Goal: Task Accomplishment & Management: Complete application form

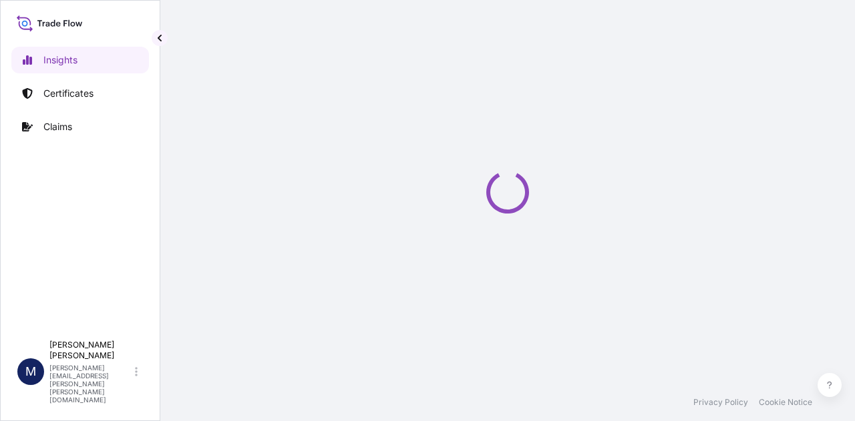
select select "2025"
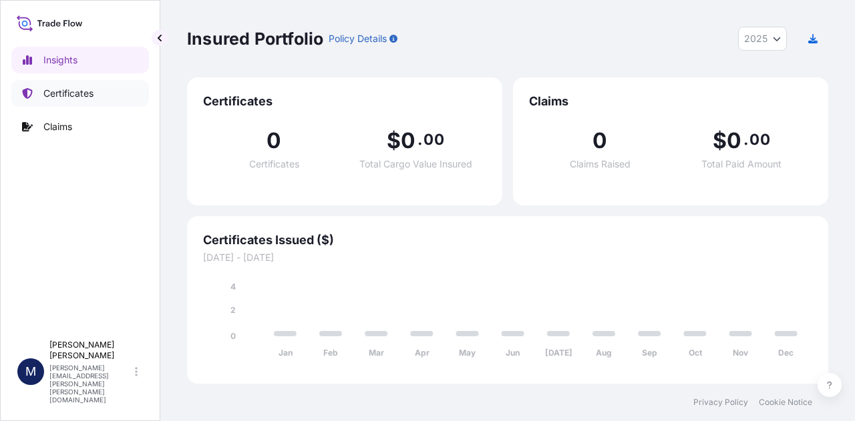
click at [65, 94] on p "Certificates" at bounding box center [68, 93] width 50 height 13
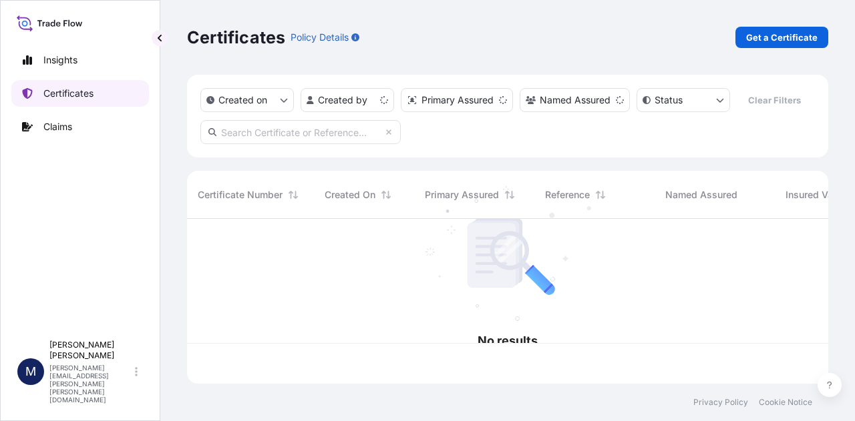
scroll to position [162, 630]
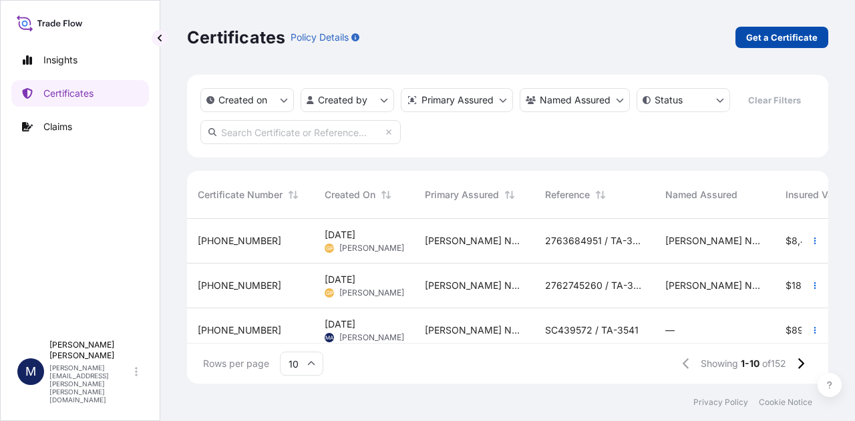
click at [779, 37] on p "Get a Certificate" at bounding box center [781, 37] width 71 height 13
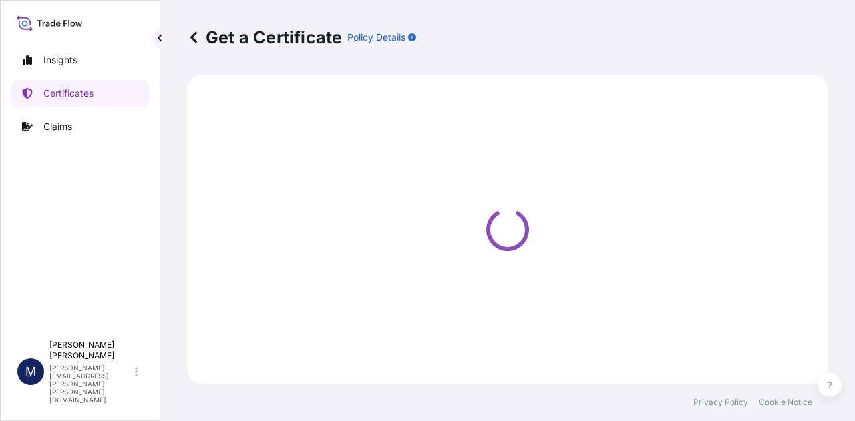
select select "Road / [GEOGRAPHIC_DATA]"
select select "Sea"
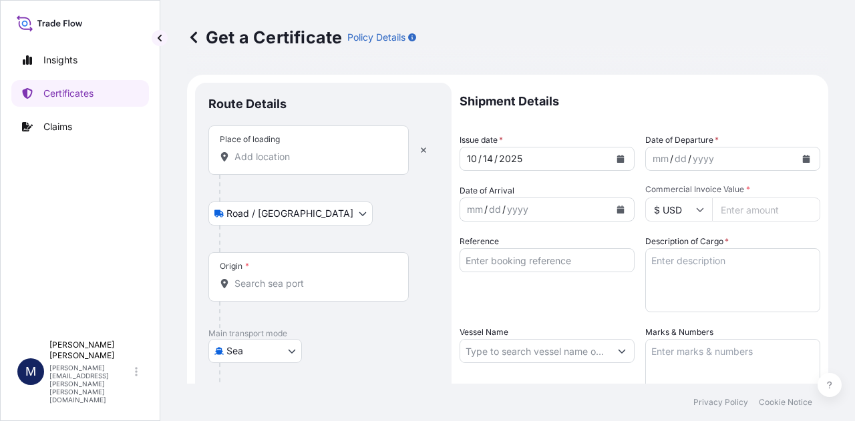
click at [294, 156] on input "Place of loading" at bounding box center [313, 156] width 158 height 13
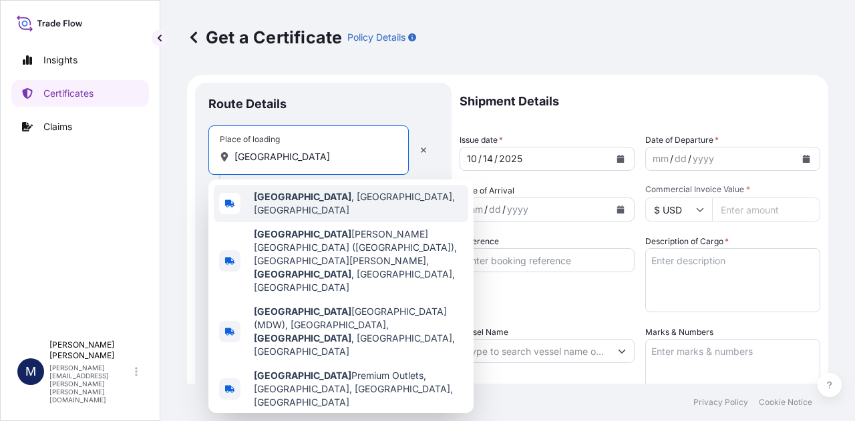
click at [310, 200] on span "[GEOGRAPHIC_DATA] , [GEOGRAPHIC_DATA], [GEOGRAPHIC_DATA]" at bounding box center [358, 203] width 209 height 27
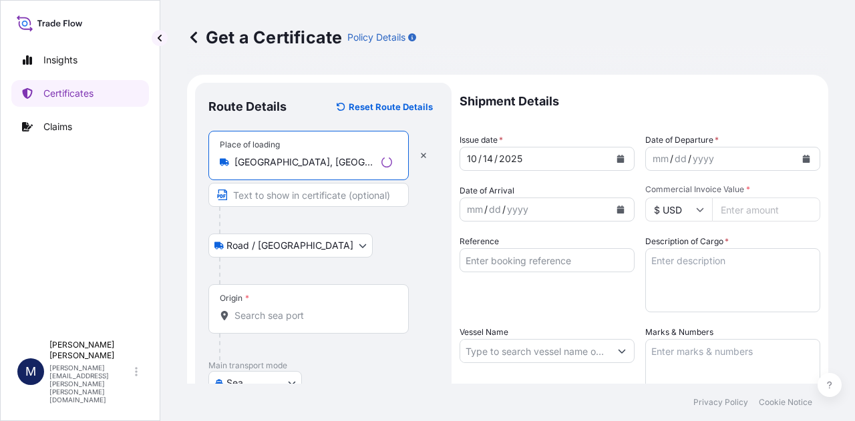
type input "[GEOGRAPHIC_DATA], [GEOGRAPHIC_DATA], [GEOGRAPHIC_DATA]"
click at [286, 313] on input "Origin *" at bounding box center [313, 315] width 158 height 13
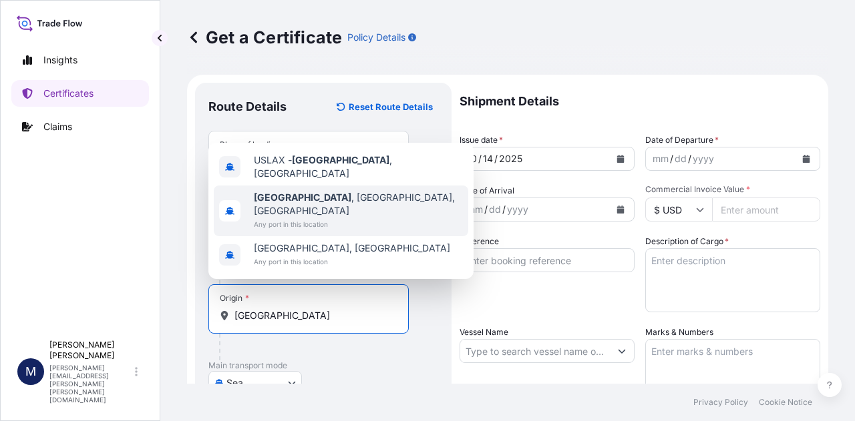
click at [329, 212] on span "[GEOGRAPHIC_DATA] , [GEOGRAPHIC_DATA], [GEOGRAPHIC_DATA]" at bounding box center [358, 204] width 209 height 27
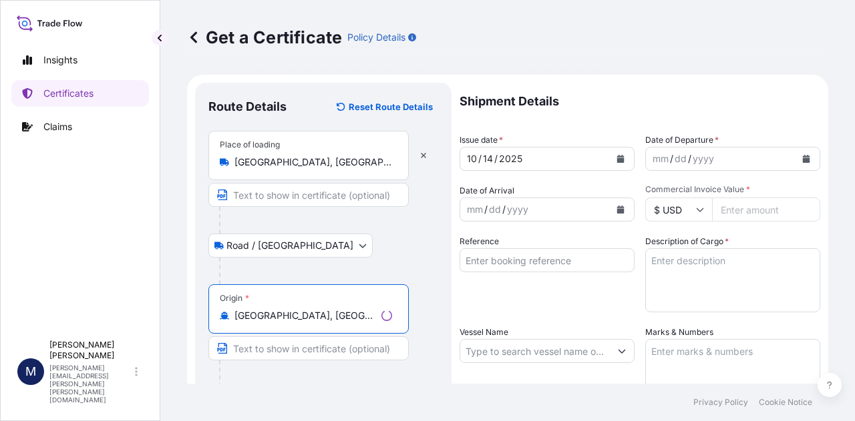
scroll to position [134, 0]
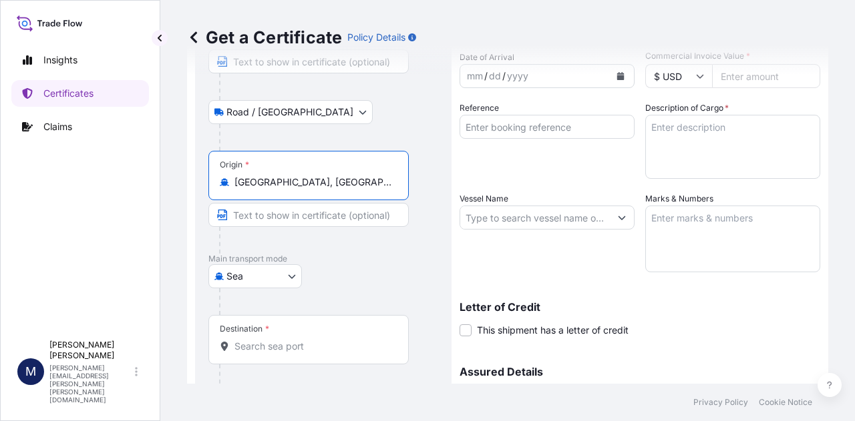
type input "[GEOGRAPHIC_DATA], [GEOGRAPHIC_DATA], [GEOGRAPHIC_DATA]"
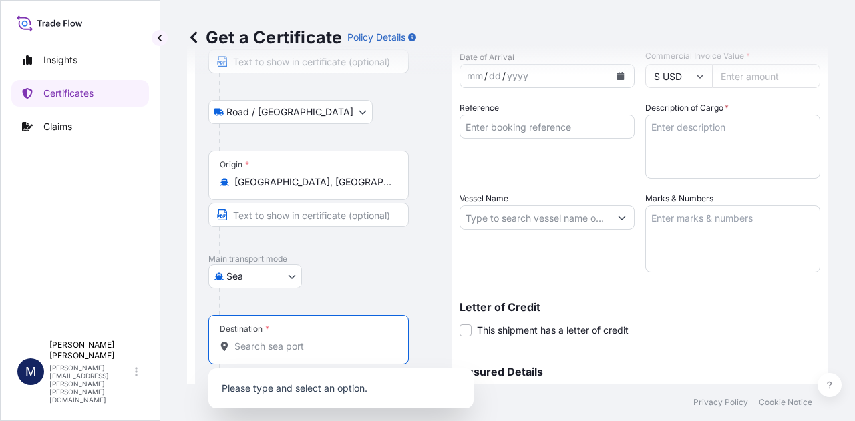
click at [352, 340] on input "Destination *" at bounding box center [313, 346] width 158 height 13
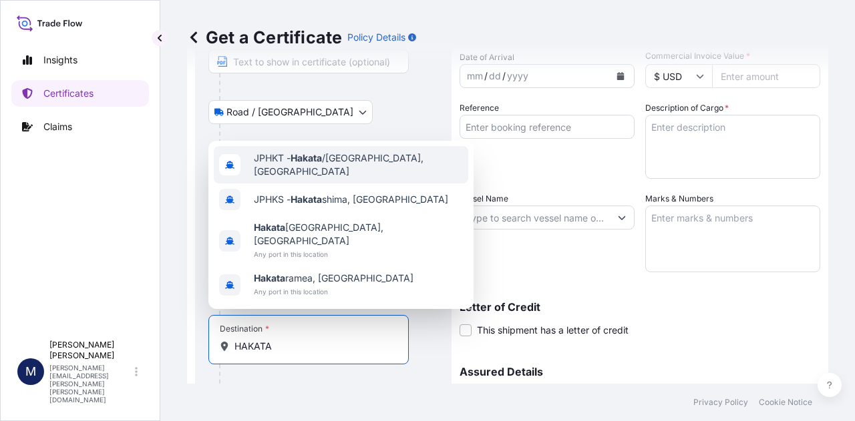
click at [336, 178] on span "JPHKT - Hakata /[GEOGRAPHIC_DATA], [GEOGRAPHIC_DATA]" at bounding box center [358, 165] width 209 height 27
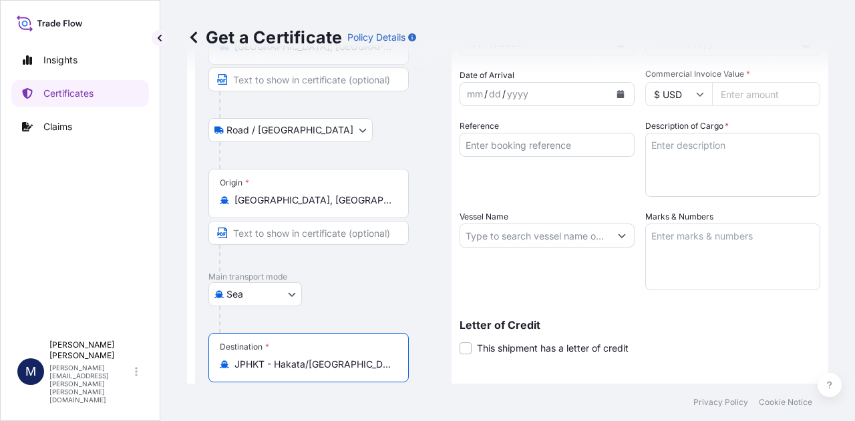
scroll to position [0, 0]
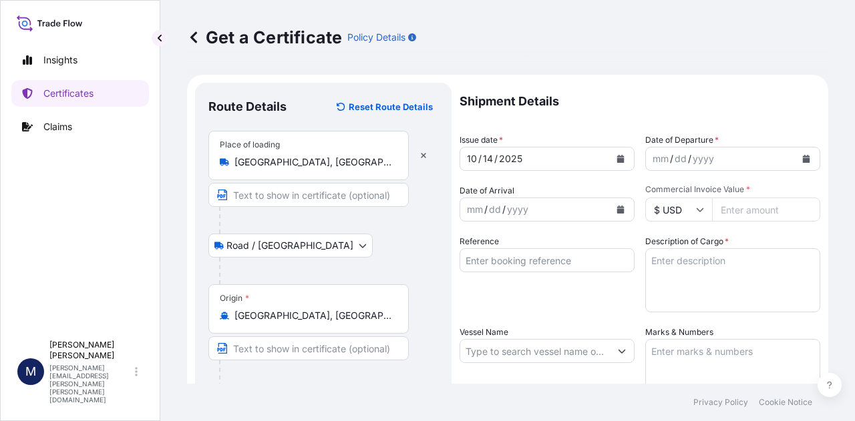
type input "JPHKT - Hakata/[GEOGRAPHIC_DATA], [GEOGRAPHIC_DATA]"
click at [617, 158] on icon "Calendar" at bounding box center [620, 159] width 7 height 8
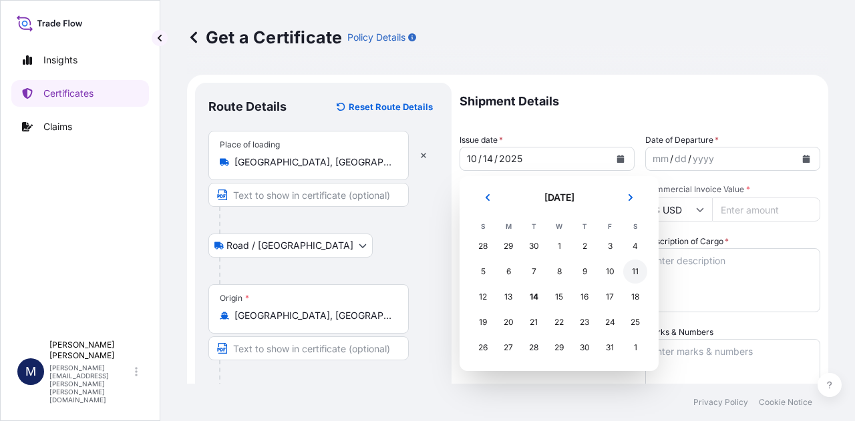
click at [636, 274] on div "11" at bounding box center [635, 272] width 24 height 24
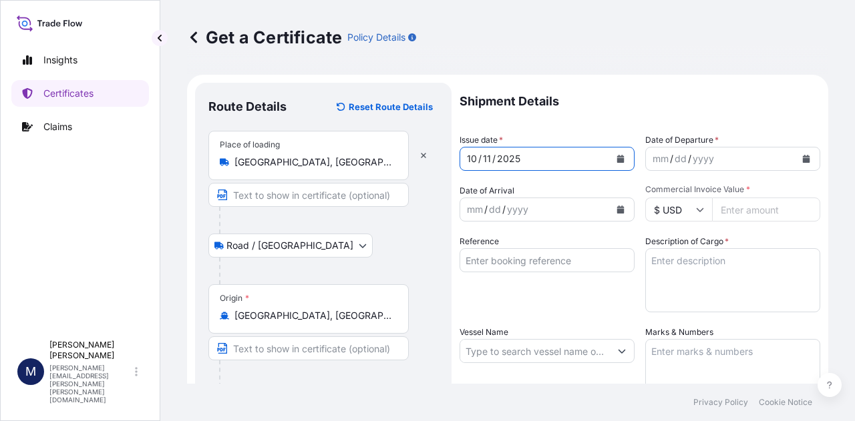
click at [803, 158] on icon "Calendar" at bounding box center [806, 159] width 7 height 8
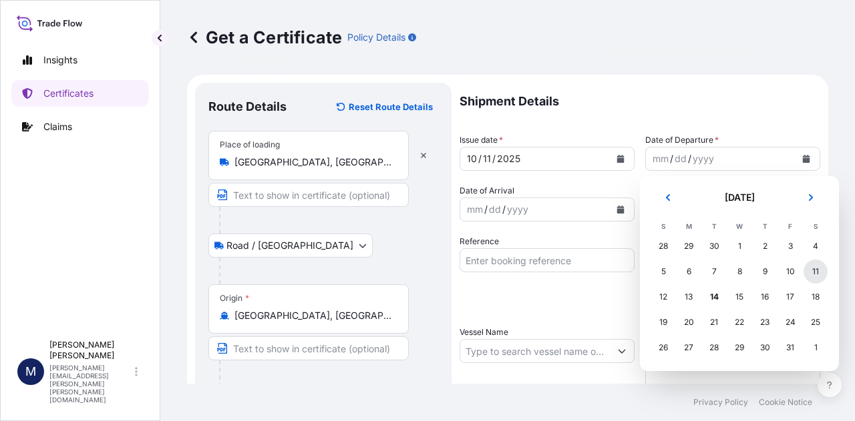
click at [811, 275] on div "11" at bounding box center [815, 272] width 24 height 24
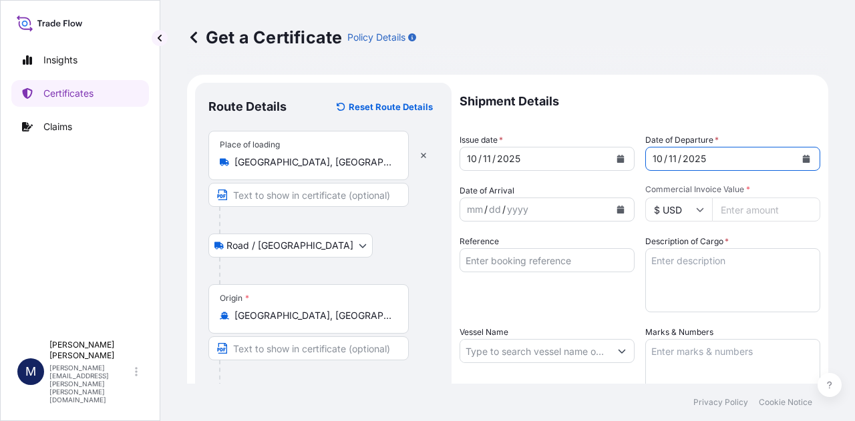
click at [618, 206] on icon "Calendar" at bounding box center [620, 210] width 8 height 8
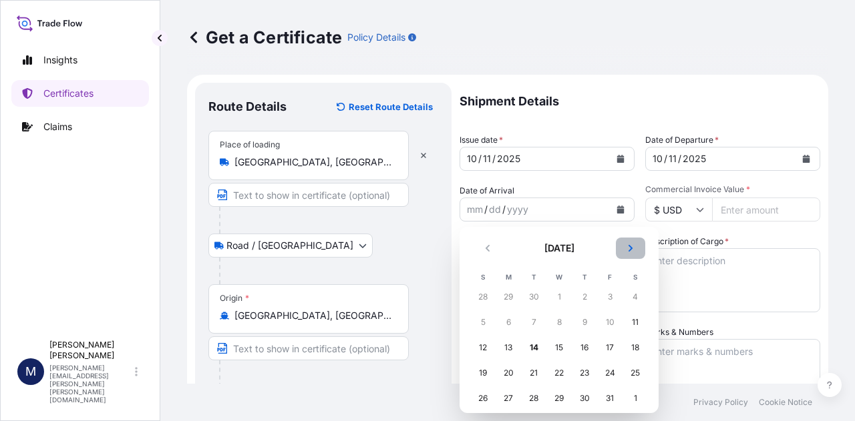
click at [630, 252] on icon "Next" at bounding box center [630, 248] width 8 height 8
click at [509, 348] on div "10" at bounding box center [508, 348] width 24 height 24
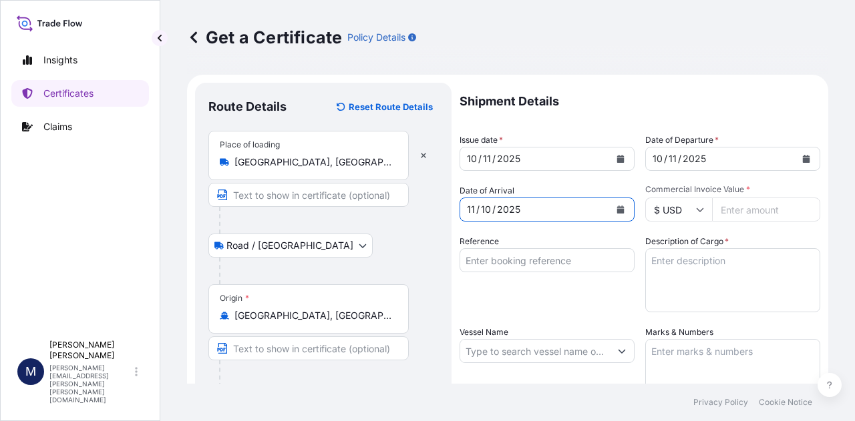
click at [743, 212] on input "Commercial Invoice Value *" at bounding box center [766, 210] width 108 height 24
type input "49231.57"
click at [765, 230] on div "Shipment Details Issue date * [DATE] Date of Departure * [DATE] Date of Arrival…" at bounding box center [639, 350] width 361 height 535
click at [566, 264] on input "Reference" at bounding box center [546, 260] width 175 height 24
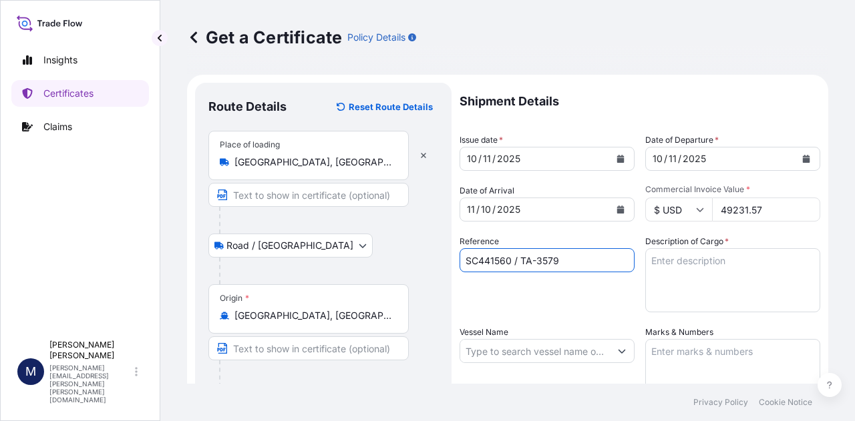
type input "SC441560 / TA-3579"
click at [685, 262] on textarea "Description of Cargo *" at bounding box center [732, 280] width 175 height 64
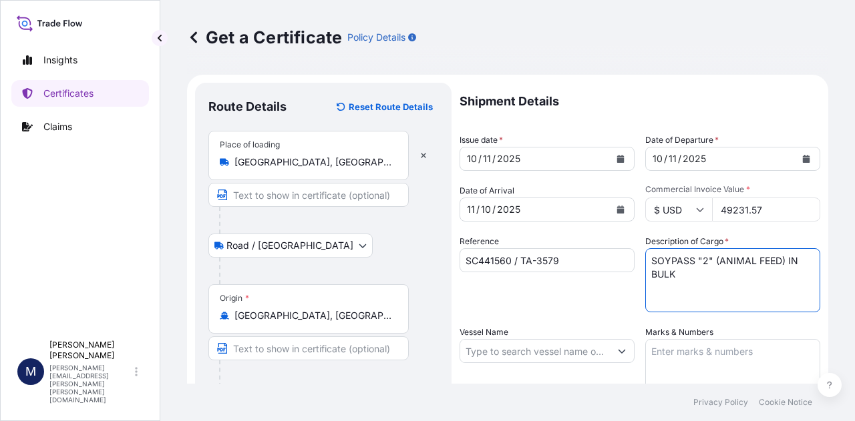
type textarea "SOYPASS "2" (ANIMAL FEED) IN BULK"
click at [544, 317] on div "Shipment Details Issue date * [DATE] Date of Departure * [DATE] Date of Arrival…" at bounding box center [639, 350] width 361 height 535
click at [556, 355] on input "Vessel Name" at bounding box center [535, 351] width 150 height 24
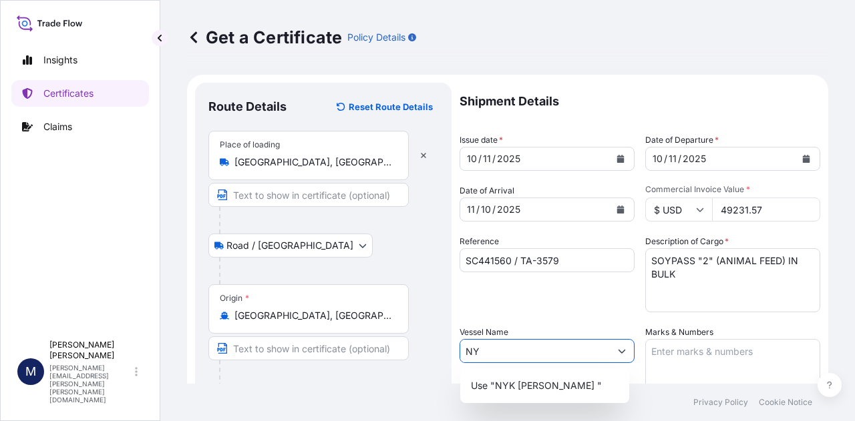
type input "N"
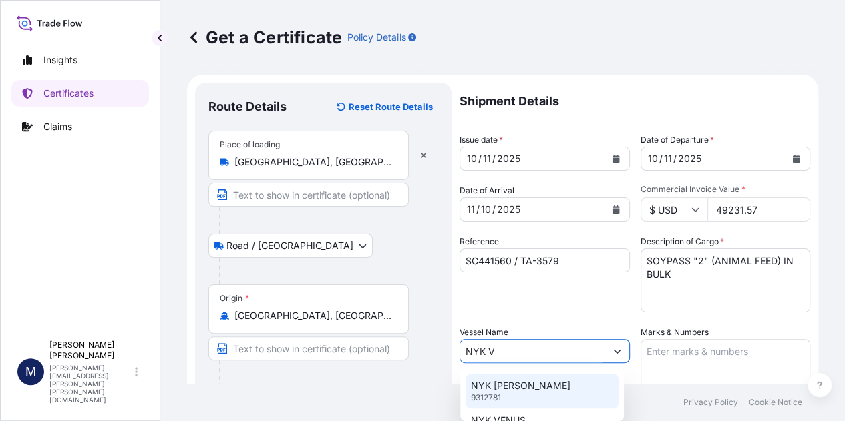
click at [494, 389] on p "NYK [PERSON_NAME]" at bounding box center [520, 385] width 99 height 13
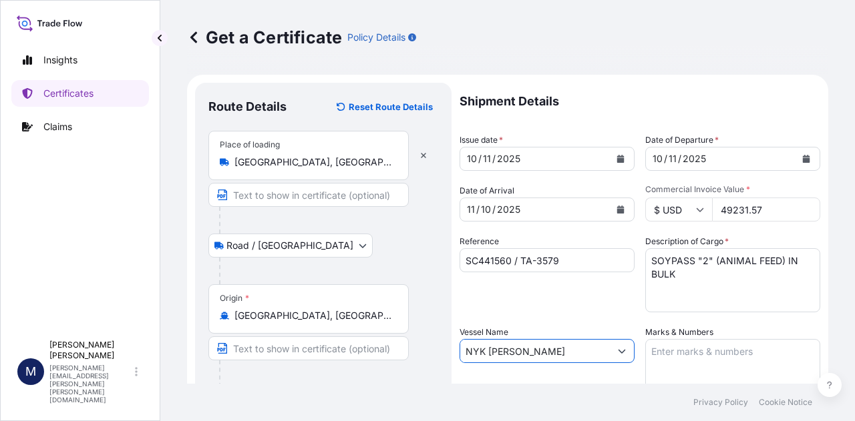
type input "NYK [PERSON_NAME]"
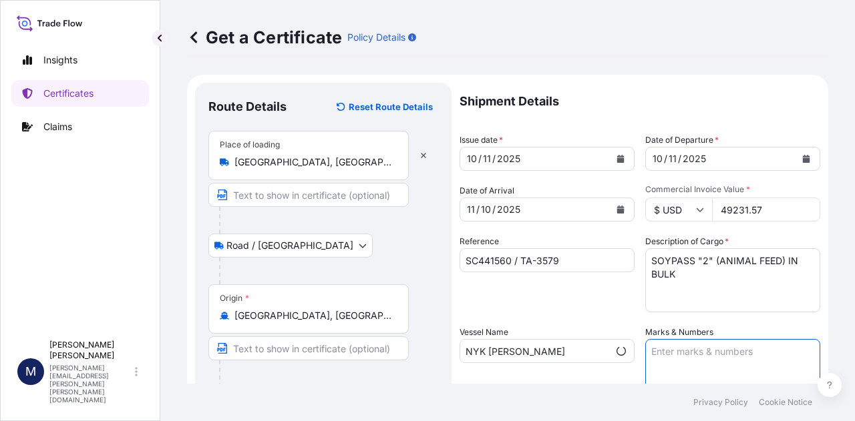
click at [665, 351] on textarea "Marks & Numbers" at bounding box center [732, 372] width 175 height 67
type textarea "INVOICE NO. 17516751"
click at [616, 293] on div "Reference SC441560 / TA-3579" at bounding box center [546, 273] width 175 height 77
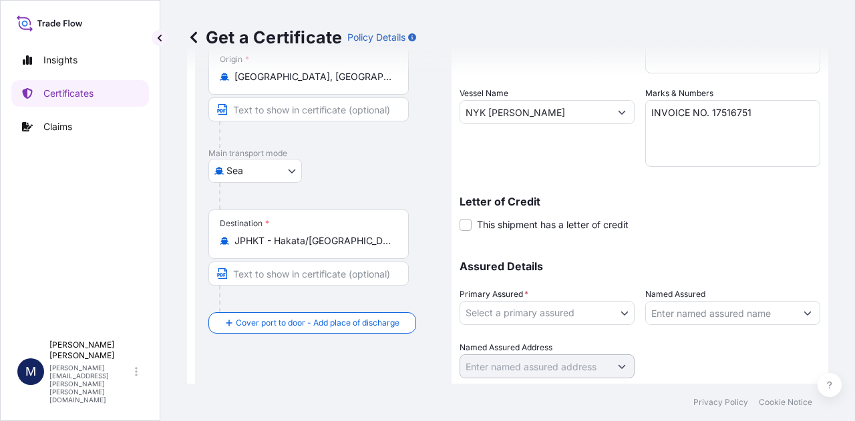
scroll to position [267, 0]
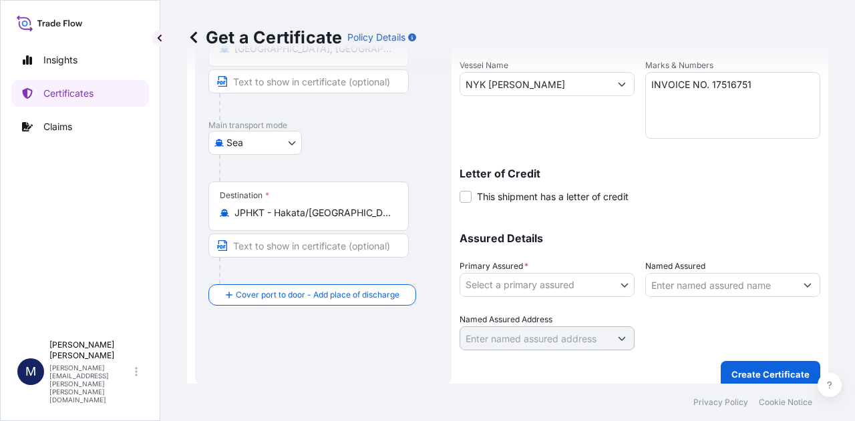
click at [622, 287] on body "Insights Certificates Claims M [PERSON_NAME] [PERSON_NAME][EMAIL_ADDRESS][PERSO…" at bounding box center [427, 210] width 855 height 421
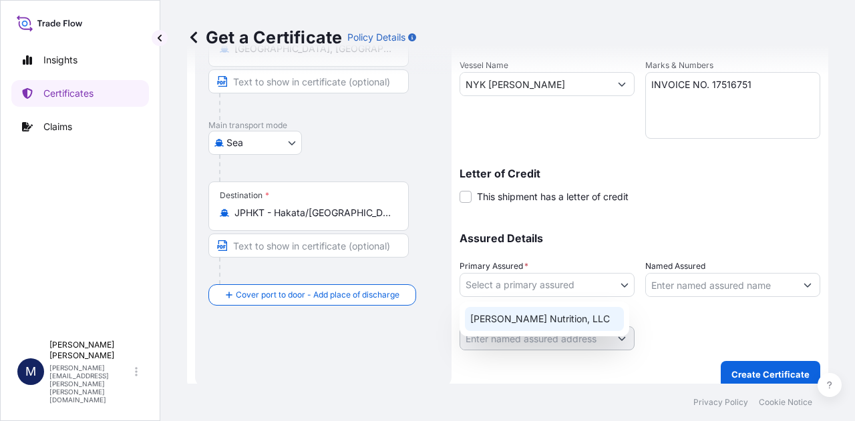
click at [556, 319] on div "[PERSON_NAME] Nutrition, LLC" at bounding box center [544, 319] width 159 height 24
select select "31733"
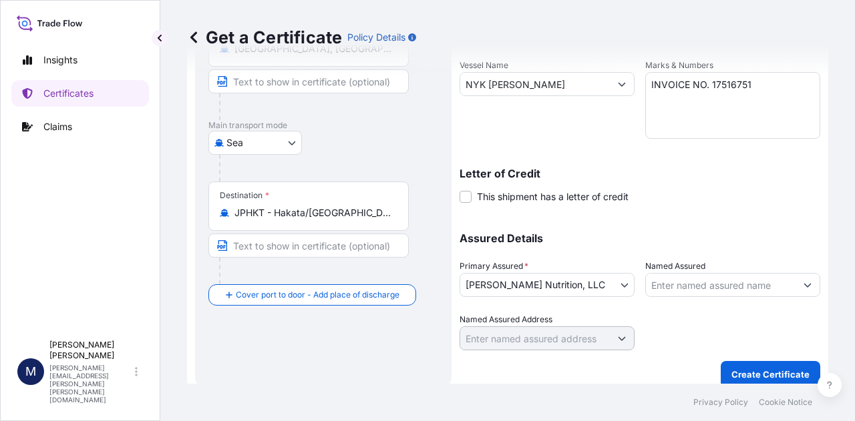
click at [736, 321] on div at bounding box center [732, 331] width 175 height 37
click at [771, 377] on p "Create Certificate" at bounding box center [770, 374] width 78 height 13
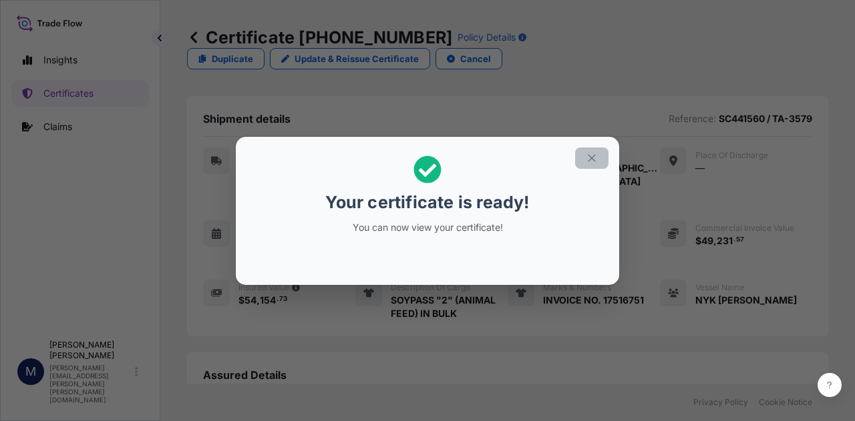
click at [593, 156] on icon "button" at bounding box center [591, 157] width 7 height 7
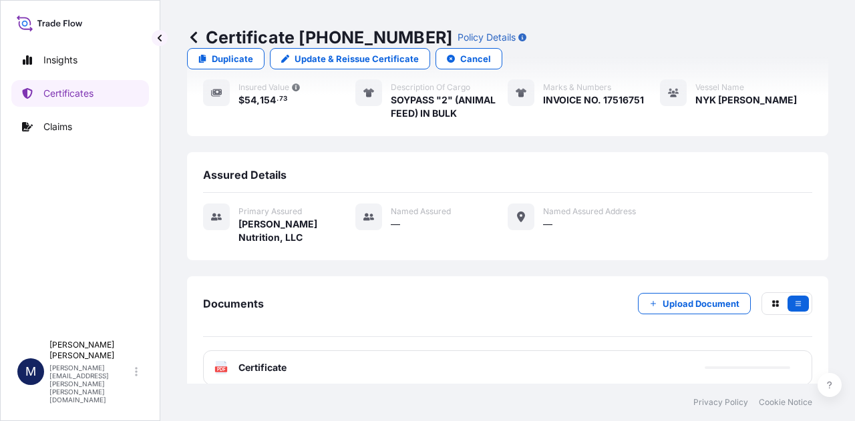
scroll to position [267, 0]
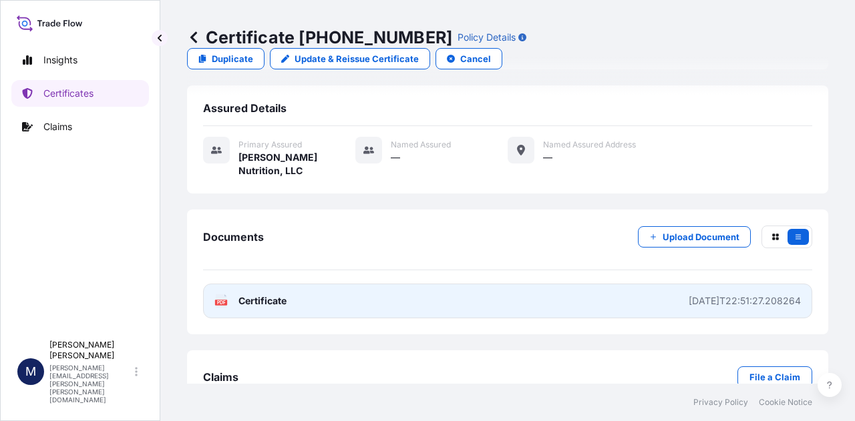
click at [262, 294] on span "Certificate" at bounding box center [262, 300] width 48 height 13
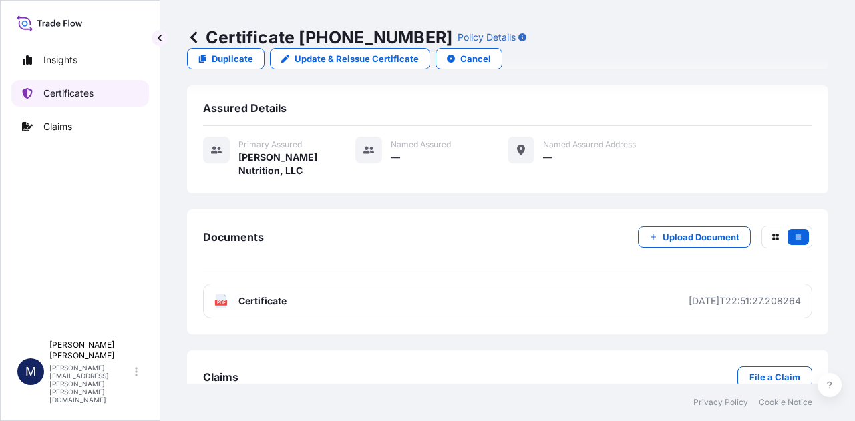
click at [71, 93] on p "Certificates" at bounding box center [68, 93] width 50 height 13
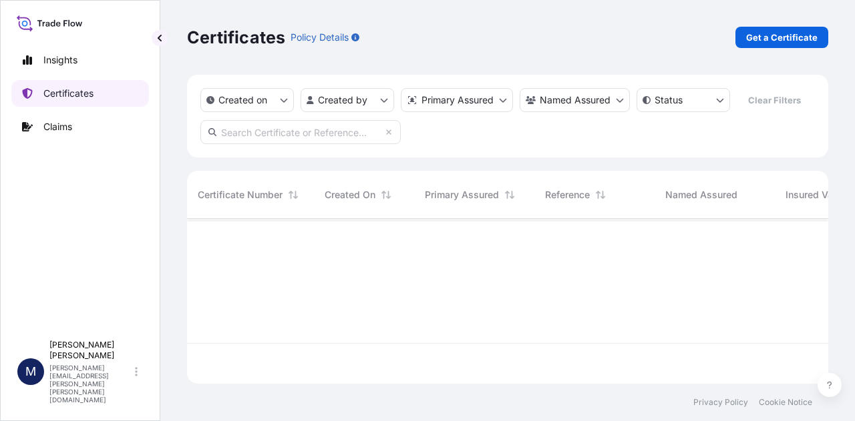
scroll to position [162, 630]
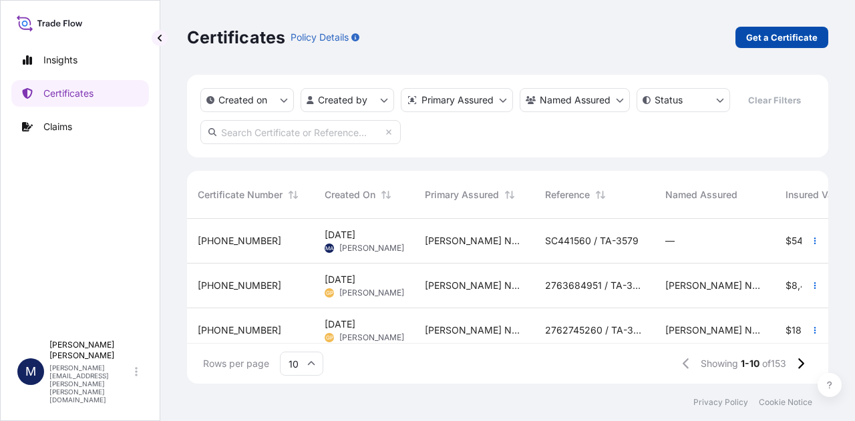
click at [783, 38] on p "Get a Certificate" at bounding box center [781, 37] width 71 height 13
select select "Road / [GEOGRAPHIC_DATA]"
select select "Sea"
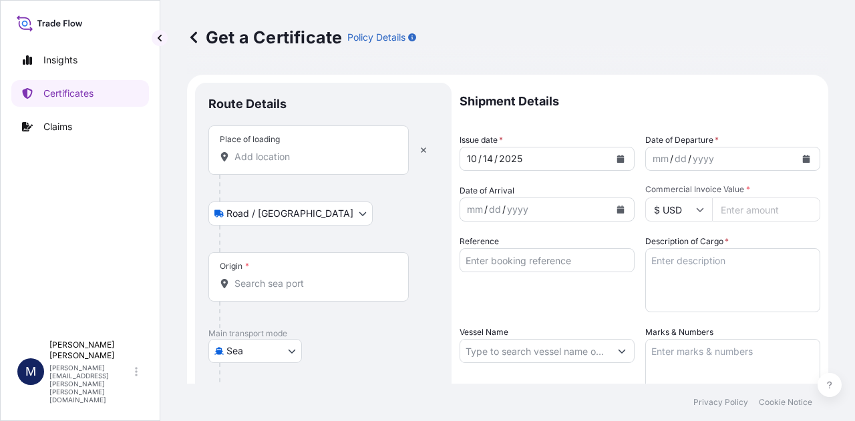
click at [290, 164] on div "Place of loading" at bounding box center [308, 150] width 200 height 49
click at [290, 164] on input "Place of loading" at bounding box center [313, 156] width 158 height 13
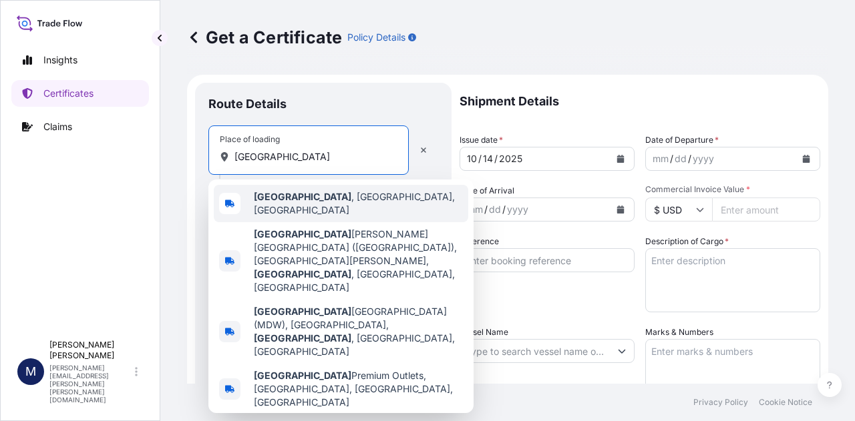
click at [299, 200] on span "[GEOGRAPHIC_DATA] , [GEOGRAPHIC_DATA], [GEOGRAPHIC_DATA]" at bounding box center [358, 203] width 209 height 27
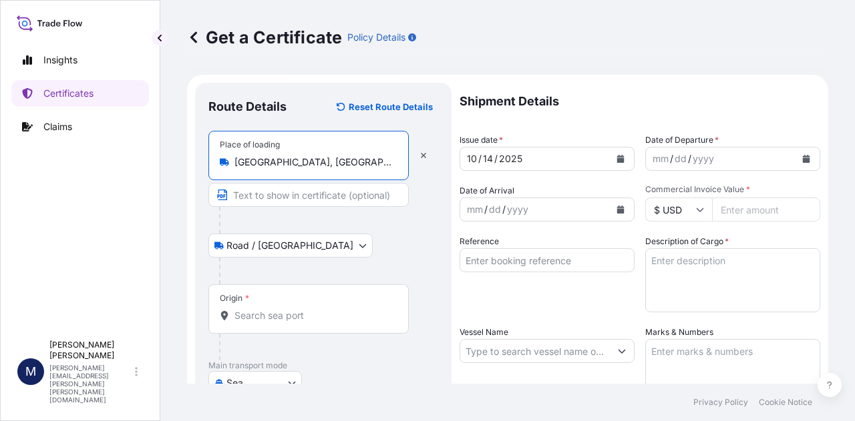
type input "[GEOGRAPHIC_DATA], [GEOGRAPHIC_DATA], [GEOGRAPHIC_DATA]"
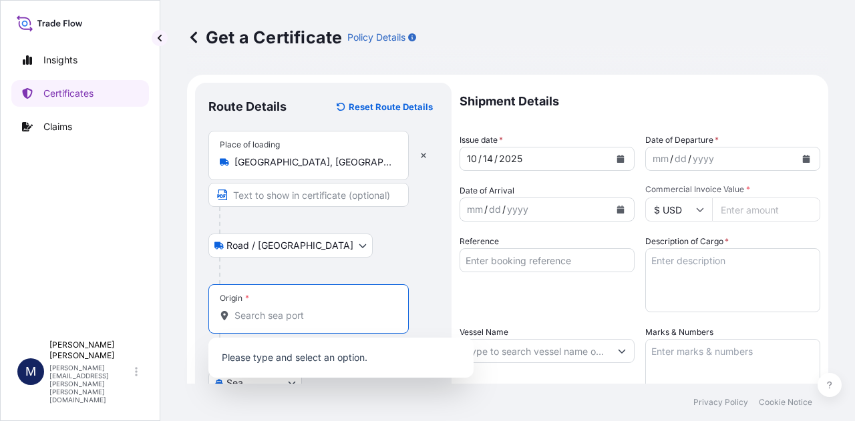
click at [294, 315] on input "Origin *" at bounding box center [313, 315] width 158 height 13
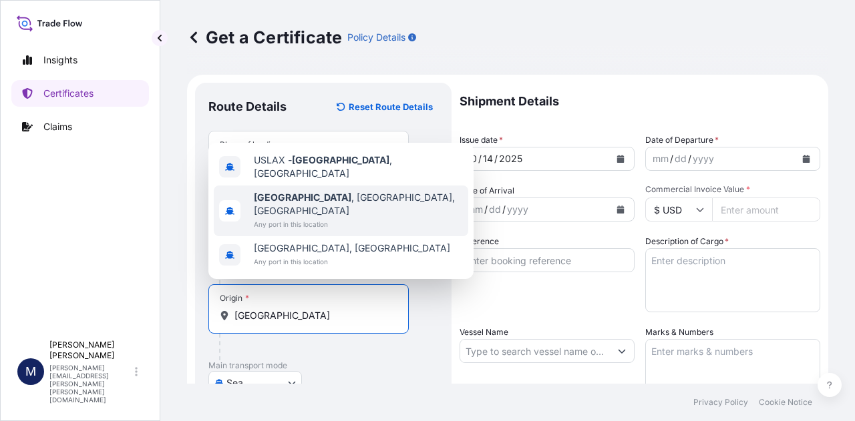
click at [319, 212] on span "[GEOGRAPHIC_DATA] , [GEOGRAPHIC_DATA], [GEOGRAPHIC_DATA]" at bounding box center [358, 204] width 209 height 27
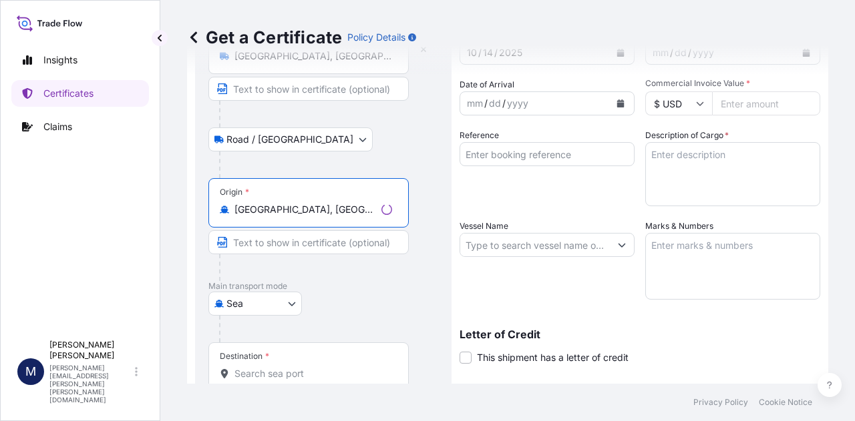
scroll to position [134, 0]
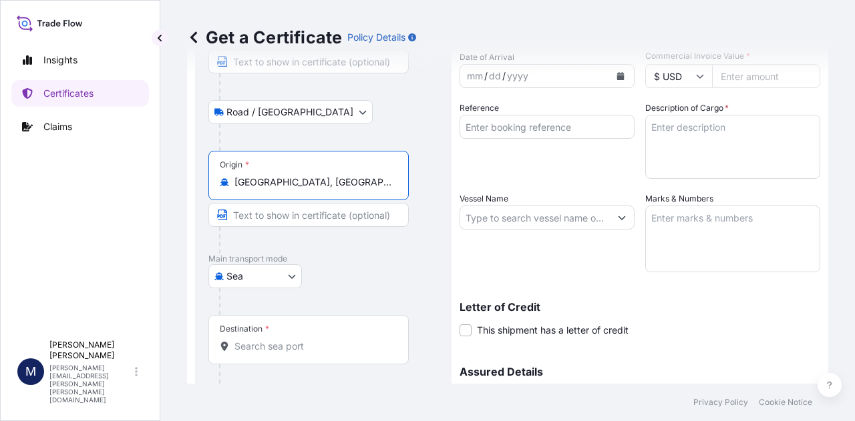
type input "[GEOGRAPHIC_DATA], [GEOGRAPHIC_DATA], [GEOGRAPHIC_DATA]"
click at [294, 353] on div "Destination *" at bounding box center [308, 339] width 200 height 49
click at [294, 353] on input "Destination *" at bounding box center [313, 346] width 158 height 13
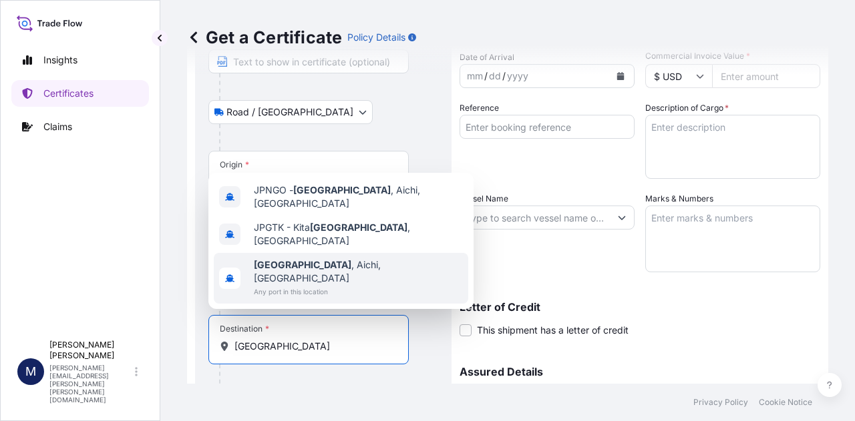
click at [337, 278] on span "[GEOGRAPHIC_DATA] , [GEOGRAPHIC_DATA], [GEOGRAPHIC_DATA]" at bounding box center [358, 271] width 209 height 27
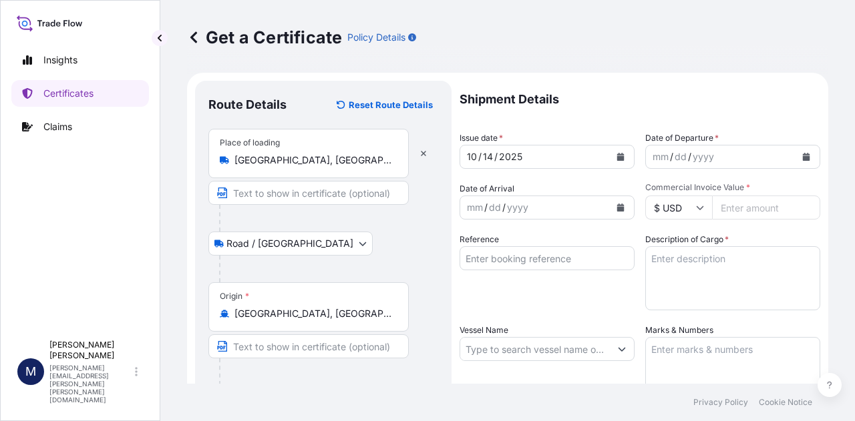
scroll to position [0, 0]
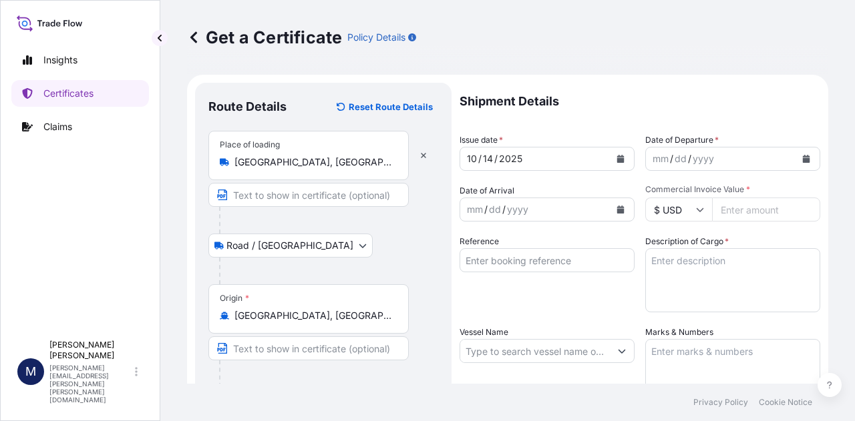
type input "[GEOGRAPHIC_DATA], [GEOGRAPHIC_DATA], [GEOGRAPHIC_DATA]"
click at [617, 160] on icon "Calendar" at bounding box center [620, 159] width 7 height 8
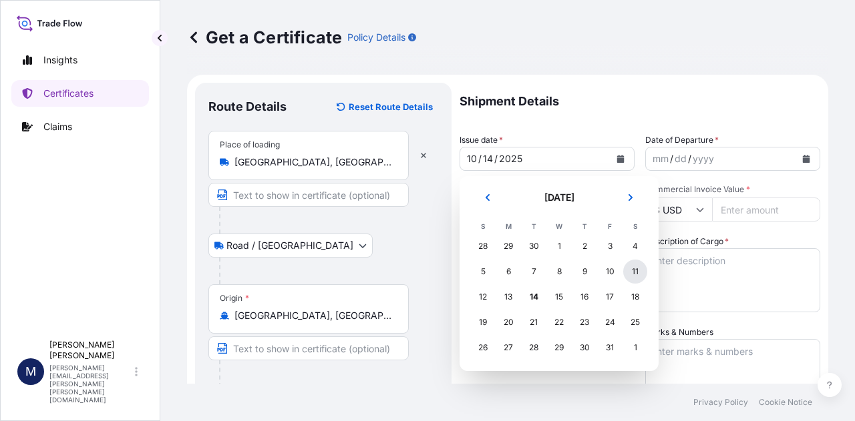
click at [634, 274] on div "11" at bounding box center [635, 272] width 24 height 24
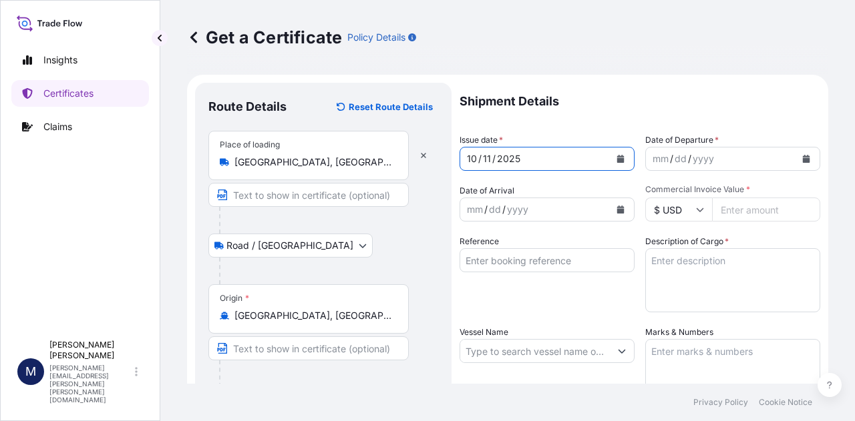
click at [803, 161] on icon "Calendar" at bounding box center [806, 159] width 7 height 8
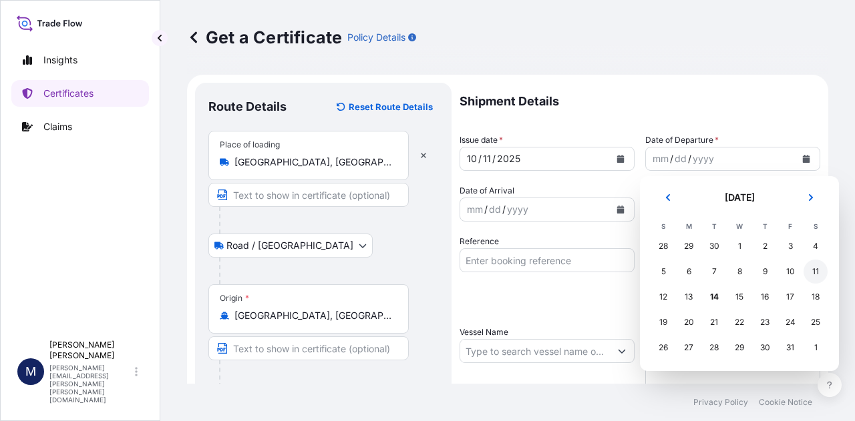
click at [817, 272] on div "11" at bounding box center [815, 272] width 24 height 24
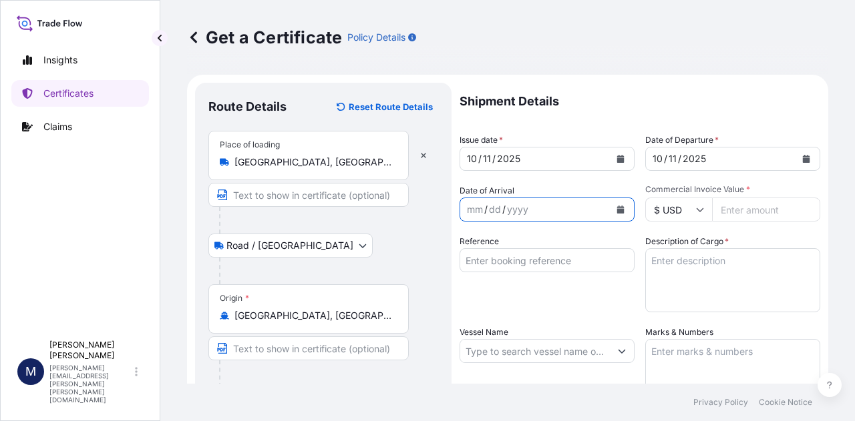
click at [617, 209] on icon "Calendar" at bounding box center [620, 210] width 7 height 8
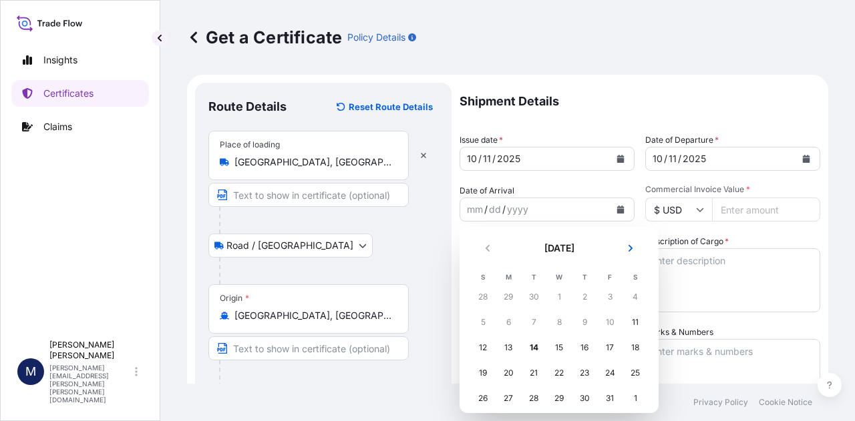
click at [636, 397] on div "1" at bounding box center [635, 399] width 24 height 24
click at [636, 404] on div "1" at bounding box center [635, 399] width 24 height 24
click at [628, 250] on icon "Next" at bounding box center [630, 248] width 8 height 8
click at [634, 297] on div "1" at bounding box center [635, 297] width 24 height 24
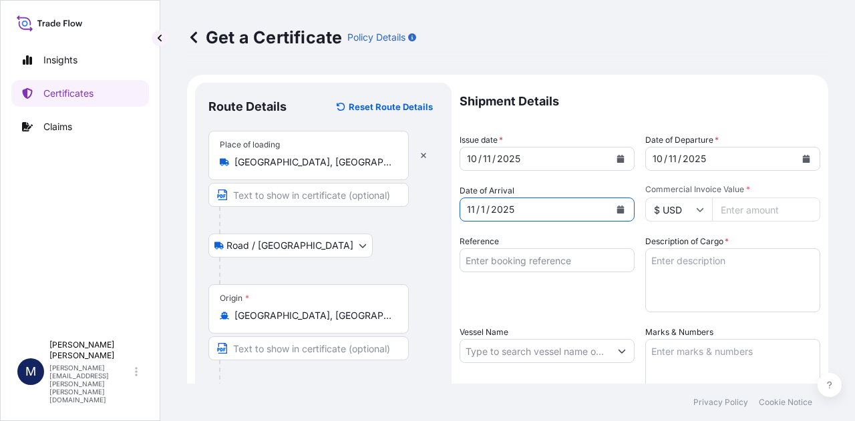
click at [741, 208] on input "Commercial Invoice Value *" at bounding box center [766, 210] width 108 height 24
type input "7"
type input "77769.68"
click at [752, 234] on div "Shipment Details Issue date * [DATE] Date of Departure * [DATE] Date of Arrival…" at bounding box center [639, 350] width 361 height 535
click at [570, 258] on input "Reference" at bounding box center [546, 260] width 175 height 24
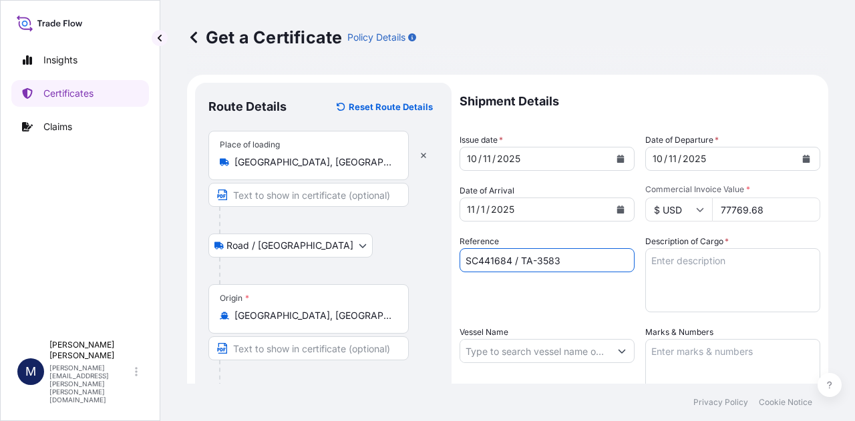
type input "SC441684 / TA-3583"
click at [582, 305] on div "Reference SC441684 / TA-3583" at bounding box center [546, 273] width 175 height 77
click at [682, 268] on textarea "Description of Cargo *" at bounding box center [732, 280] width 175 height 64
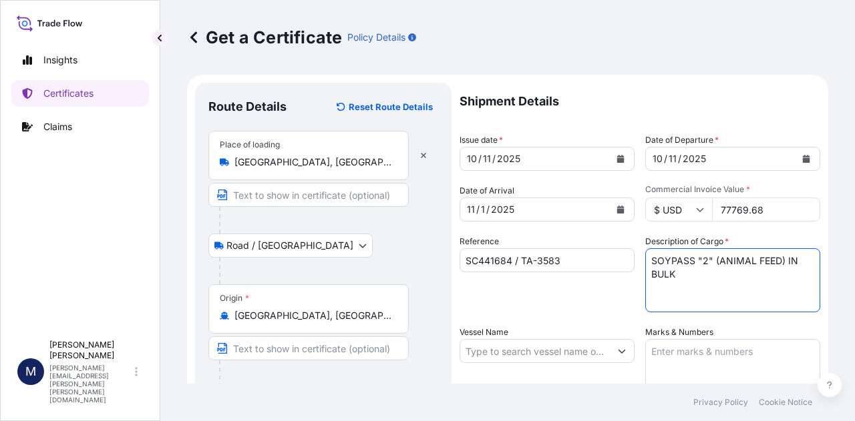
type textarea "SOYPASS "2" (ANIMAL FEED) IN BULK"
click at [614, 323] on div "Shipment Details Issue date * [DATE] Date of Departure * [DATE] Date of Arrival…" at bounding box center [639, 350] width 361 height 535
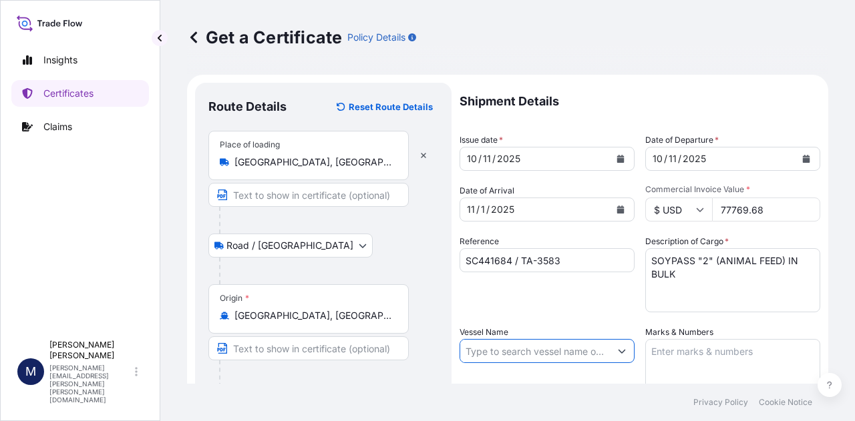
click at [586, 361] on input "Vessel Name" at bounding box center [535, 351] width 150 height 24
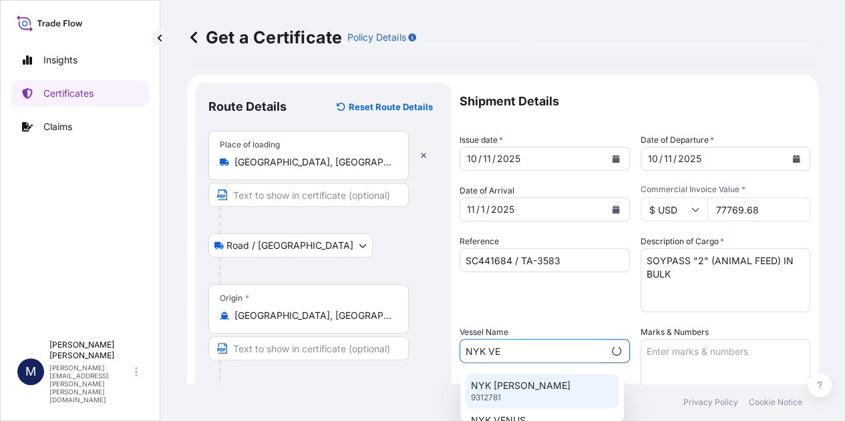
click at [520, 386] on div "NYK [PERSON_NAME] 9312781" at bounding box center [541, 391] width 153 height 35
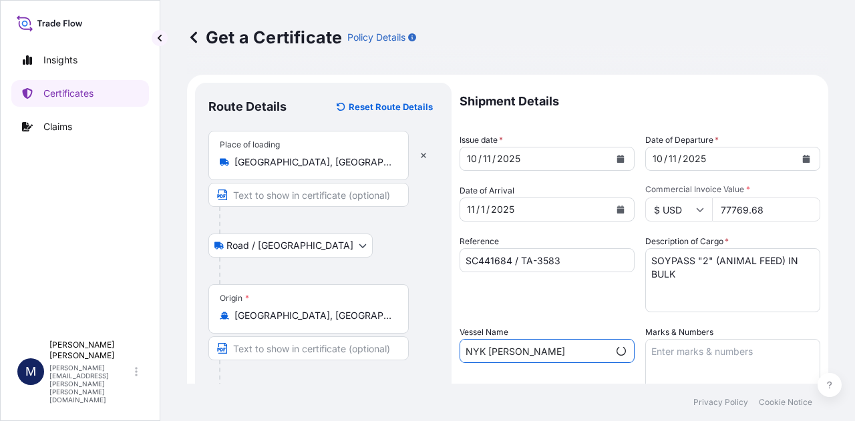
type input "NYK [PERSON_NAME]"
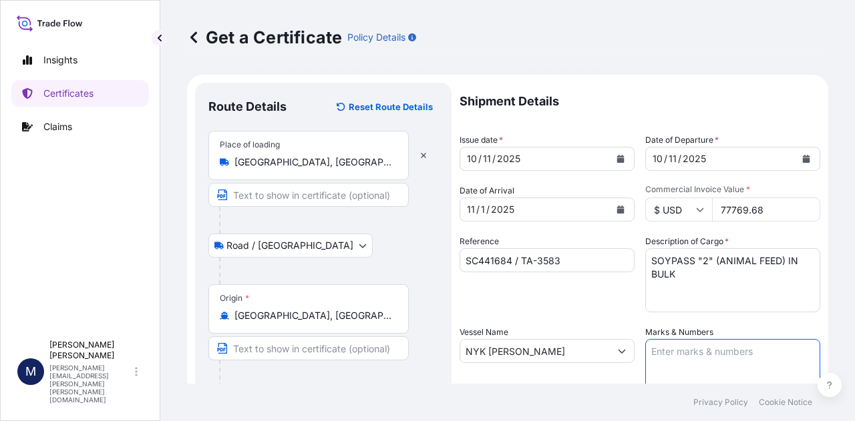
click at [670, 350] on textarea "Marks & Numbers" at bounding box center [732, 372] width 175 height 67
type textarea "INVOICE NO. 17516800"
click at [608, 314] on div "Shipment Details Issue date * [DATE] Date of Departure * [DATE] Date of Arrival…" at bounding box center [639, 350] width 361 height 535
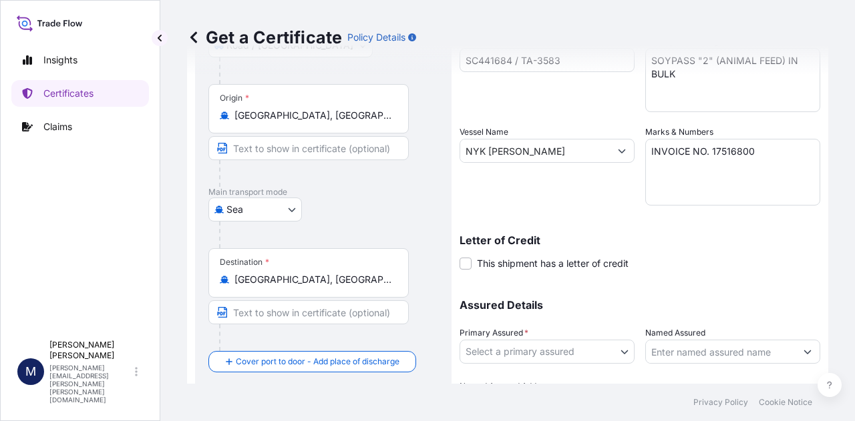
scroll to position [267, 0]
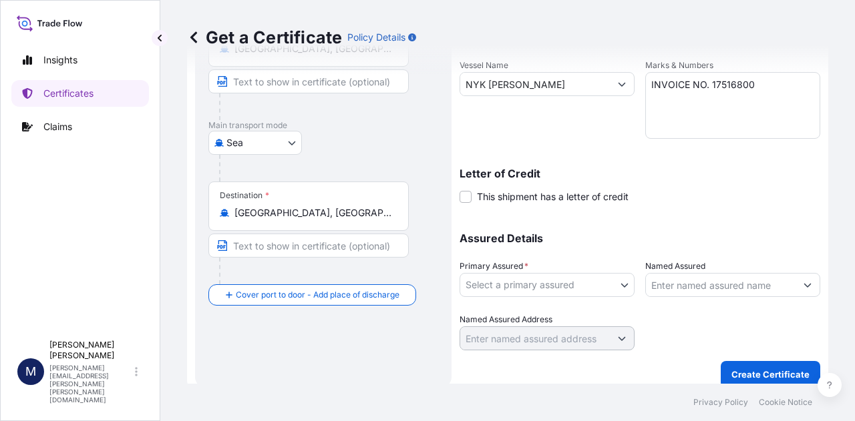
click at [625, 285] on body "Insights Certificates Claims M [PERSON_NAME] [PERSON_NAME][EMAIL_ADDRESS][PERSO…" at bounding box center [427, 210] width 855 height 421
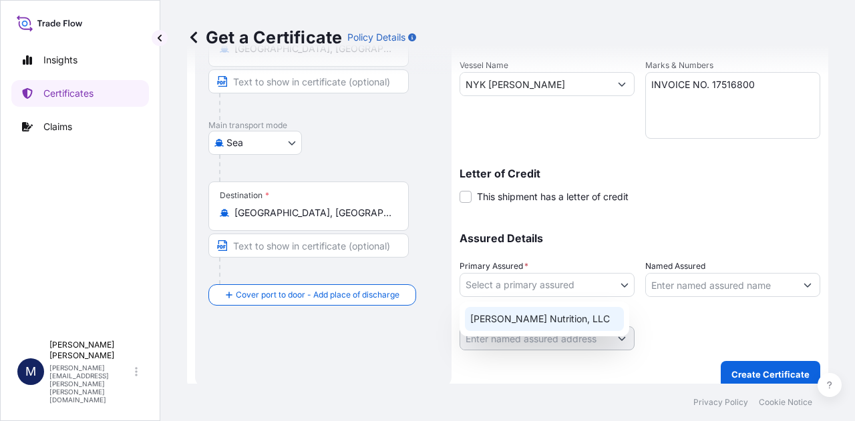
click at [552, 317] on div "[PERSON_NAME] Nutrition, LLC" at bounding box center [544, 319] width 159 height 24
select select "31733"
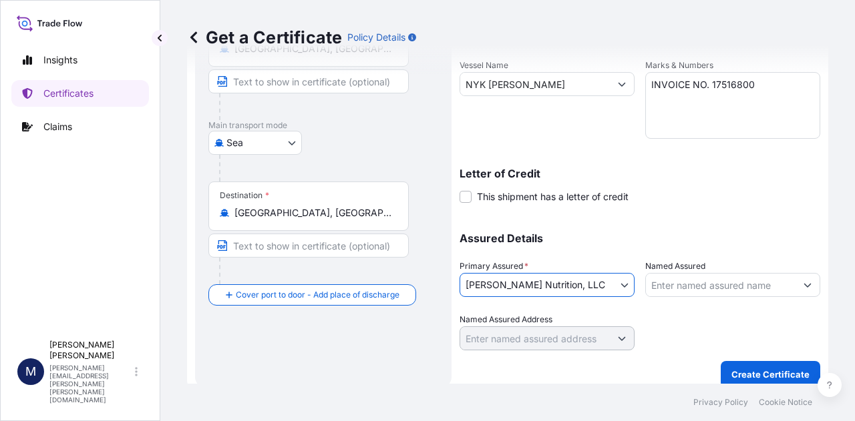
drag, startPoint x: 651, startPoint y: 321, endPoint x: 675, endPoint y: 340, distance: 30.5
click at [652, 322] on div at bounding box center [732, 331] width 175 height 37
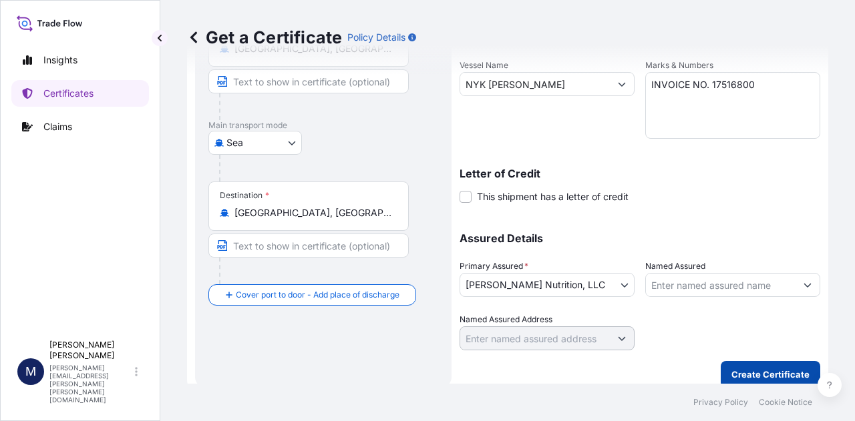
click at [737, 367] on button "Create Certificate" at bounding box center [770, 374] width 99 height 27
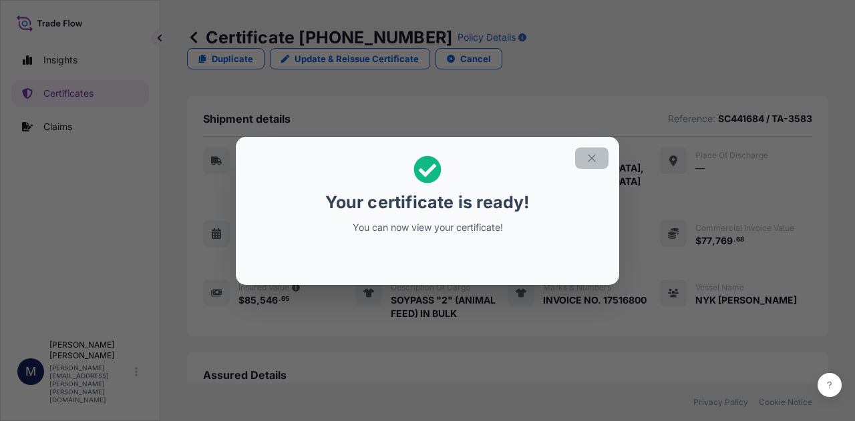
click at [592, 161] on icon "button" at bounding box center [592, 158] width 12 height 12
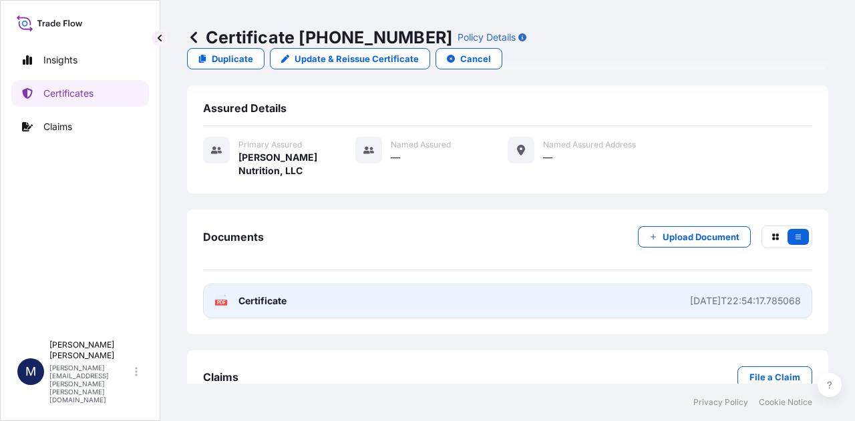
scroll to position [277, 0]
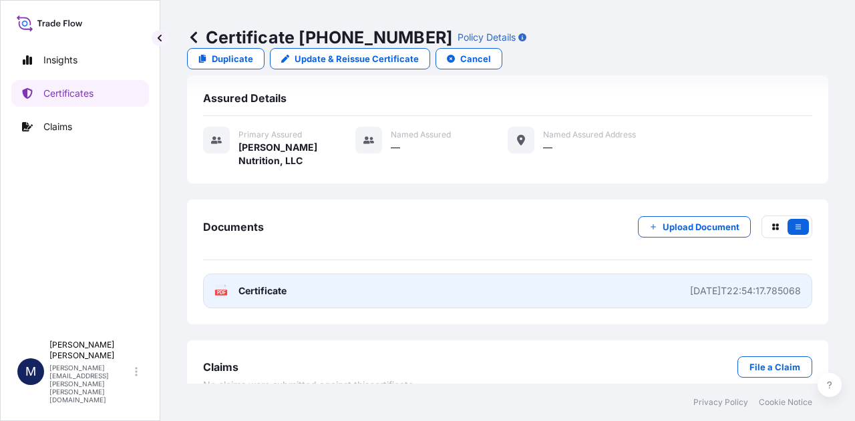
click at [275, 284] on span "Certificate" at bounding box center [262, 290] width 48 height 13
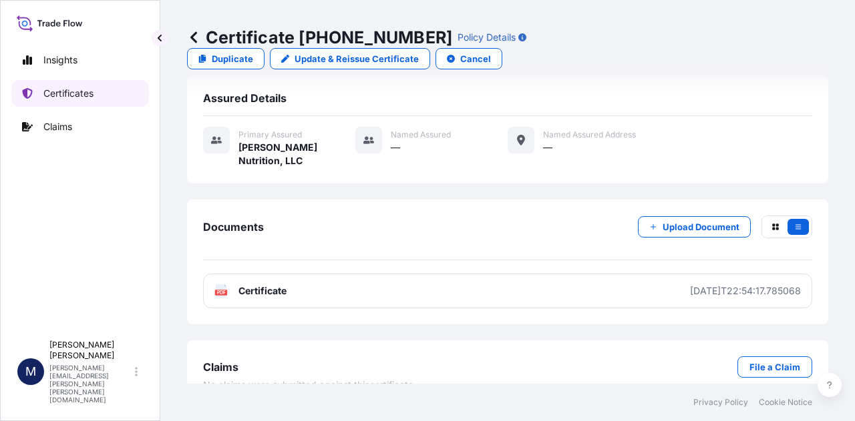
click at [61, 93] on p "Certificates" at bounding box center [68, 93] width 50 height 13
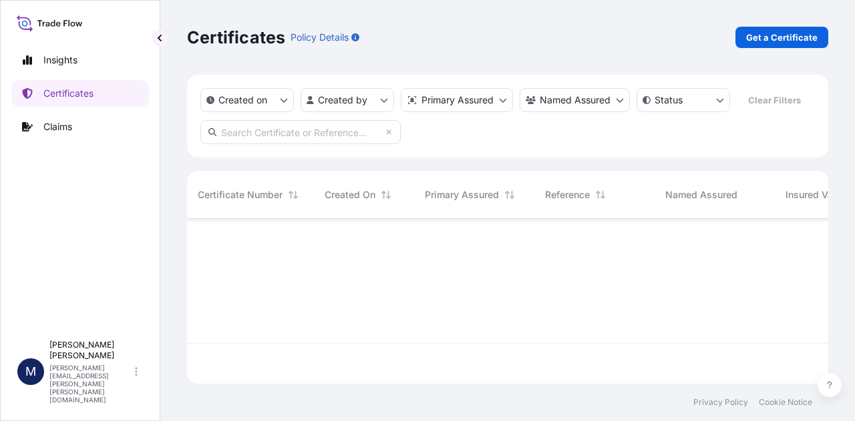
scroll to position [162, 630]
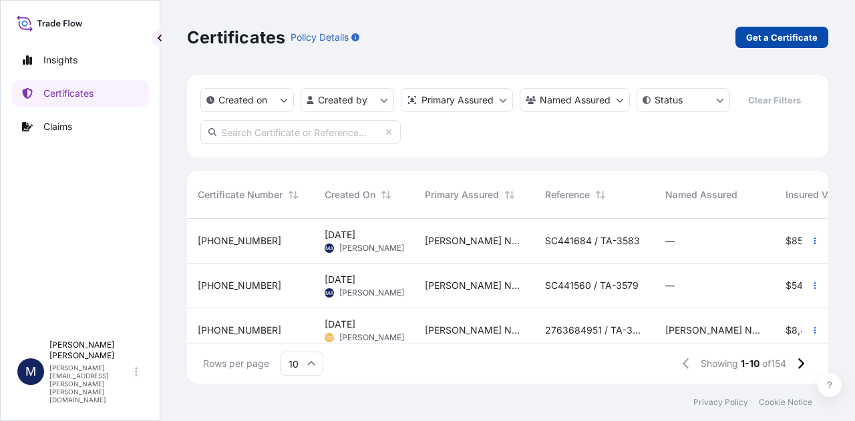
click at [767, 43] on p "Get a Certificate" at bounding box center [781, 37] width 71 height 13
select select "Road / [GEOGRAPHIC_DATA]"
select select "Sea"
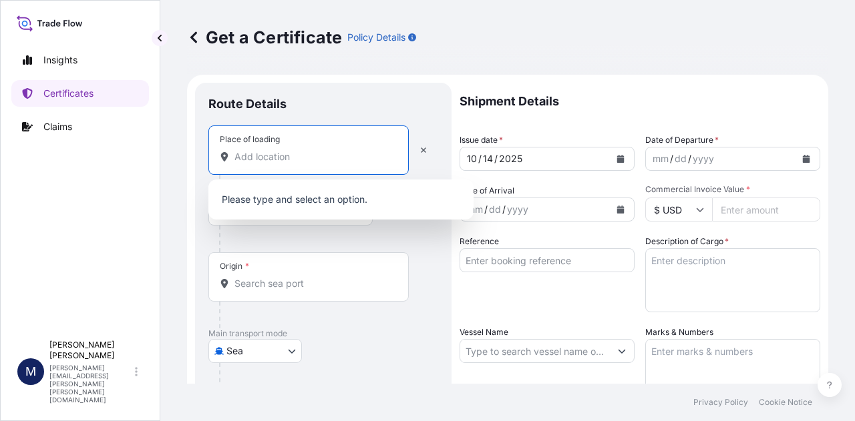
click at [311, 160] on input "Place of loading" at bounding box center [313, 156] width 158 height 13
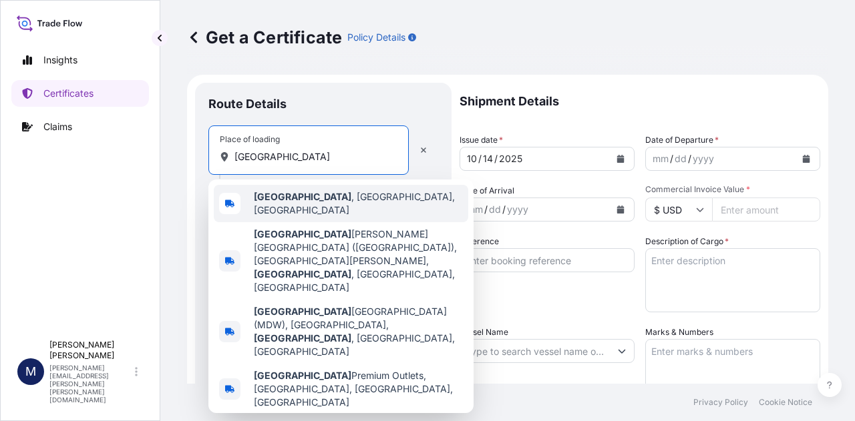
click at [310, 206] on span "[GEOGRAPHIC_DATA] , [GEOGRAPHIC_DATA], [GEOGRAPHIC_DATA]" at bounding box center [358, 203] width 209 height 27
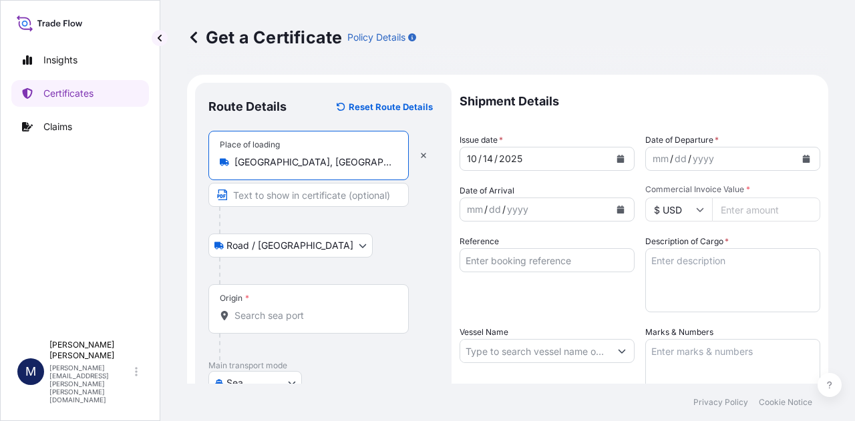
type input "[GEOGRAPHIC_DATA], [GEOGRAPHIC_DATA], [GEOGRAPHIC_DATA]"
click at [254, 317] on input "Origin *" at bounding box center [313, 315] width 158 height 13
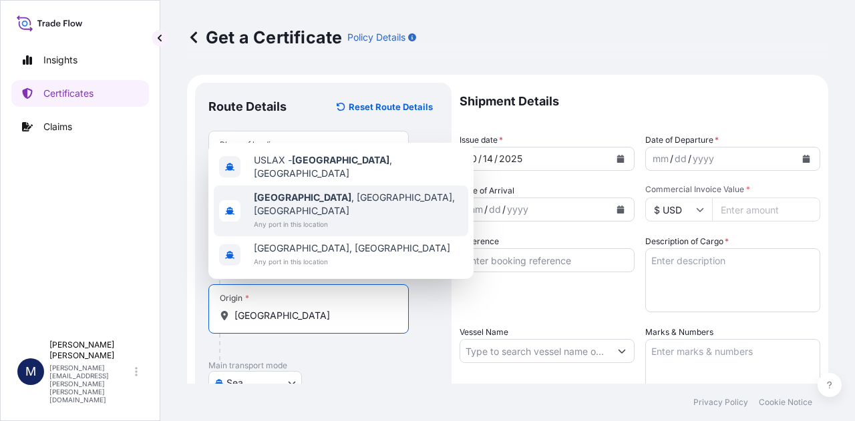
click at [308, 203] on b "[GEOGRAPHIC_DATA]" at bounding box center [302, 197] width 97 height 11
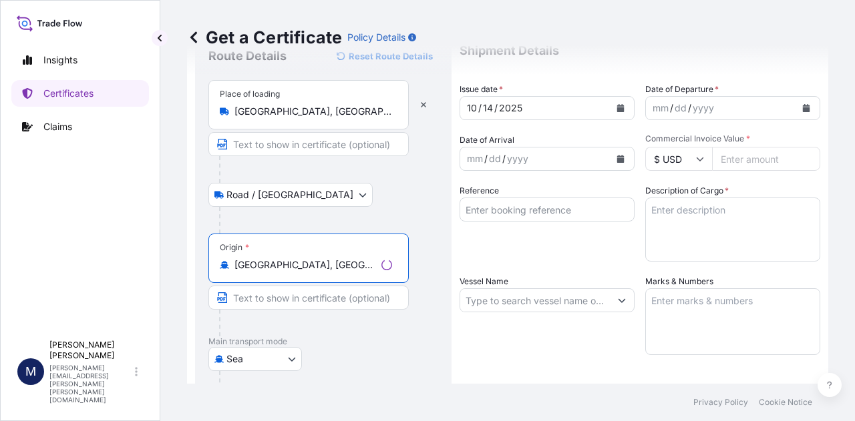
scroll to position [134, 0]
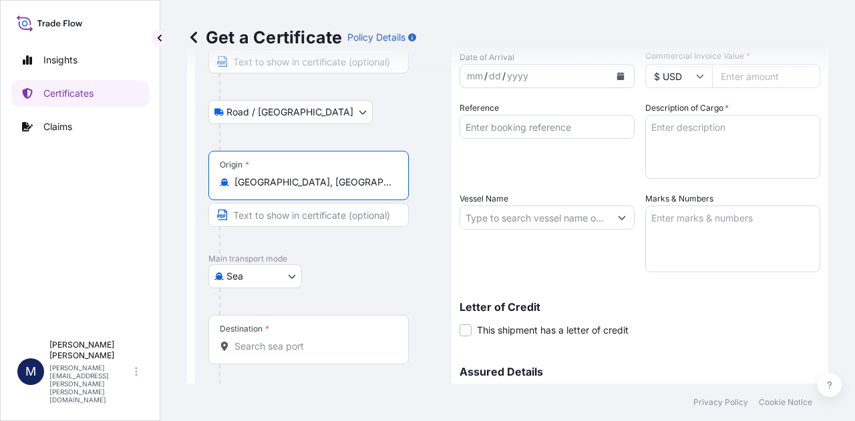
type input "[GEOGRAPHIC_DATA], [GEOGRAPHIC_DATA], [GEOGRAPHIC_DATA]"
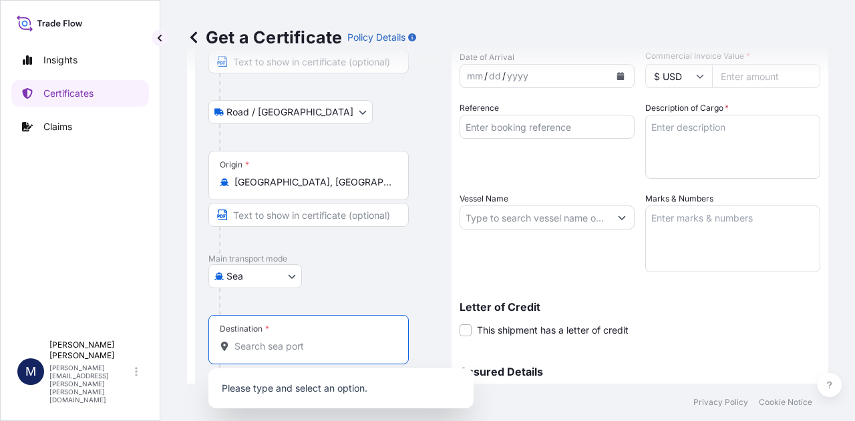
click at [282, 349] on input "Destination *" at bounding box center [313, 346] width 158 height 13
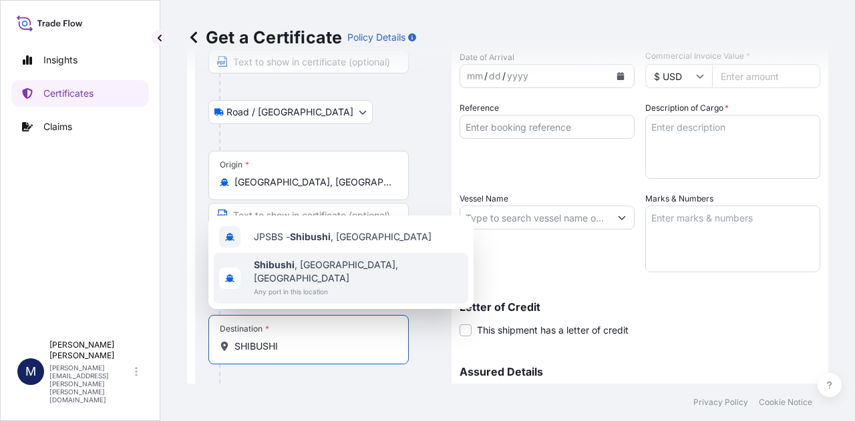
click at [341, 278] on span "Shibushi , [GEOGRAPHIC_DATA], [GEOGRAPHIC_DATA]" at bounding box center [358, 271] width 209 height 27
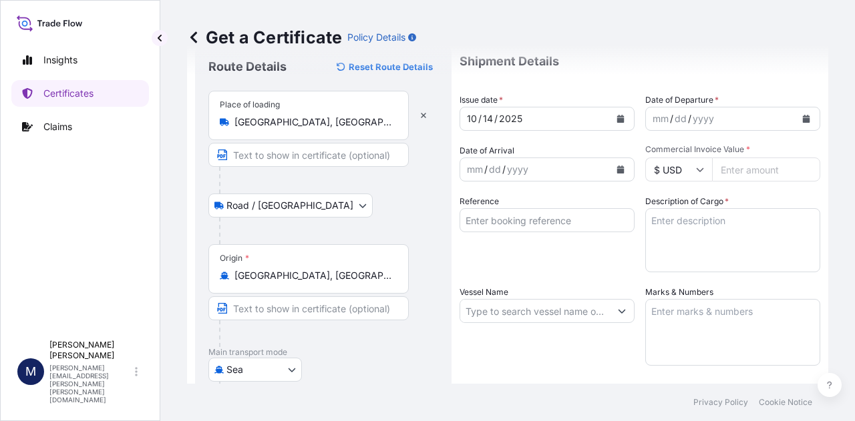
scroll to position [0, 0]
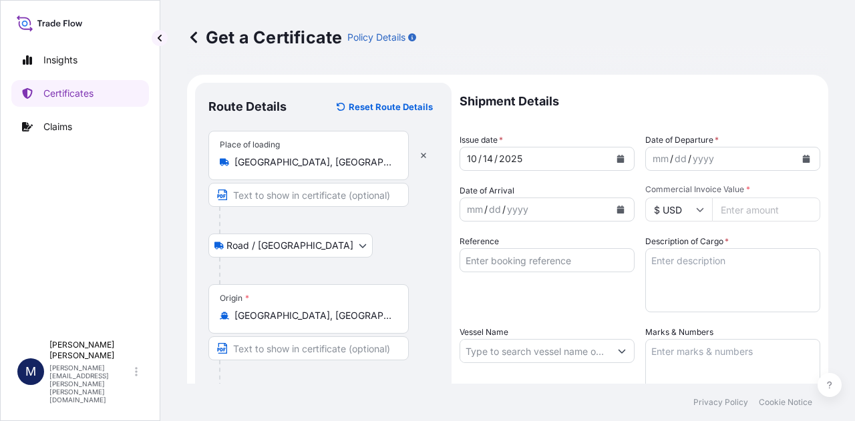
type input "Shibushi, [GEOGRAPHIC_DATA], [GEOGRAPHIC_DATA]"
click at [618, 158] on icon "Calendar" at bounding box center [620, 159] width 8 height 8
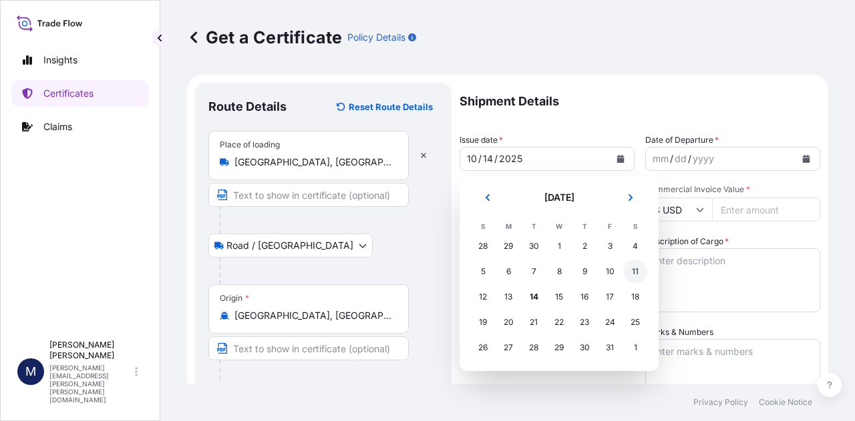
click at [637, 272] on div "11" at bounding box center [635, 272] width 24 height 24
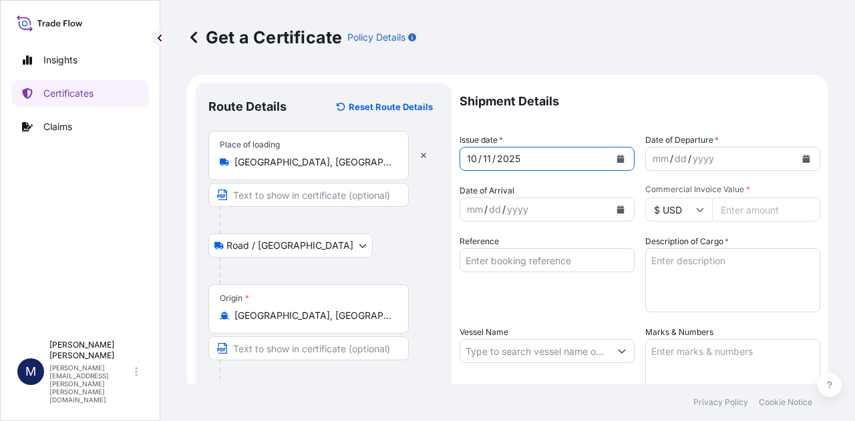
click at [802, 156] on icon "Calendar" at bounding box center [806, 159] width 8 height 8
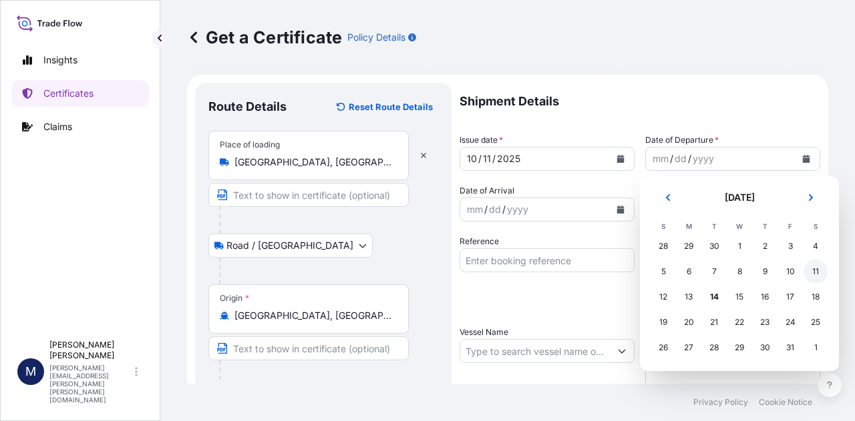
click at [813, 272] on div "11" at bounding box center [815, 272] width 24 height 24
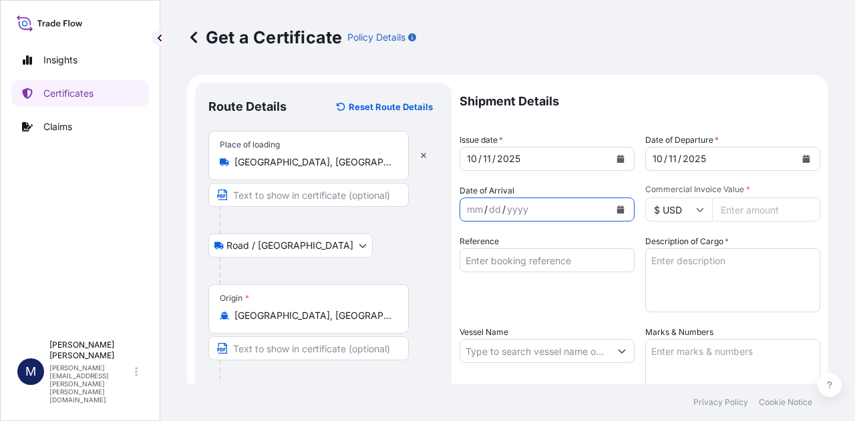
click at [616, 208] on icon "Calendar" at bounding box center [620, 210] width 8 height 8
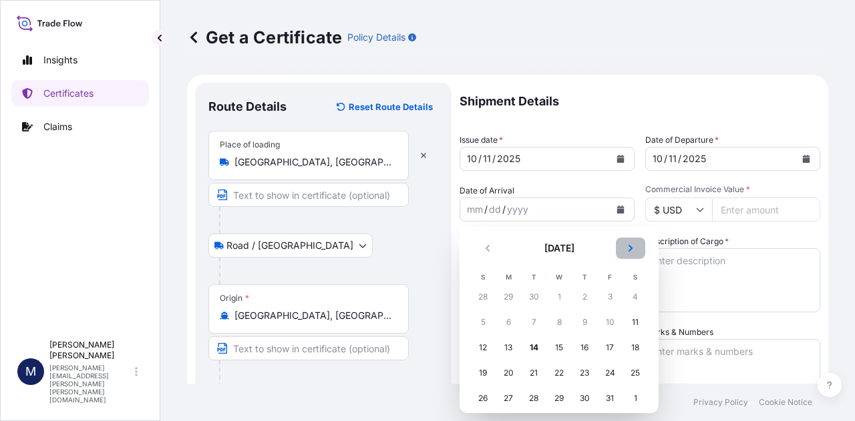
click at [630, 248] on icon "Next" at bounding box center [630, 248] width 8 height 8
click at [558, 347] on div "12" at bounding box center [559, 348] width 24 height 24
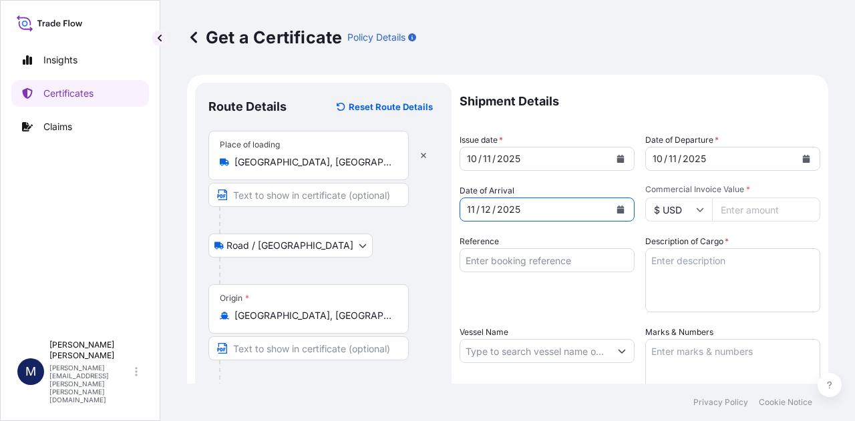
click at [775, 212] on input "Commercial Invoice Value *" at bounding box center [766, 210] width 108 height 24
type input "84237.83"
click at [775, 265] on textarea "Description of Cargo *" at bounding box center [732, 280] width 175 height 64
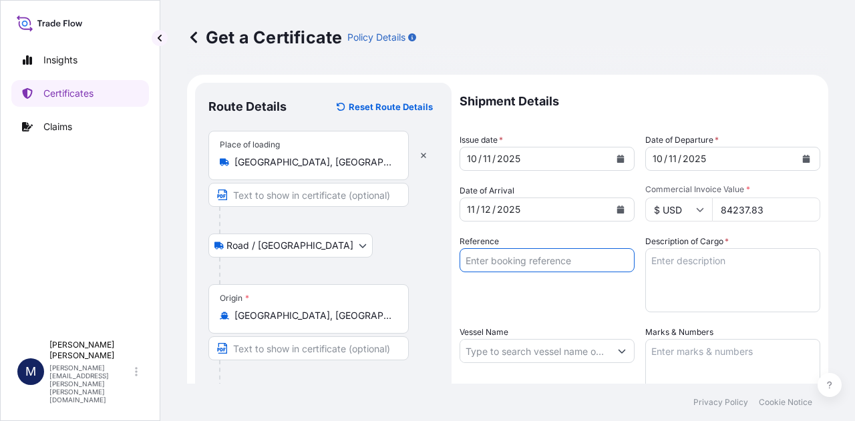
click at [514, 258] on input "Reference" at bounding box center [546, 260] width 175 height 24
type input "SC441561 / TA-3580"
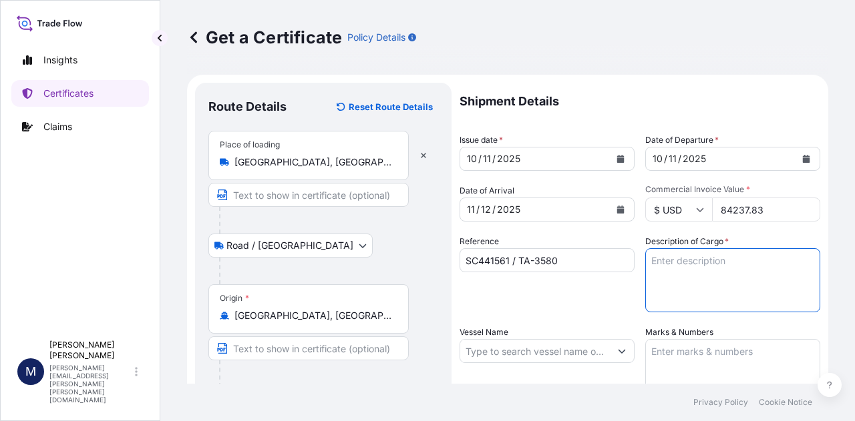
click at [671, 265] on textarea "Description of Cargo *" at bounding box center [732, 280] width 175 height 64
type textarea "SOYPASS "2" (ANIMAL FEED) IN BULK"
click at [506, 349] on input "Vessel Name" at bounding box center [535, 351] width 150 height 24
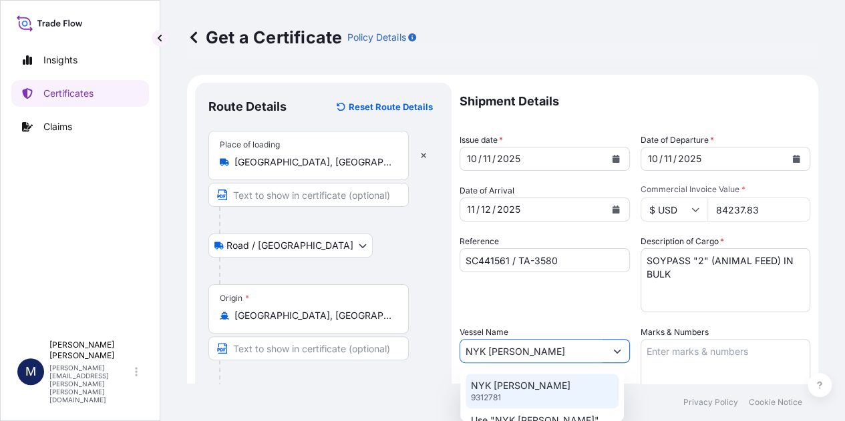
click at [510, 387] on p "NYK [PERSON_NAME]" at bounding box center [520, 385] width 99 height 13
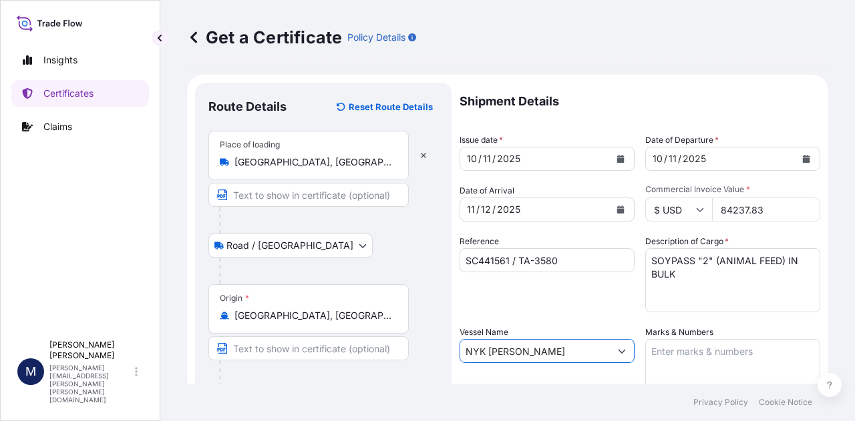
type input "NYK [PERSON_NAME]"
click at [662, 348] on textarea "Marks & Numbers" at bounding box center [732, 372] width 175 height 67
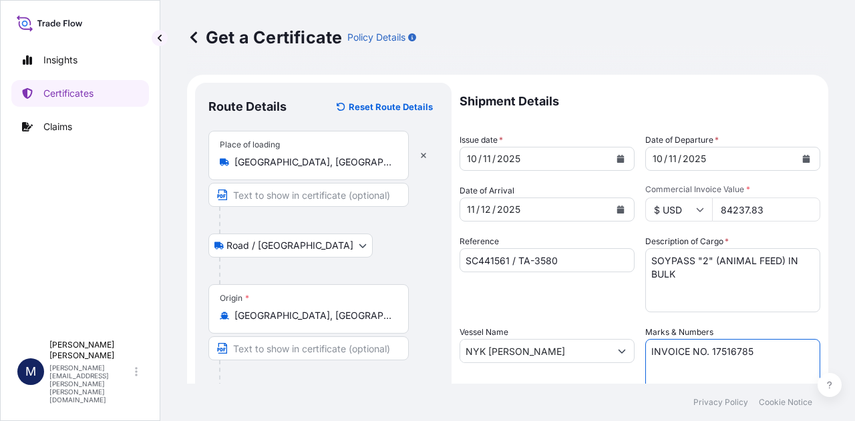
type textarea "INVOICE NO. 17516785"
click at [613, 311] on div "Reference SC441561 / TA-3580" at bounding box center [546, 273] width 175 height 77
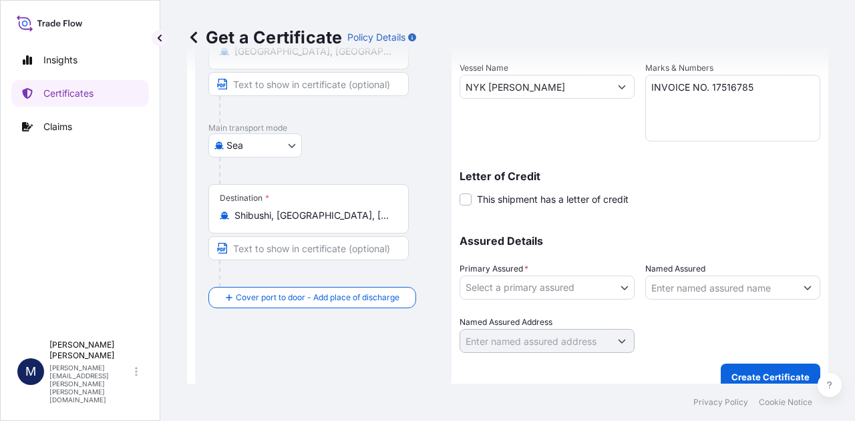
scroll to position [267, 0]
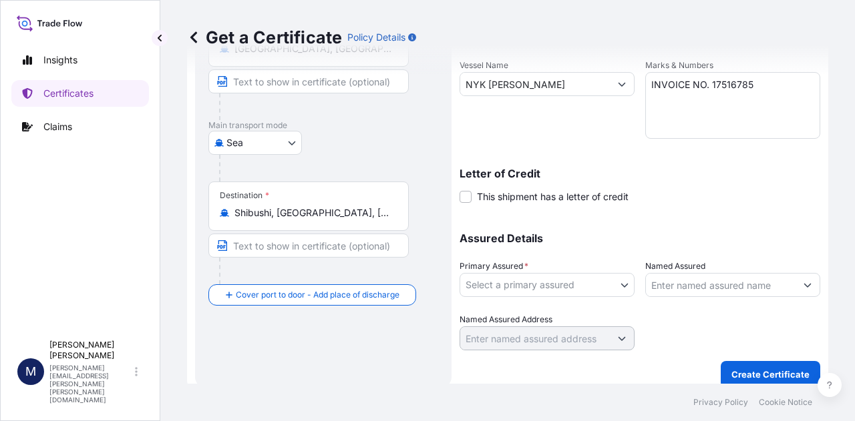
click at [620, 286] on body "Insights Certificates Claims M [PERSON_NAME] [PERSON_NAME][EMAIL_ADDRESS][PERSO…" at bounding box center [427, 210] width 855 height 421
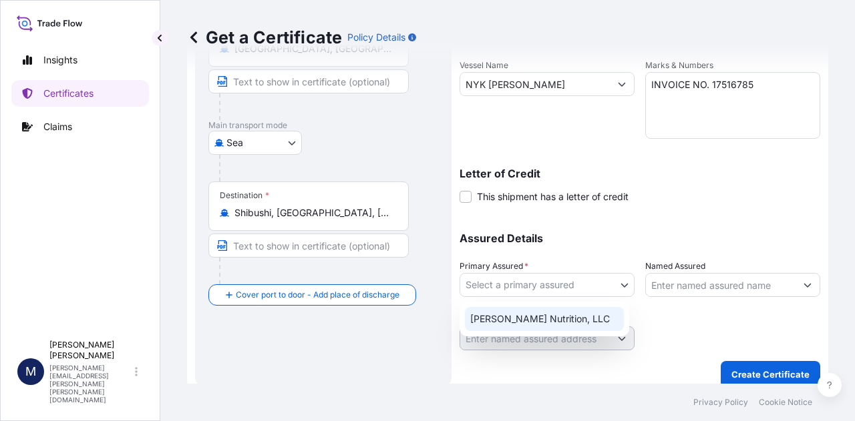
click at [561, 321] on div "[PERSON_NAME] Nutrition, LLC" at bounding box center [544, 319] width 159 height 24
select select "31733"
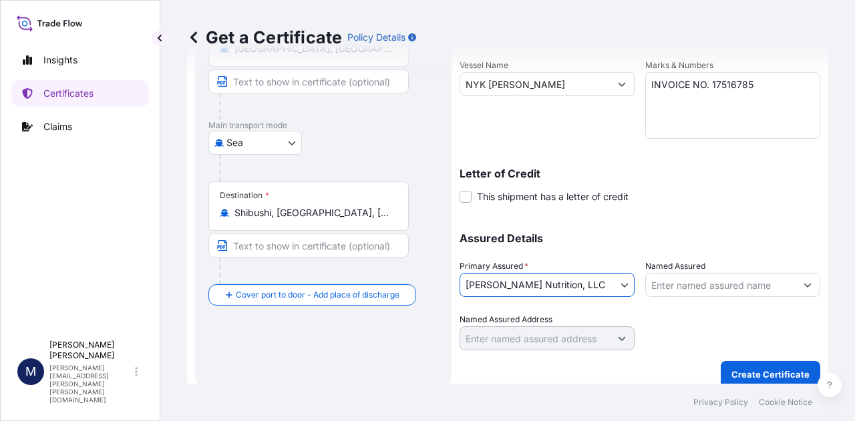
click at [677, 323] on div at bounding box center [732, 331] width 175 height 37
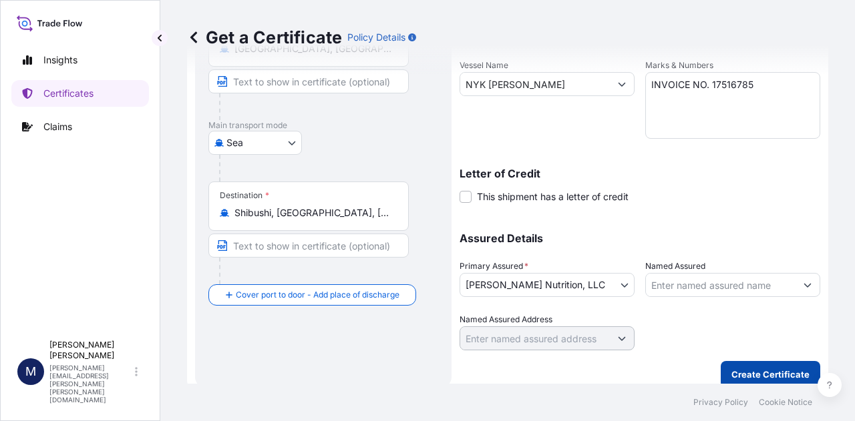
click at [769, 368] on p "Create Certificate" at bounding box center [770, 374] width 78 height 13
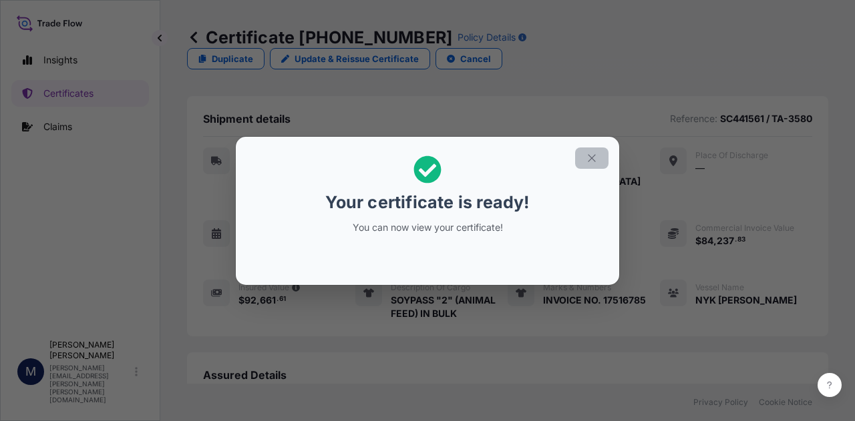
click at [594, 154] on icon "button" at bounding box center [592, 158] width 12 height 12
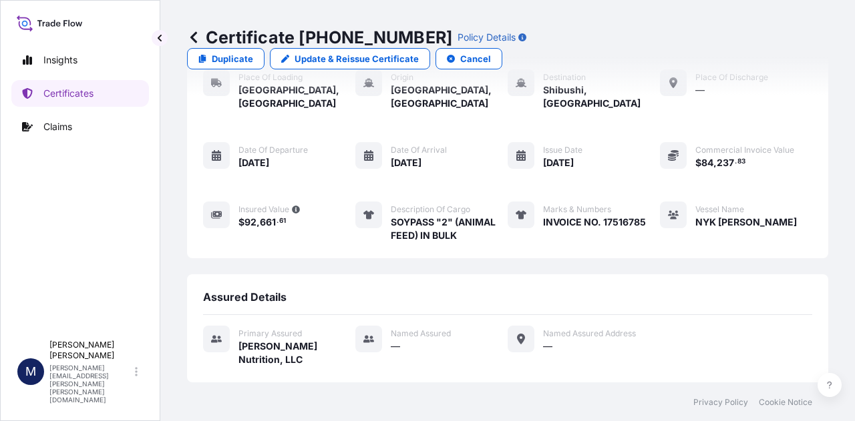
scroll to position [200, 0]
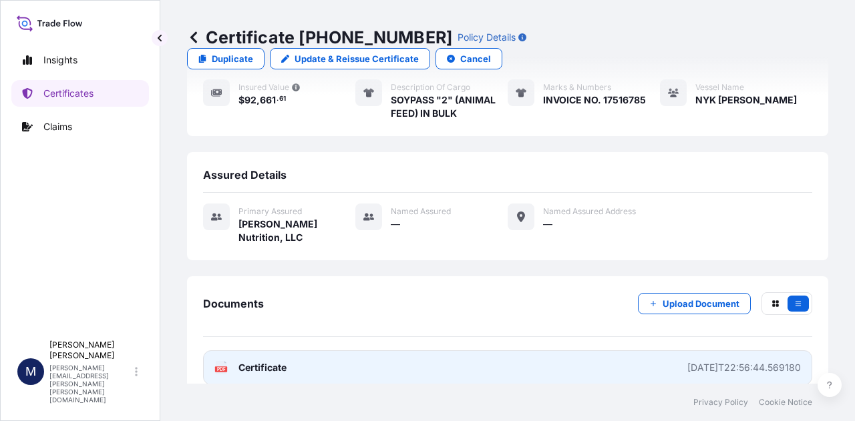
click at [270, 361] on span "Certificate" at bounding box center [262, 367] width 48 height 13
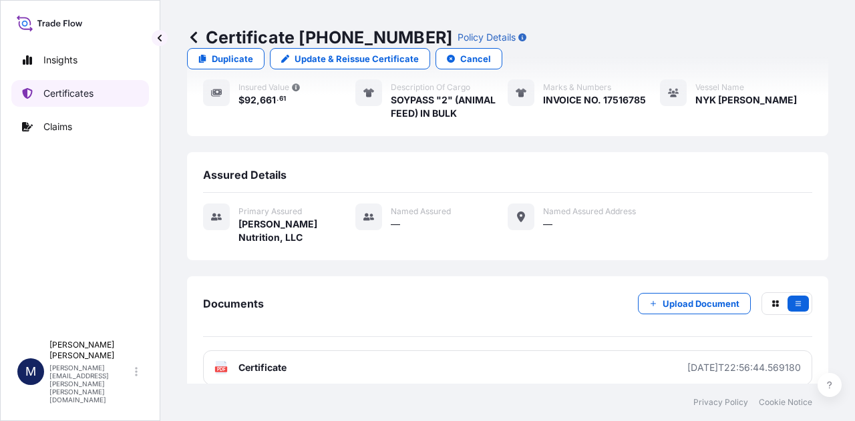
click at [91, 95] on p "Certificates" at bounding box center [68, 93] width 50 height 13
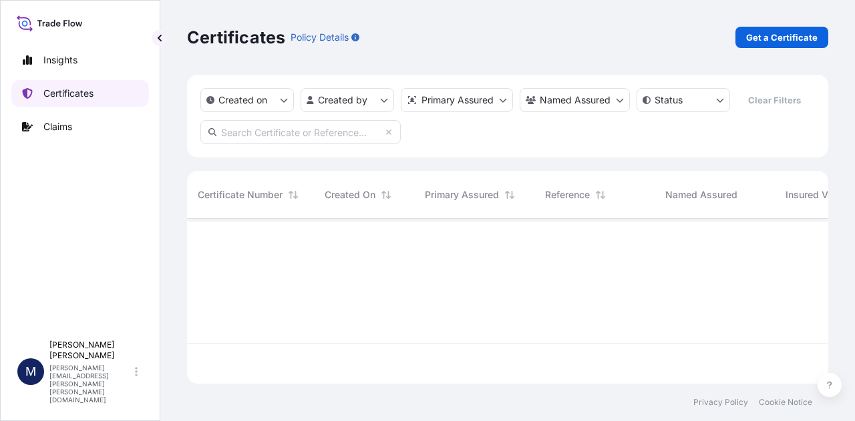
scroll to position [162, 630]
click at [801, 38] on p "Get a Certificate" at bounding box center [781, 37] width 71 height 13
select select "Road / [GEOGRAPHIC_DATA]"
select select "Sea"
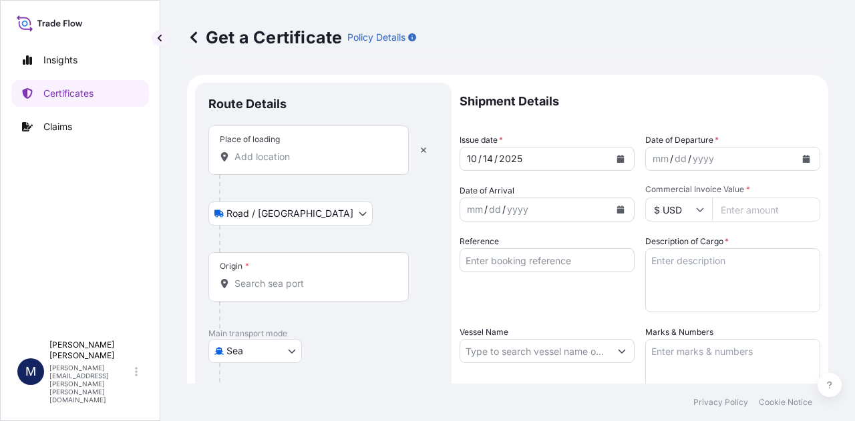
click at [295, 160] on input "Place of loading" at bounding box center [313, 156] width 158 height 13
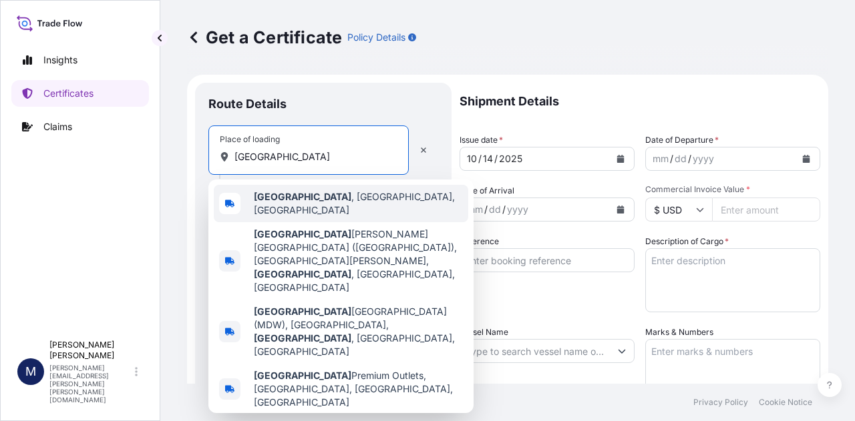
click at [303, 203] on span "[GEOGRAPHIC_DATA] , [GEOGRAPHIC_DATA], [GEOGRAPHIC_DATA]" at bounding box center [358, 203] width 209 height 27
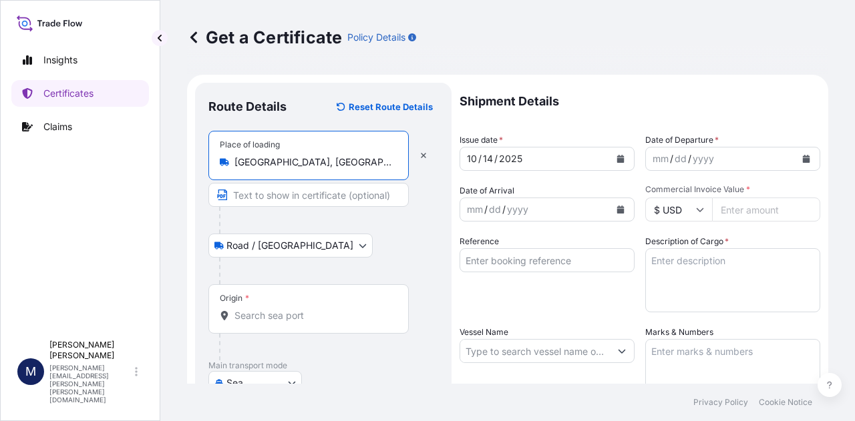
type input "[GEOGRAPHIC_DATA], [GEOGRAPHIC_DATA], [GEOGRAPHIC_DATA]"
click at [299, 315] on input "Origin *" at bounding box center [313, 315] width 158 height 13
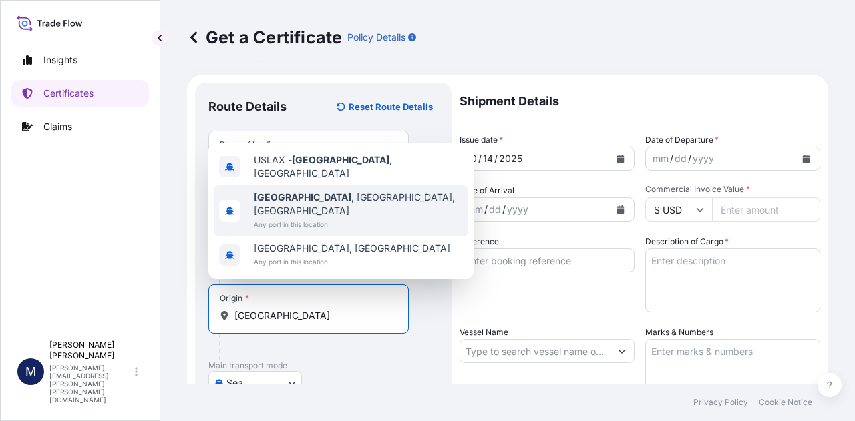
click at [307, 203] on b "[GEOGRAPHIC_DATA]" at bounding box center [302, 197] width 97 height 11
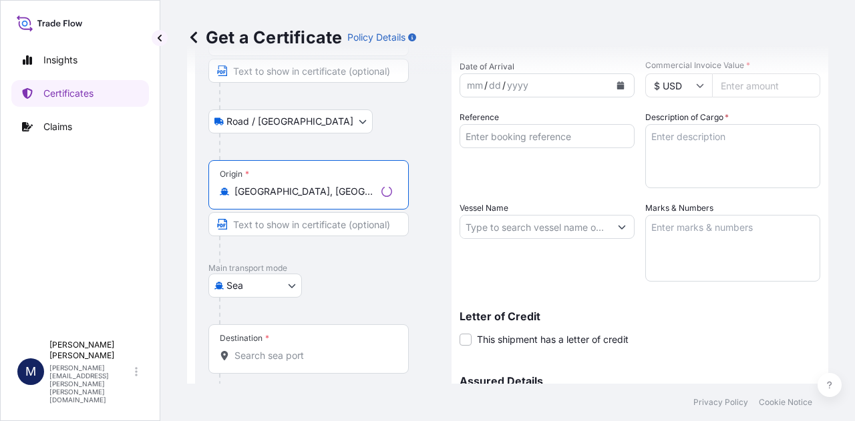
scroll to position [134, 0]
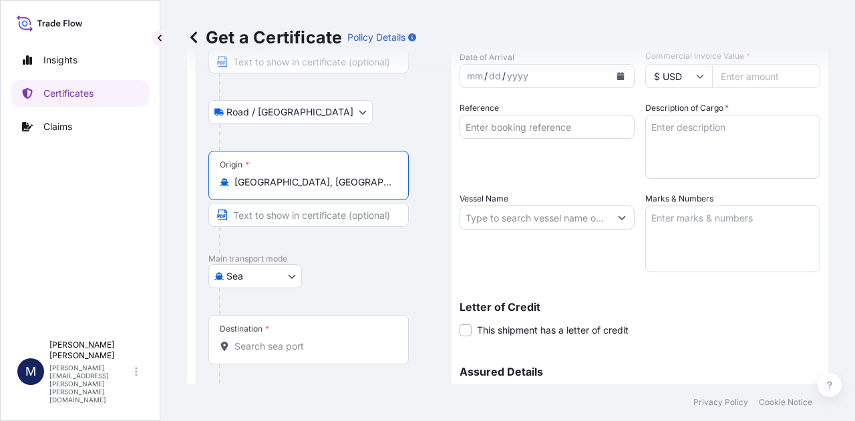
type input "[GEOGRAPHIC_DATA], [GEOGRAPHIC_DATA], [GEOGRAPHIC_DATA]"
click at [335, 347] on input "Destination *" at bounding box center [313, 346] width 158 height 13
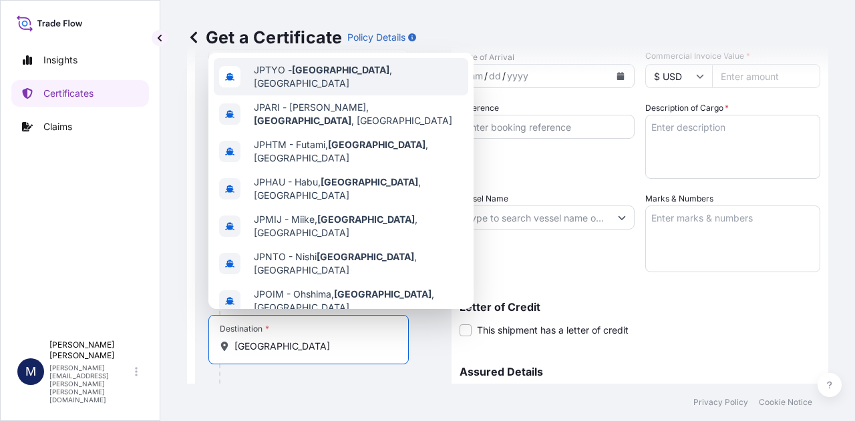
click at [351, 77] on span "JPTYO - [GEOGRAPHIC_DATA] , [GEOGRAPHIC_DATA]" at bounding box center [358, 76] width 209 height 27
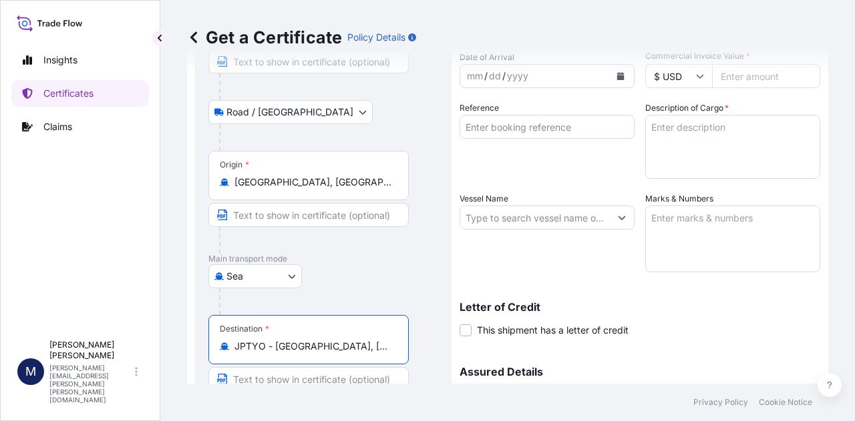
scroll to position [0, 0]
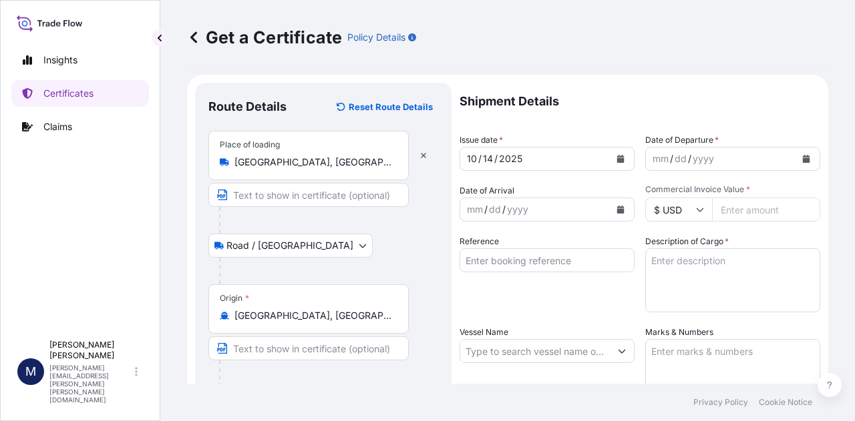
type input "JPTYO - [GEOGRAPHIC_DATA], [GEOGRAPHIC_DATA]"
click at [616, 155] on icon "Calendar" at bounding box center [620, 159] width 8 height 8
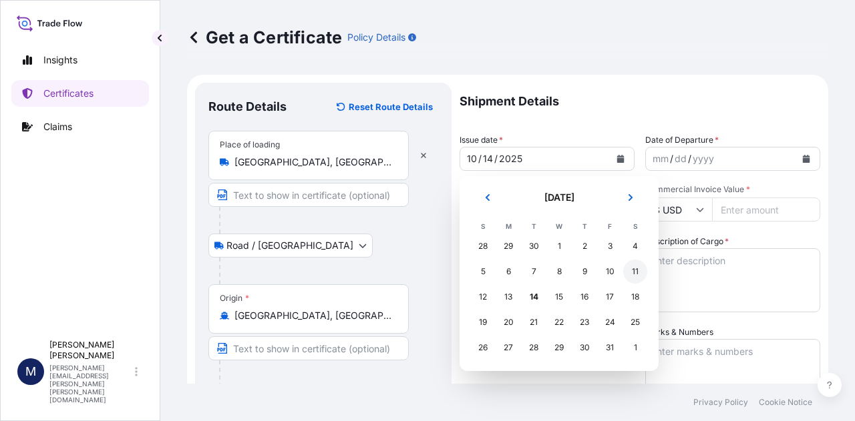
click at [635, 274] on div "11" at bounding box center [635, 272] width 24 height 24
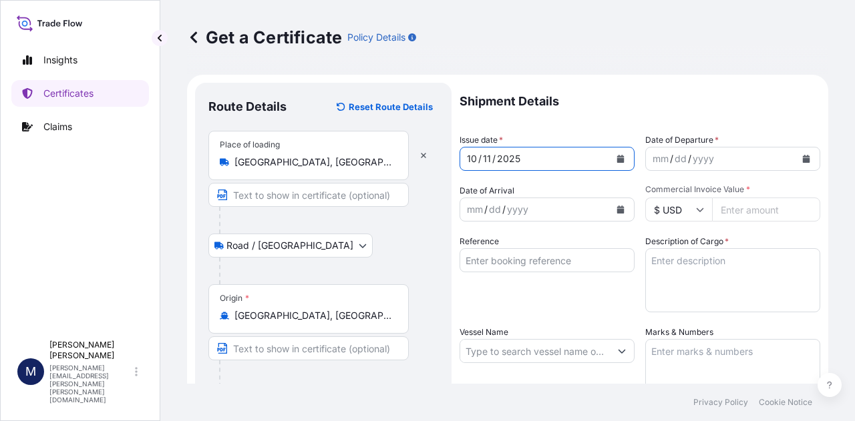
click at [803, 160] on icon "Calendar" at bounding box center [806, 159] width 7 height 8
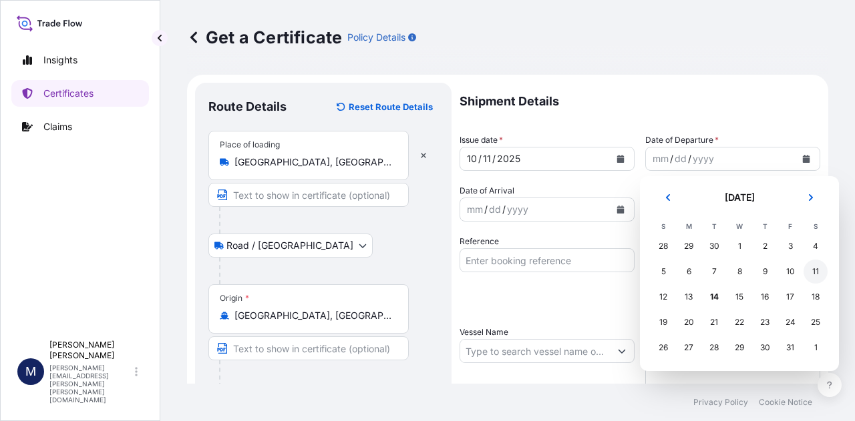
click at [817, 268] on div "11" at bounding box center [815, 272] width 24 height 24
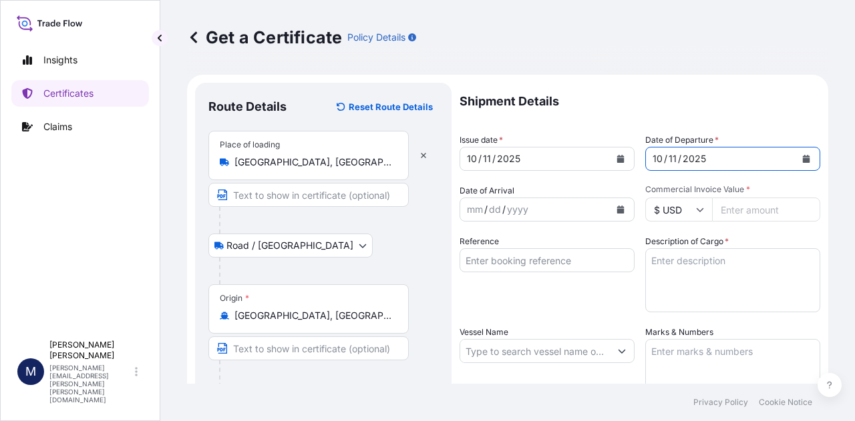
click at [617, 210] on icon "Calendar" at bounding box center [620, 210] width 7 height 8
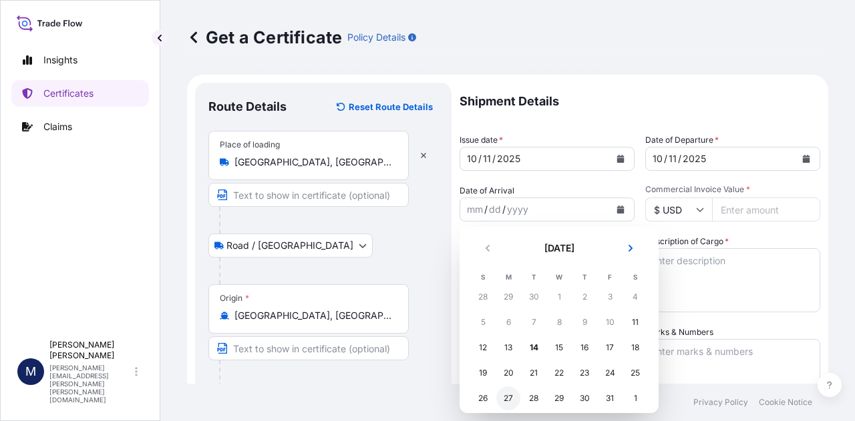
click at [509, 403] on div "27" at bounding box center [508, 399] width 24 height 24
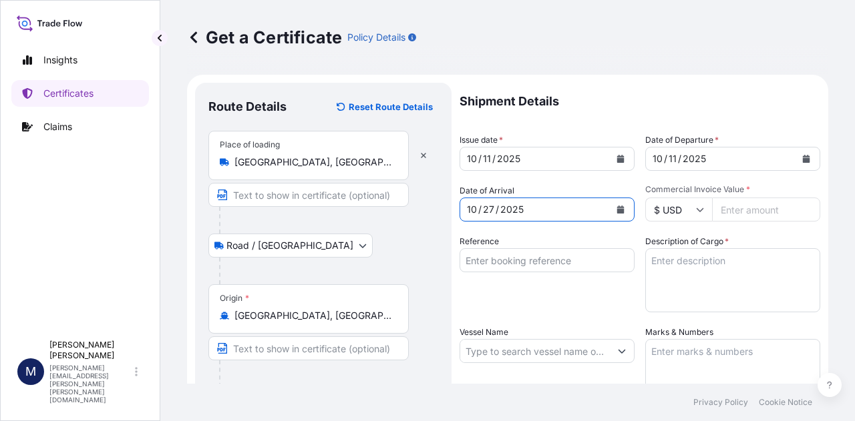
click at [742, 210] on input "Commercial Invoice Value *" at bounding box center [766, 210] width 108 height 24
type input "22684.39"
click at [764, 233] on div "Shipment Details Issue date * [DATE] Date of Departure * [DATE] Date of Arrival…" at bounding box center [639, 350] width 361 height 535
click at [509, 260] on input "Reference" at bounding box center [546, 260] width 175 height 24
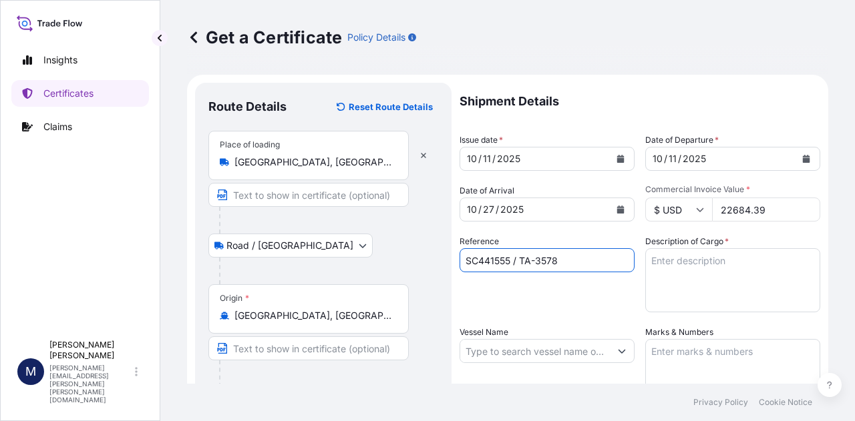
type input "SC441555 / TA-3578"
click at [540, 299] on div "Reference SC441555 / TA-3578" at bounding box center [546, 273] width 175 height 77
click at [709, 264] on textarea "Description of Cargo *" at bounding box center [732, 280] width 175 height 64
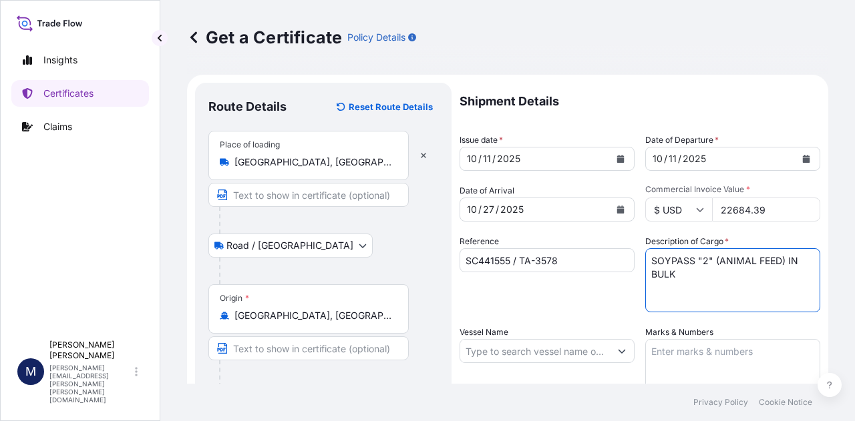
type textarea "SOYPASS "2" (ANIMAL FEED) IN BULK"
click at [598, 348] on input "Vessel Name" at bounding box center [535, 351] width 150 height 24
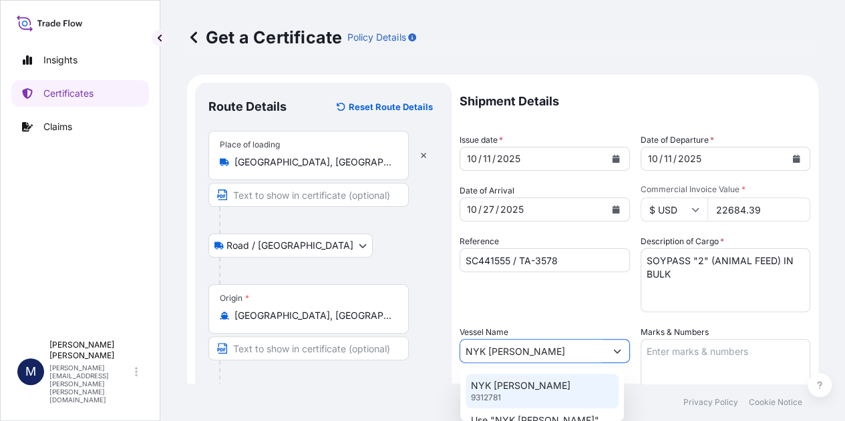
click at [493, 387] on p "NYK [PERSON_NAME]" at bounding box center [520, 385] width 99 height 13
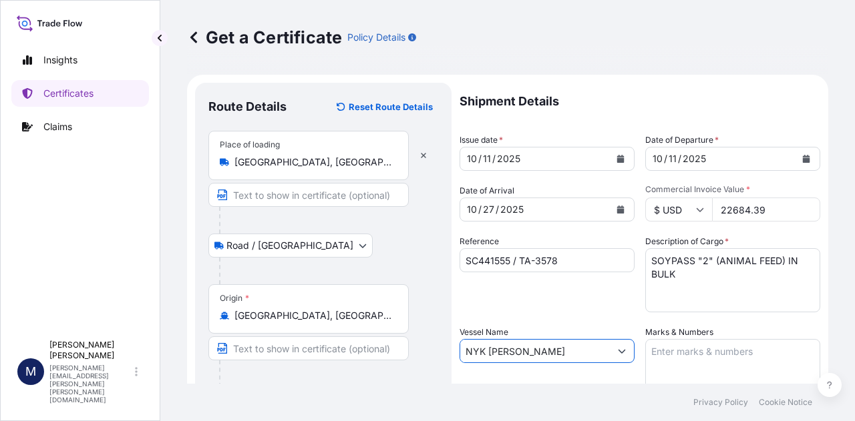
type input "NYK [PERSON_NAME]"
drag, startPoint x: 674, startPoint y: 347, endPoint x: 678, endPoint y: 355, distance: 8.7
click at [674, 349] on textarea "Marks & Numbers" at bounding box center [732, 372] width 175 height 67
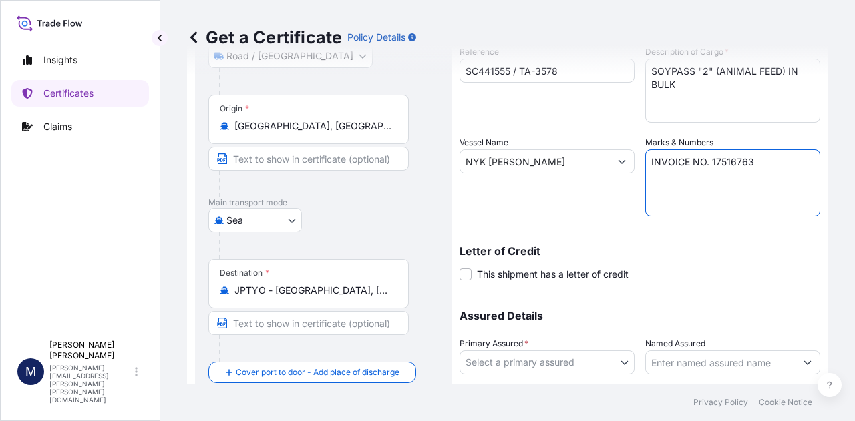
scroll to position [267, 0]
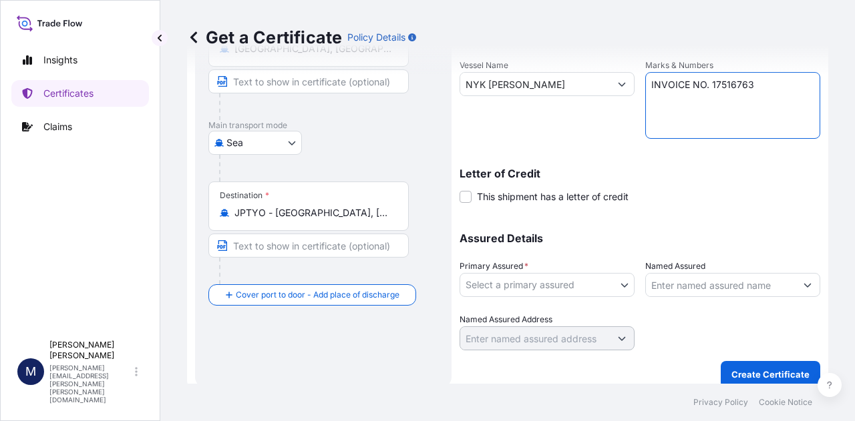
type textarea "INVOICE NO. 17516763"
click at [749, 204] on div "Shipment Details Issue date * [DATE] Date of Departure * [DATE] Date of Arrival…" at bounding box center [639, 83] width 361 height 535
click at [620, 285] on body "Insights Certificates Claims M [PERSON_NAME] [PERSON_NAME][EMAIL_ADDRESS][PERSO…" at bounding box center [427, 210] width 855 height 421
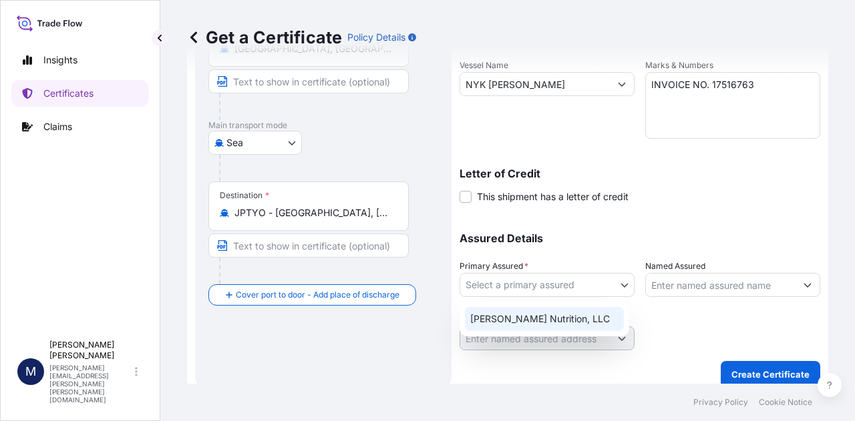
click at [537, 322] on div "[PERSON_NAME] Nutrition, LLC" at bounding box center [544, 319] width 159 height 24
select select "31733"
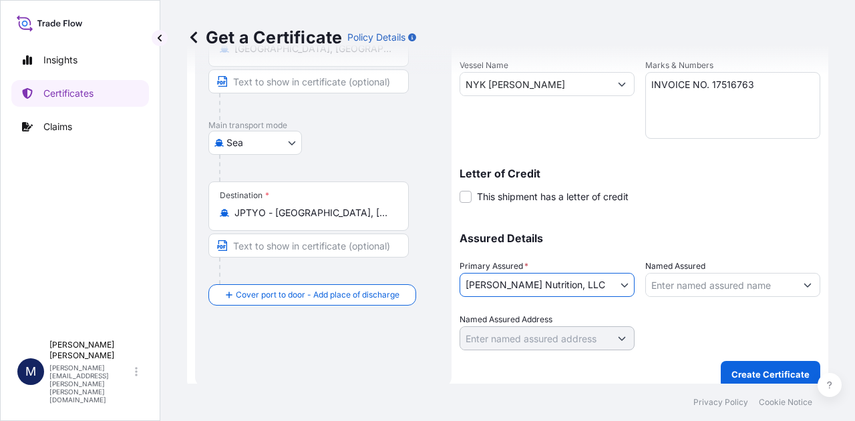
click at [672, 316] on div at bounding box center [732, 331] width 175 height 37
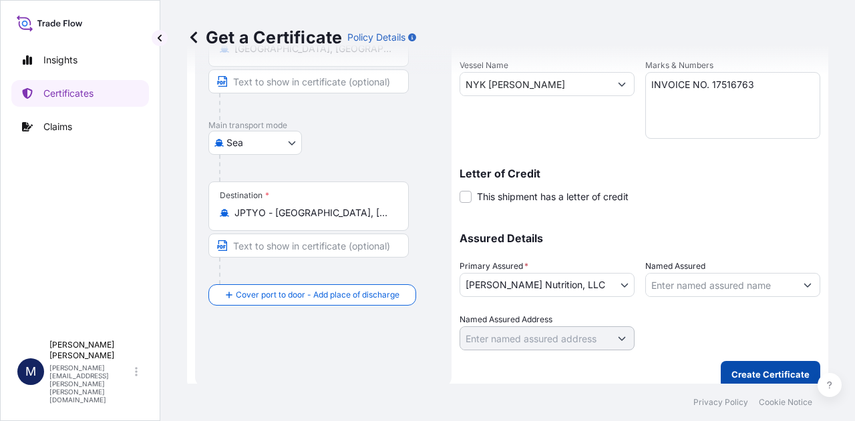
click at [751, 369] on p "Create Certificate" at bounding box center [770, 374] width 78 height 13
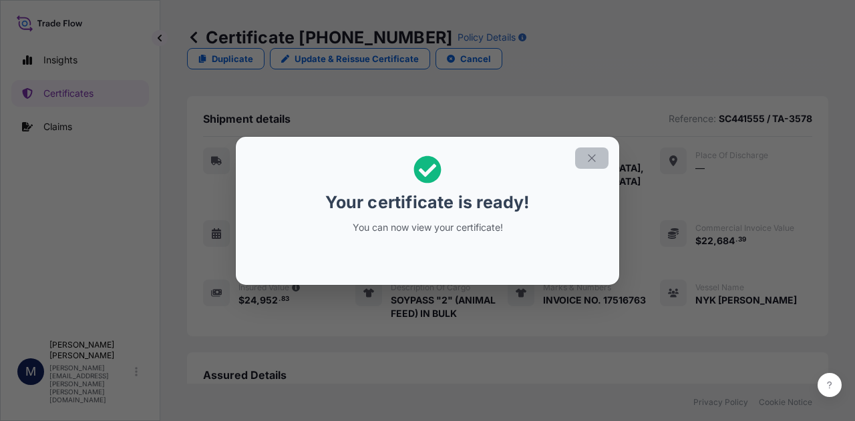
click at [591, 160] on icon "button" at bounding box center [592, 158] width 12 height 12
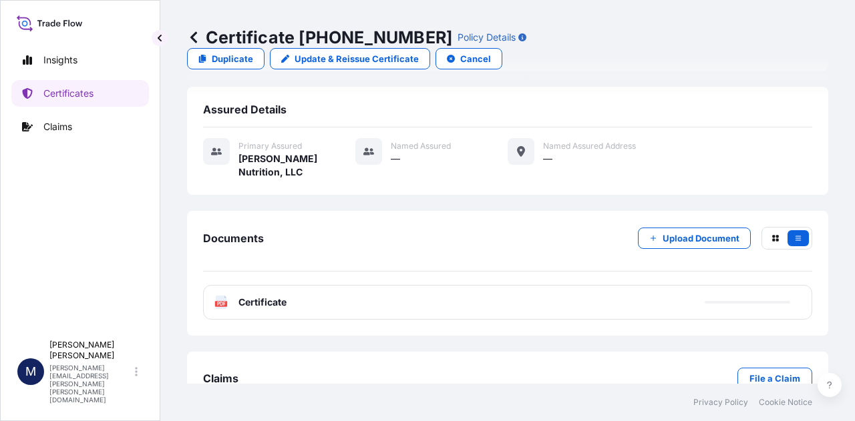
scroll to position [267, 0]
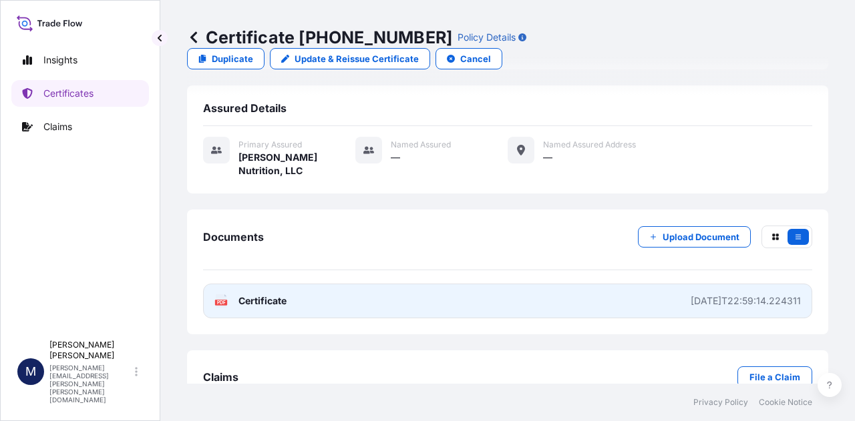
click at [258, 294] on span "Certificate" at bounding box center [262, 300] width 48 height 13
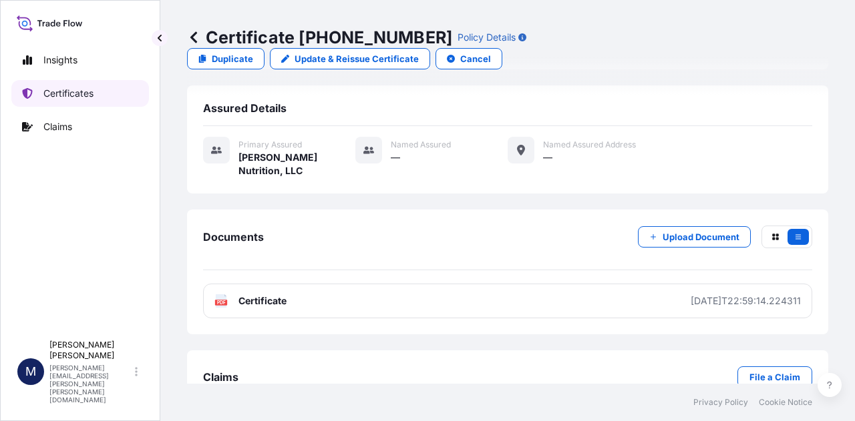
click at [64, 97] on p "Certificates" at bounding box center [68, 93] width 50 height 13
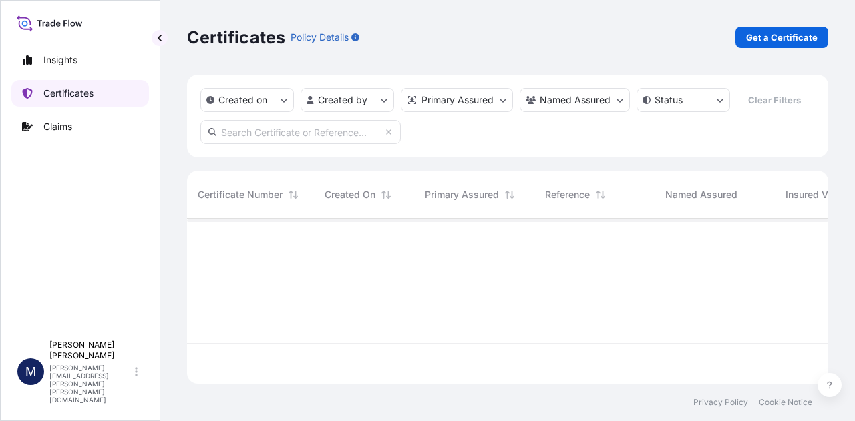
scroll to position [162, 630]
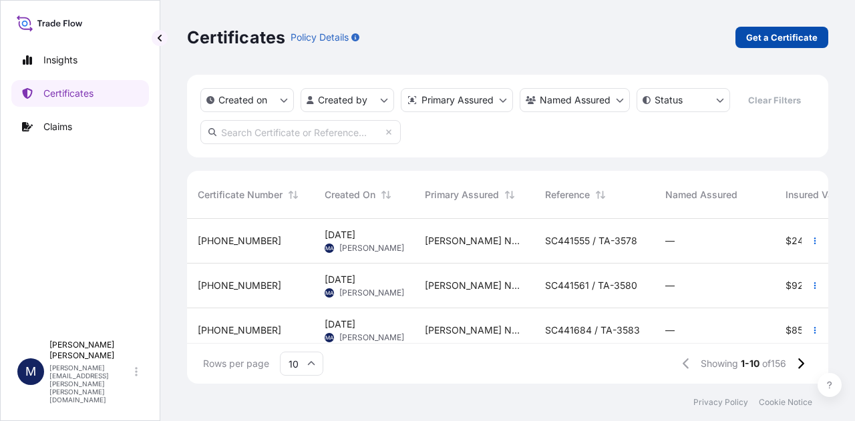
click at [779, 35] on p "Get a Certificate" at bounding box center [781, 37] width 71 height 13
select select "Road / [GEOGRAPHIC_DATA]"
select select "Sea"
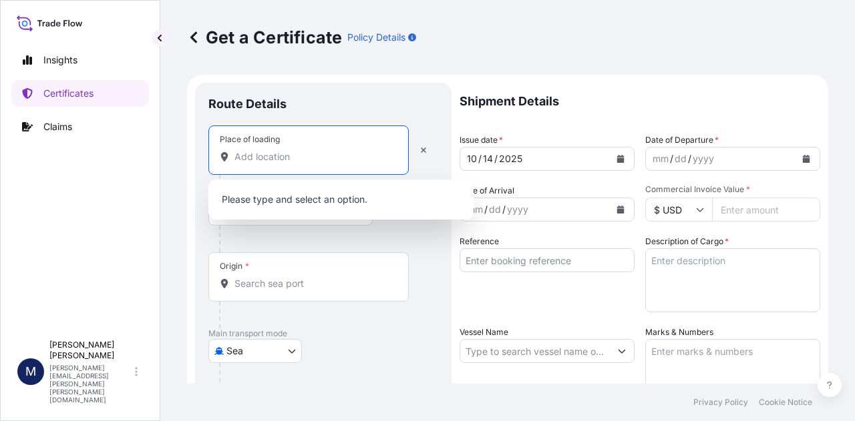
click at [278, 161] on input "Place of loading" at bounding box center [313, 156] width 158 height 13
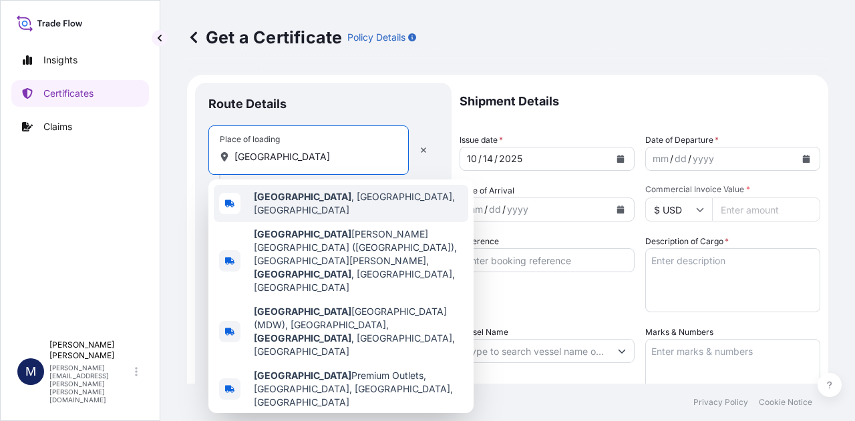
click at [290, 202] on b "[GEOGRAPHIC_DATA]" at bounding box center [302, 196] width 97 height 11
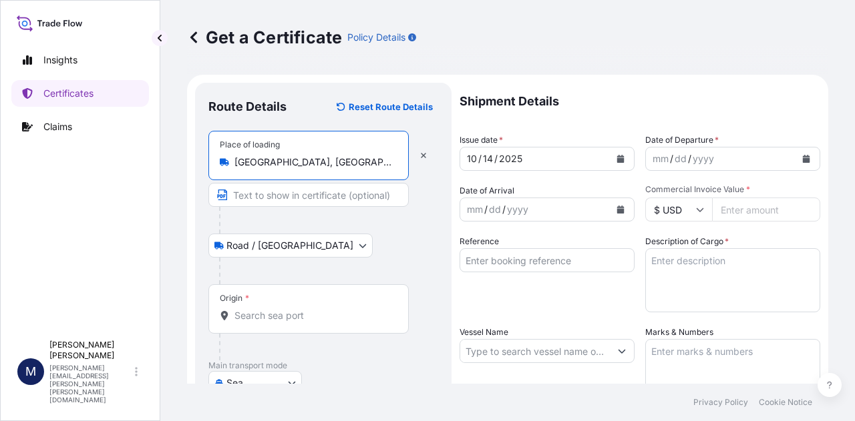
type input "[GEOGRAPHIC_DATA], [GEOGRAPHIC_DATA], [GEOGRAPHIC_DATA]"
click at [284, 317] on input "Origin *" at bounding box center [313, 315] width 158 height 13
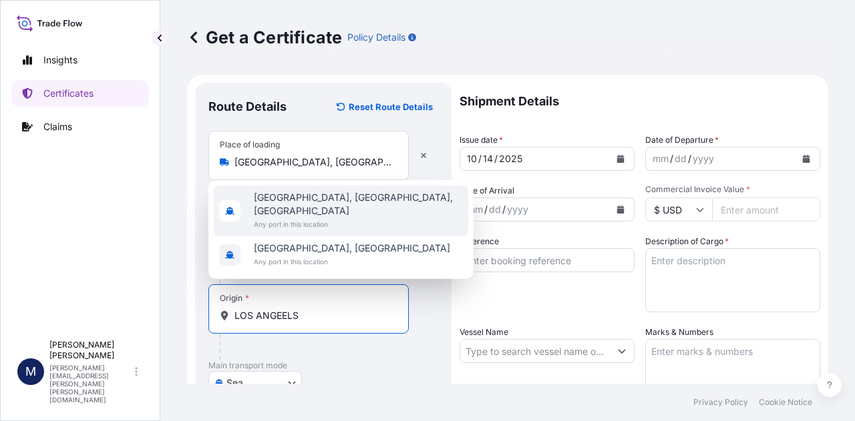
click at [341, 210] on span "[GEOGRAPHIC_DATA], [GEOGRAPHIC_DATA], [GEOGRAPHIC_DATA]" at bounding box center [358, 204] width 209 height 27
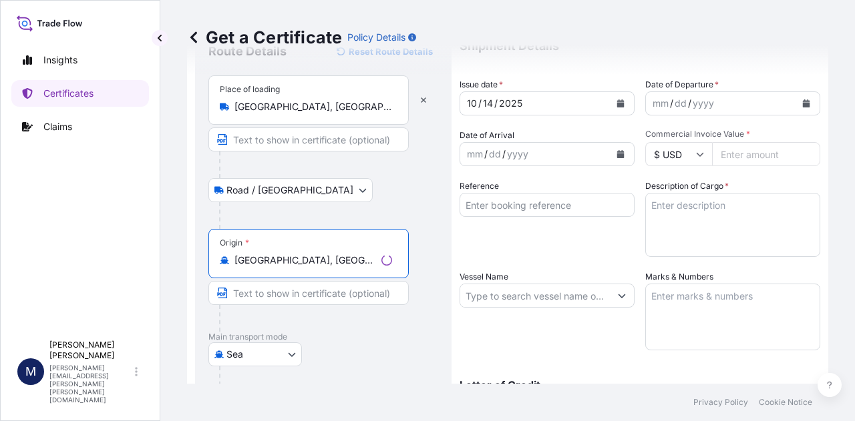
scroll to position [134, 0]
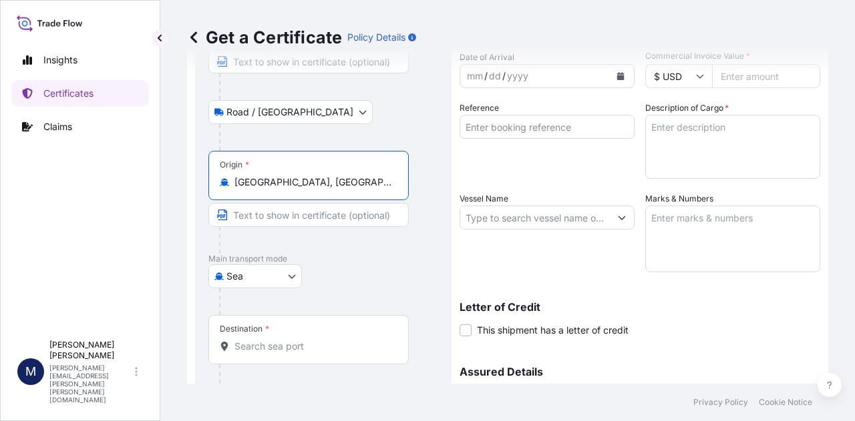
type input "[GEOGRAPHIC_DATA], [GEOGRAPHIC_DATA], [GEOGRAPHIC_DATA]"
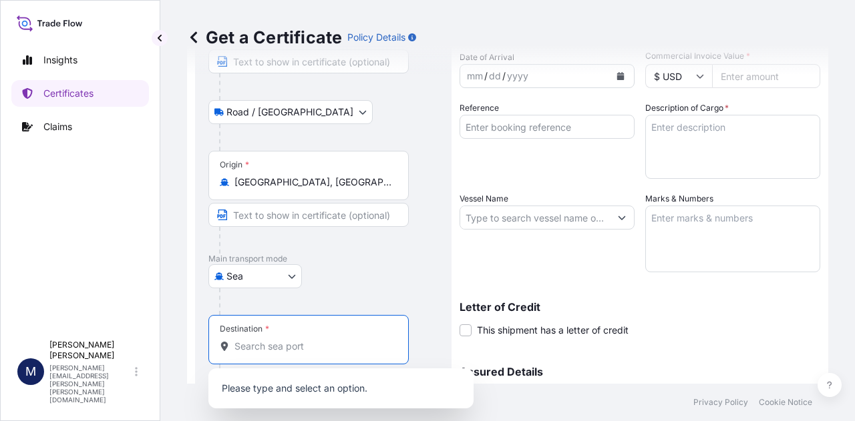
click at [259, 349] on input "Destination *" at bounding box center [313, 346] width 158 height 13
type input "N"
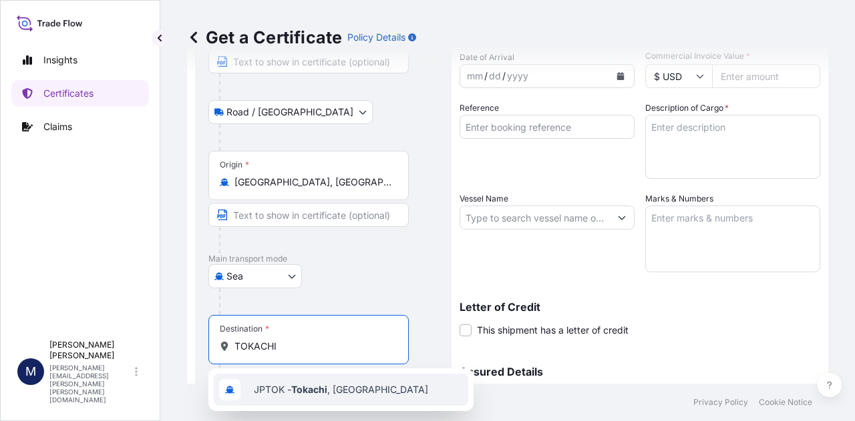
click at [291, 391] on span "JPTOK - [GEOGRAPHIC_DATA] , [GEOGRAPHIC_DATA]" at bounding box center [341, 389] width 174 height 13
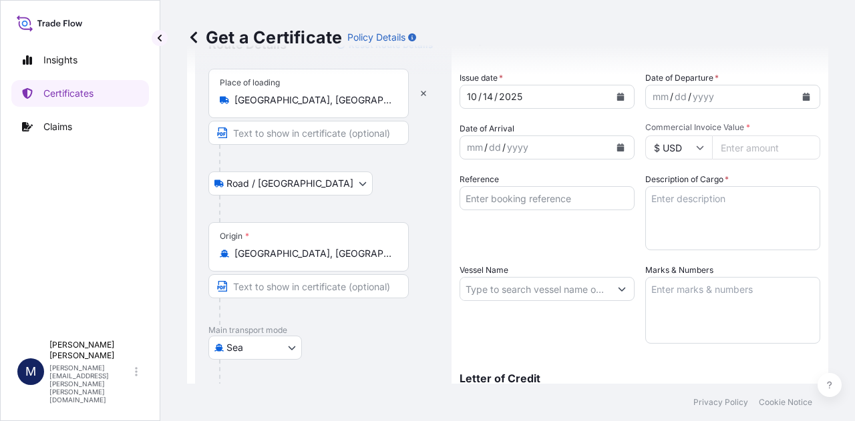
scroll to position [0, 0]
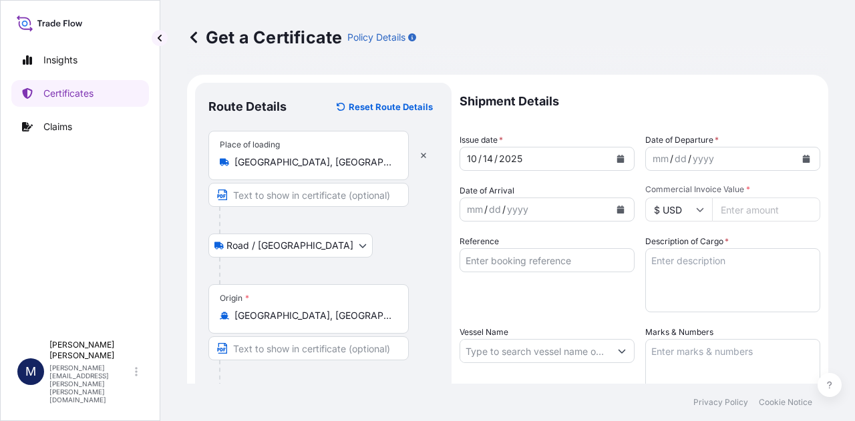
type input "JPTOK - [GEOGRAPHIC_DATA], [GEOGRAPHIC_DATA]"
click at [610, 158] on button "Calendar" at bounding box center [620, 158] width 21 height 21
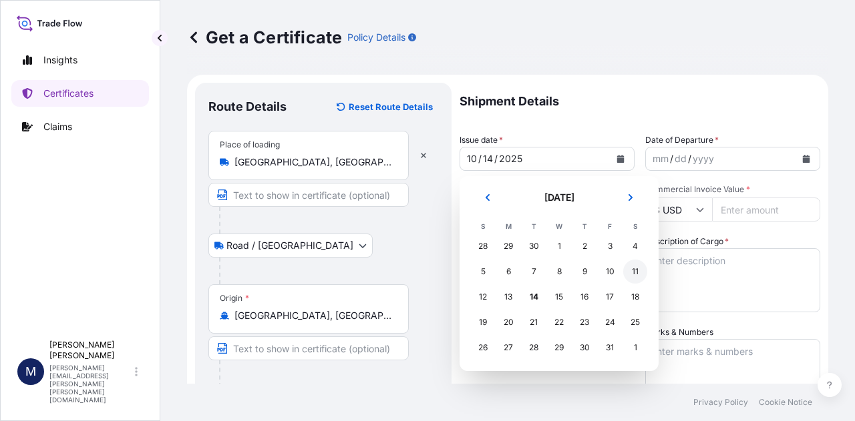
click at [637, 272] on div "11" at bounding box center [635, 272] width 24 height 24
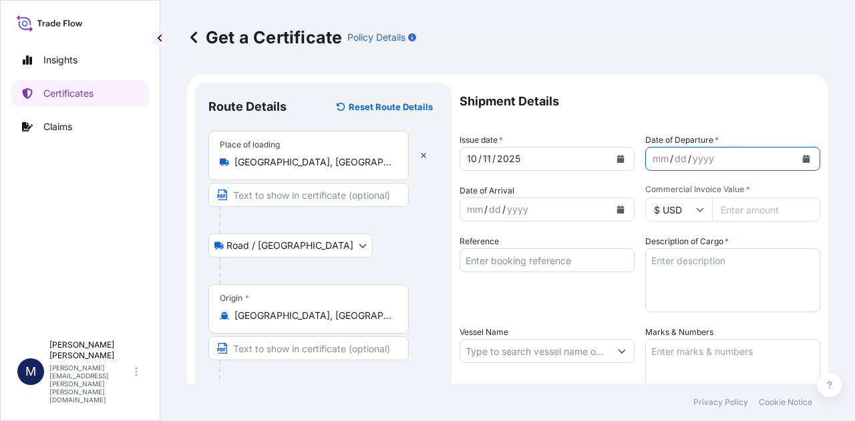
click at [803, 160] on icon "Calendar" at bounding box center [806, 159] width 7 height 8
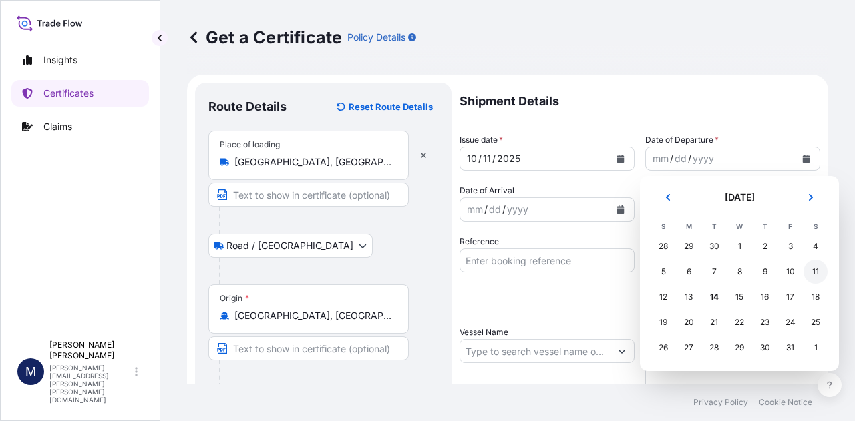
click at [817, 270] on div "11" at bounding box center [815, 272] width 24 height 24
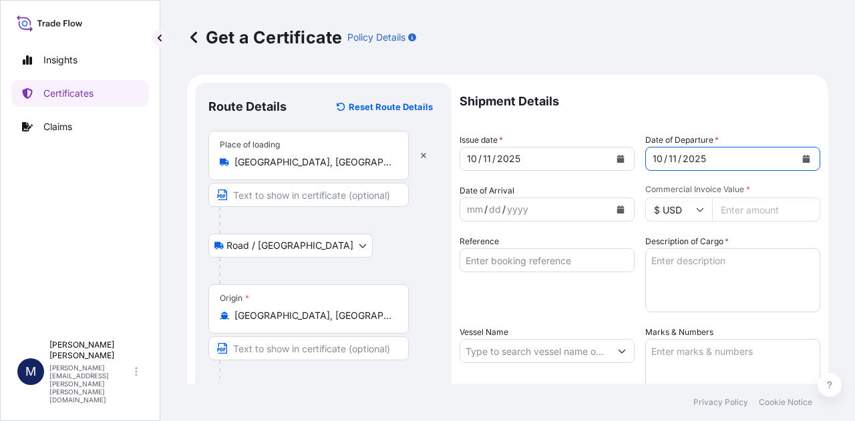
click at [618, 212] on icon "Calendar" at bounding box center [620, 210] width 7 height 8
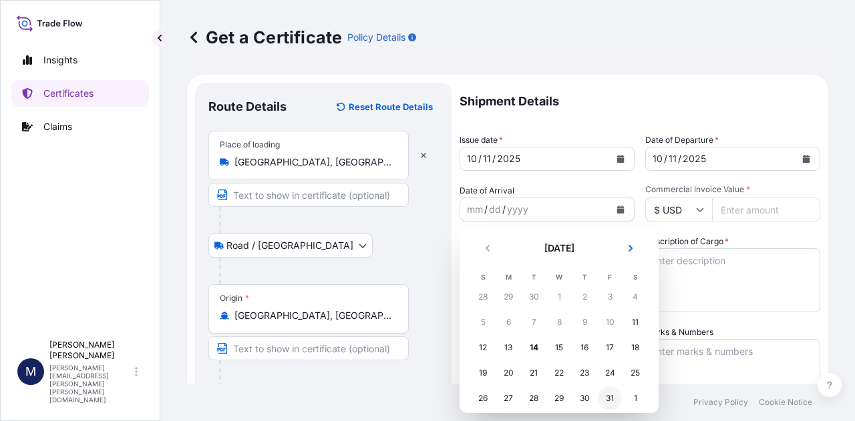
click at [609, 398] on div "31" at bounding box center [610, 399] width 24 height 24
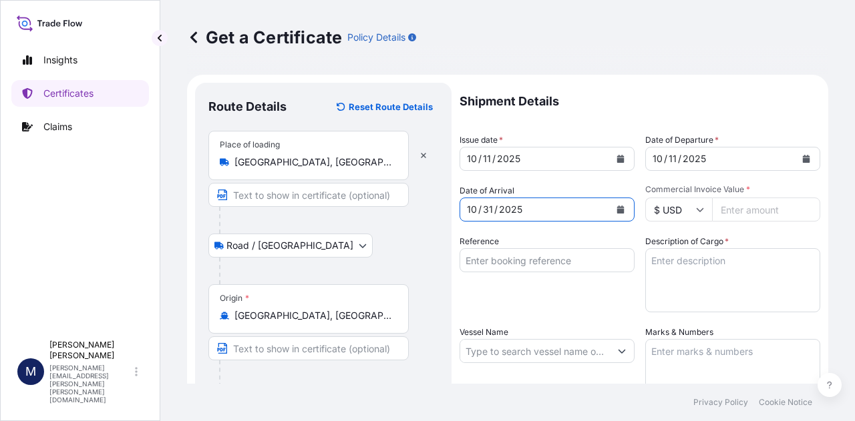
click at [740, 212] on input "Commercial Invoice Value *" at bounding box center [766, 210] width 108 height 24
type input "84183.36"
click at [747, 260] on textarea "Description of Cargo *" at bounding box center [732, 280] width 175 height 64
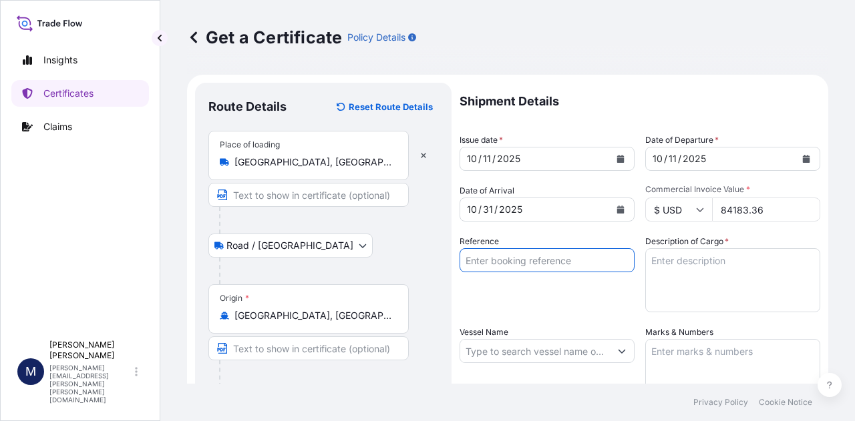
click at [529, 258] on input "Reference" at bounding box center [546, 260] width 175 height 24
type input "SC441573 / TA-3573"
click at [676, 262] on textarea "Description of Cargo *" at bounding box center [732, 280] width 175 height 64
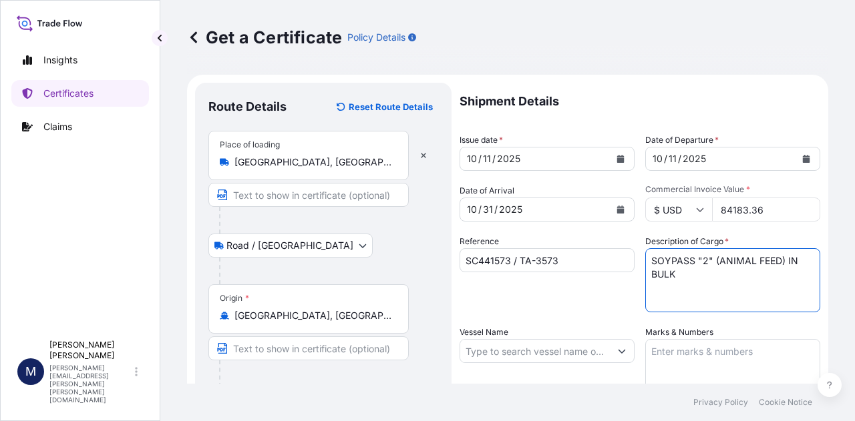
type textarea "SOYPASS "2" (ANIMAL FEED) IN BULK"
click at [514, 307] on div "Reference SC441573 / TA-3573" at bounding box center [546, 273] width 175 height 77
click at [512, 356] on input "Vessel Name" at bounding box center [535, 351] width 150 height 24
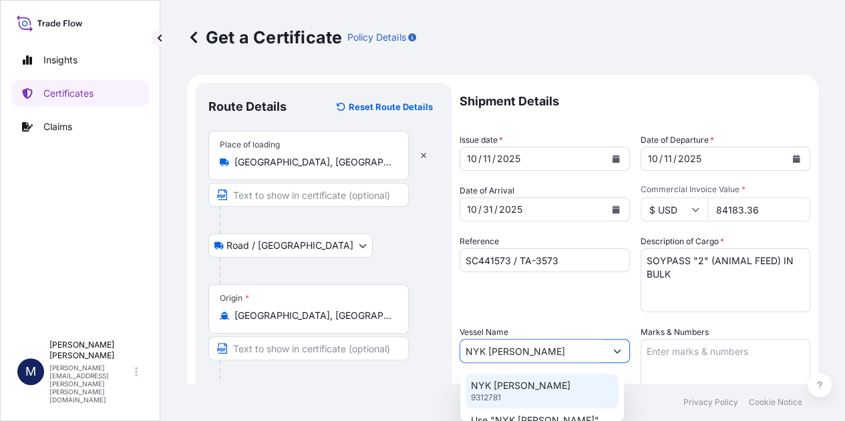
click at [515, 386] on p "NYK [PERSON_NAME]" at bounding box center [520, 385] width 99 height 13
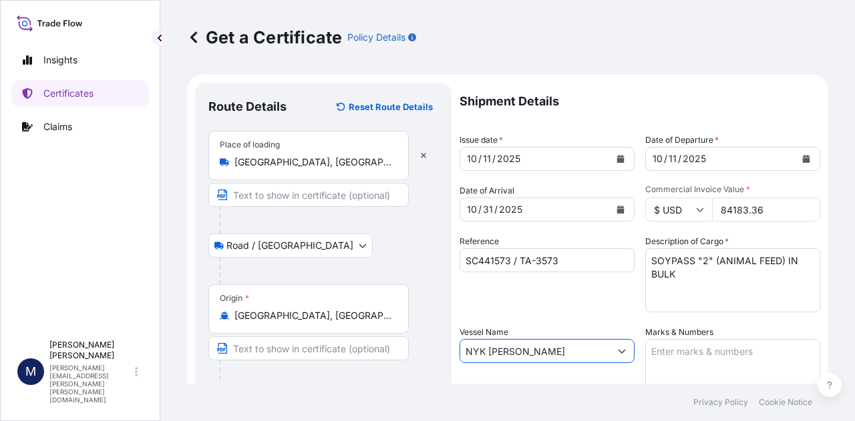
type input "NYK [PERSON_NAME]"
click at [676, 353] on textarea "Marks & Numbers" at bounding box center [732, 372] width 175 height 67
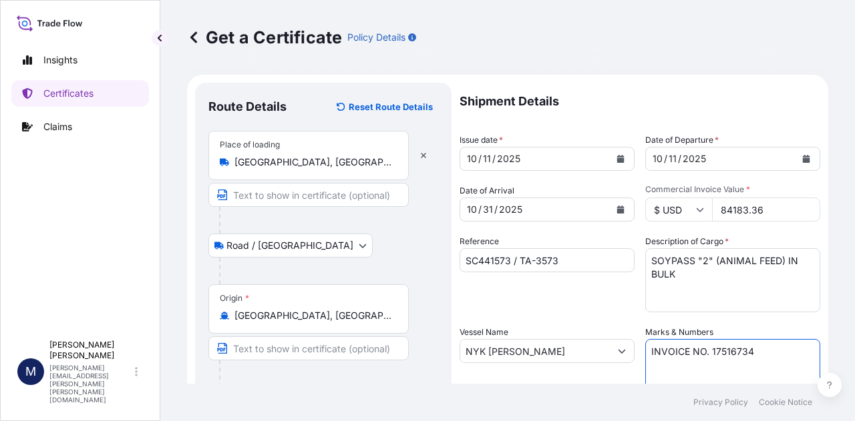
type textarea "INVOICE NO. 17516734"
click at [602, 320] on div "Shipment Details Issue date * [DATE] Date of Departure * [DATE] Date of Arrival…" at bounding box center [639, 350] width 361 height 535
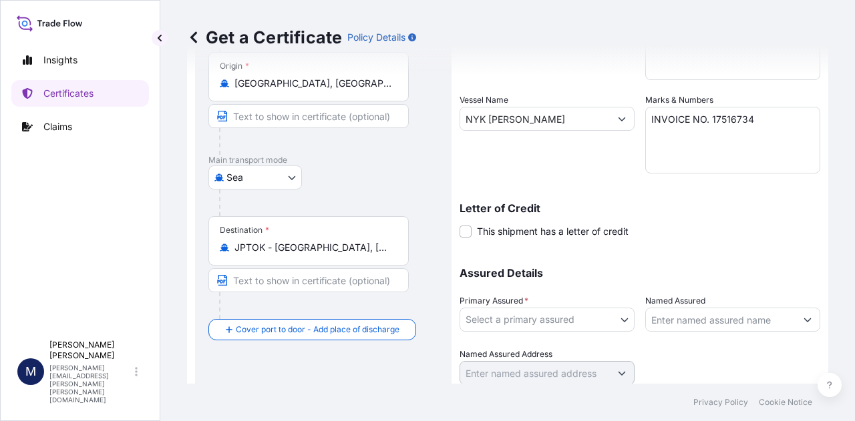
scroll to position [212, 0]
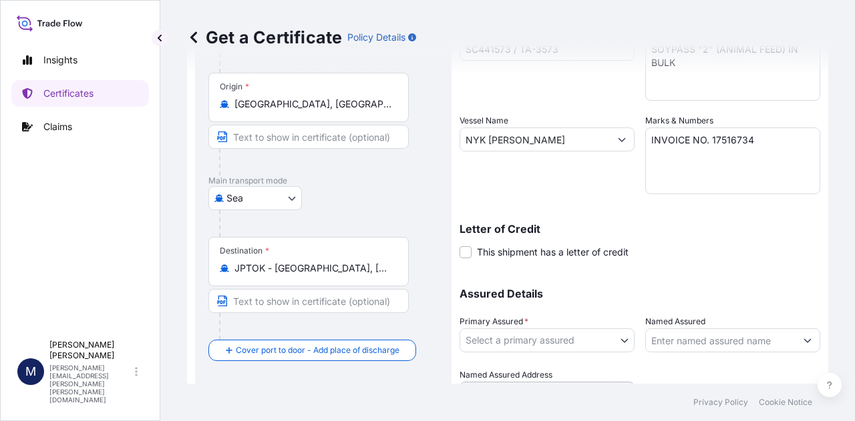
click at [622, 342] on body "Insights Certificates Claims M [PERSON_NAME] [PERSON_NAME][EMAIL_ADDRESS][PERSO…" at bounding box center [427, 210] width 855 height 421
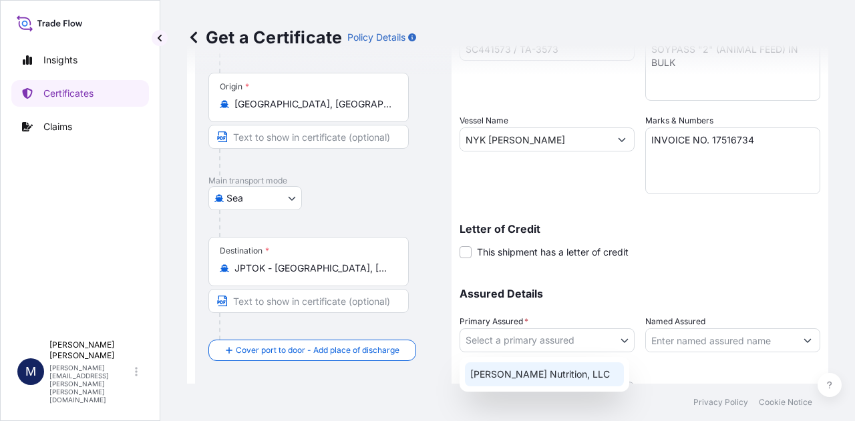
click at [562, 372] on div "[PERSON_NAME] Nutrition, LLC" at bounding box center [544, 375] width 159 height 24
select select "31733"
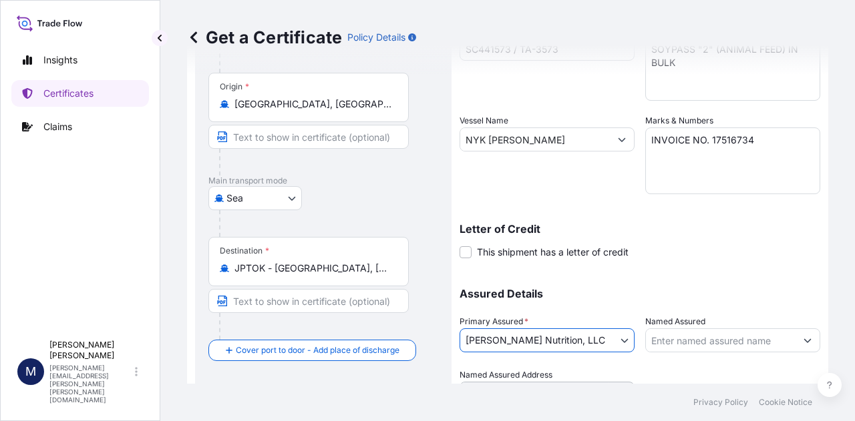
click at [702, 278] on div "Assured Details Primary Assured * [PERSON_NAME] Nutrition, LLC [PERSON_NAME] Nu…" at bounding box center [639, 339] width 361 height 134
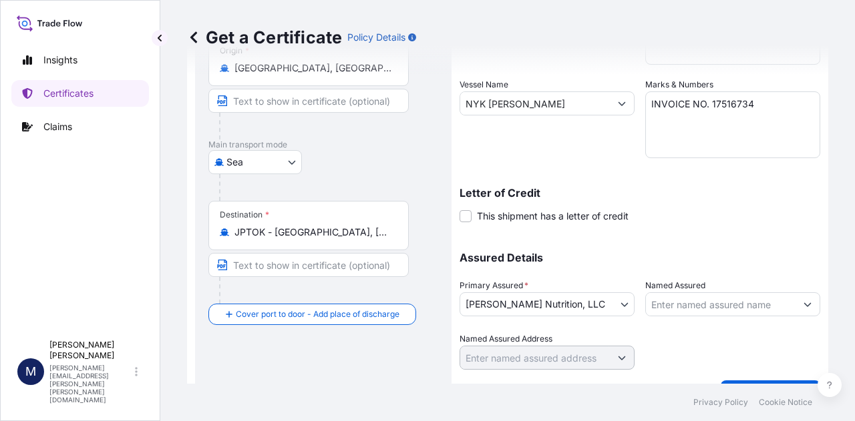
scroll to position [278, 0]
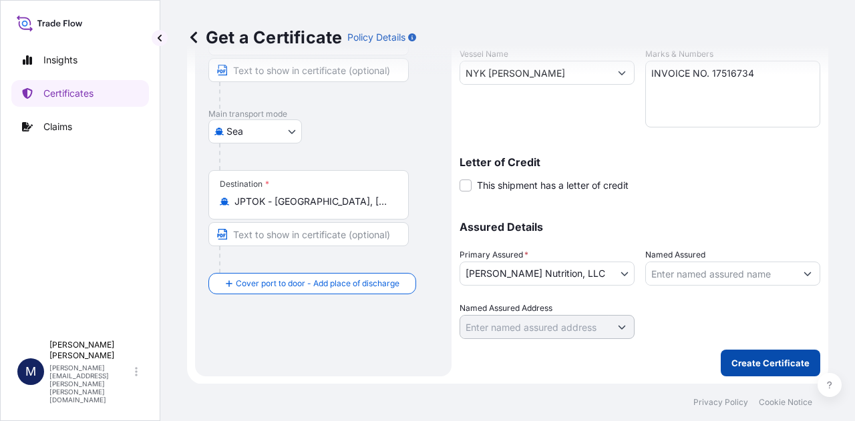
click at [759, 360] on p "Create Certificate" at bounding box center [770, 363] width 78 height 13
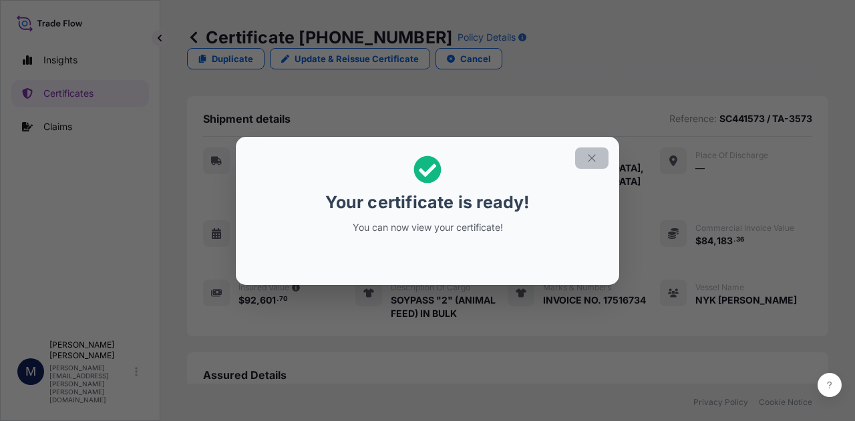
click at [588, 158] on icon "button" at bounding box center [592, 158] width 12 height 12
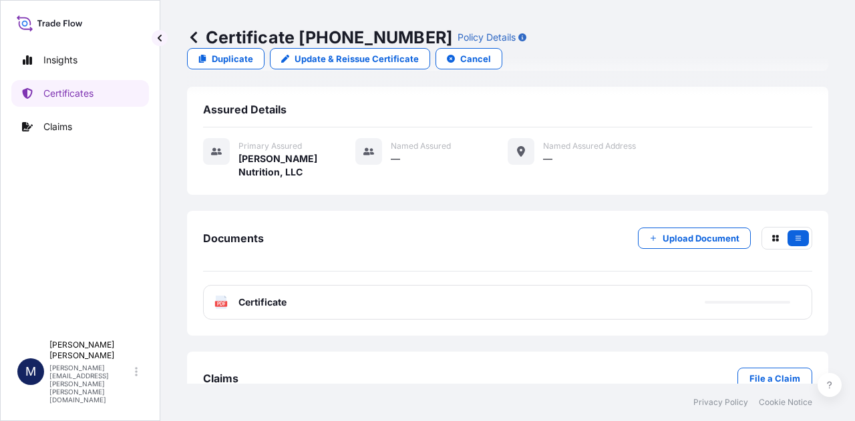
scroll to position [277, 0]
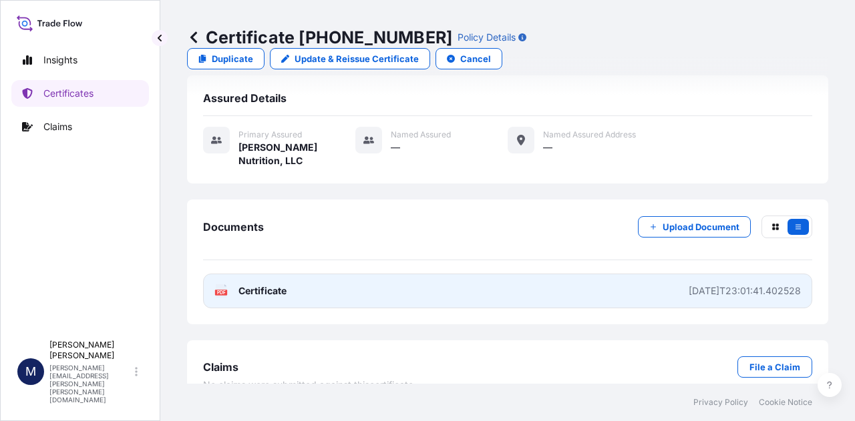
click at [273, 284] on span "Certificate" at bounding box center [262, 290] width 48 height 13
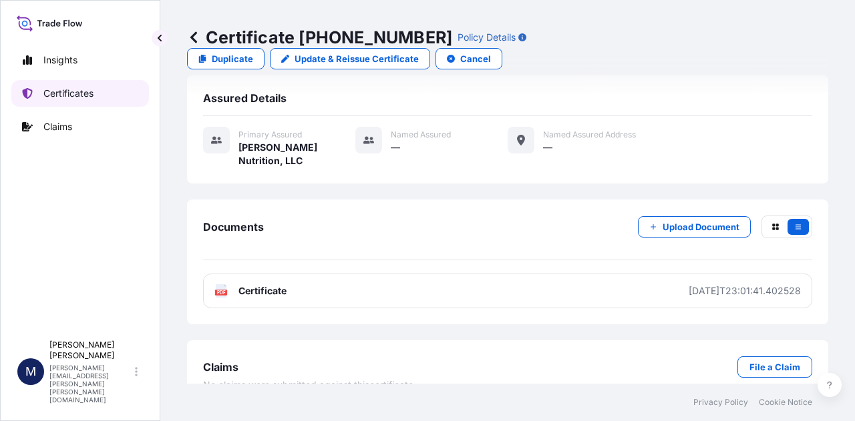
click at [71, 91] on p "Certificates" at bounding box center [68, 93] width 50 height 13
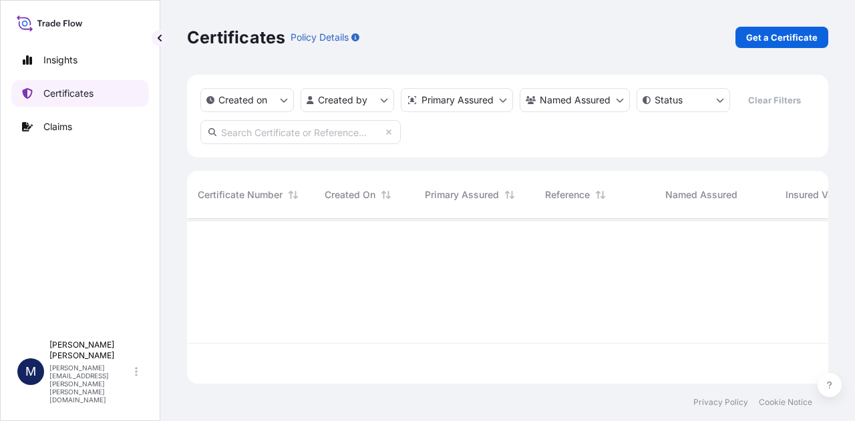
scroll to position [162, 630]
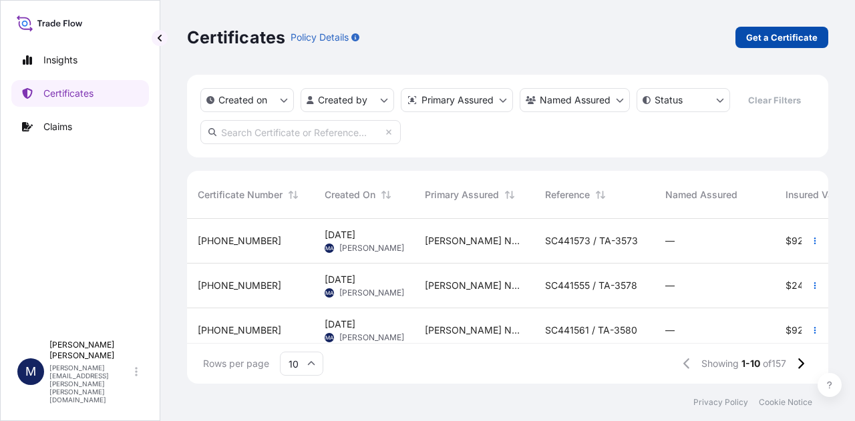
click at [773, 37] on p "Get a Certificate" at bounding box center [781, 37] width 71 height 13
select select "Road / [GEOGRAPHIC_DATA]"
select select "Sea"
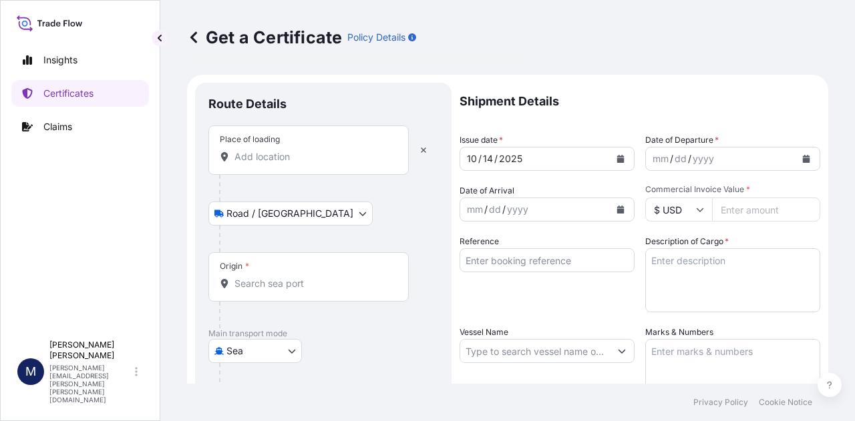
click at [290, 156] on input "Place of loading" at bounding box center [313, 156] width 158 height 13
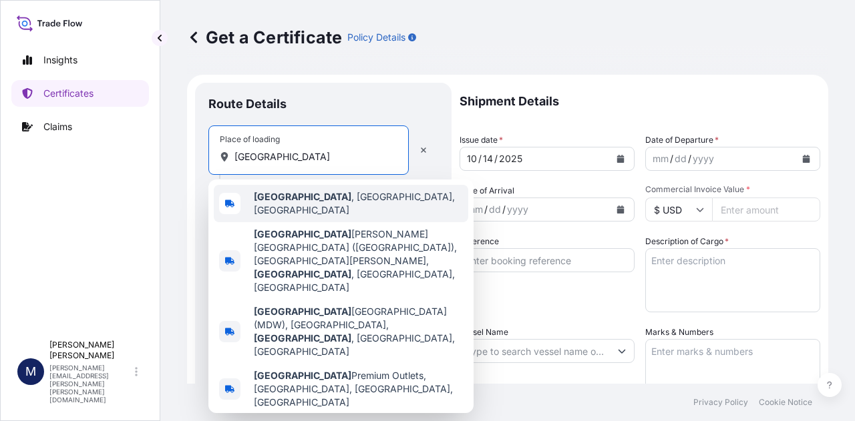
click at [286, 202] on b "[GEOGRAPHIC_DATA]" at bounding box center [302, 196] width 97 height 11
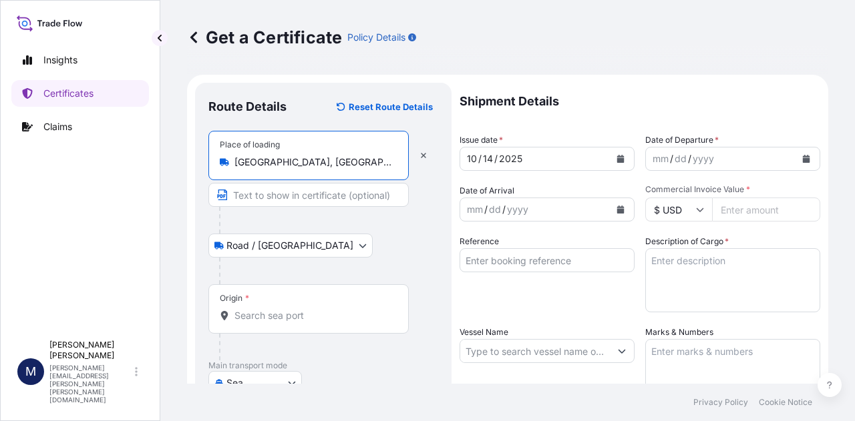
type input "[GEOGRAPHIC_DATA], [GEOGRAPHIC_DATA], [GEOGRAPHIC_DATA]"
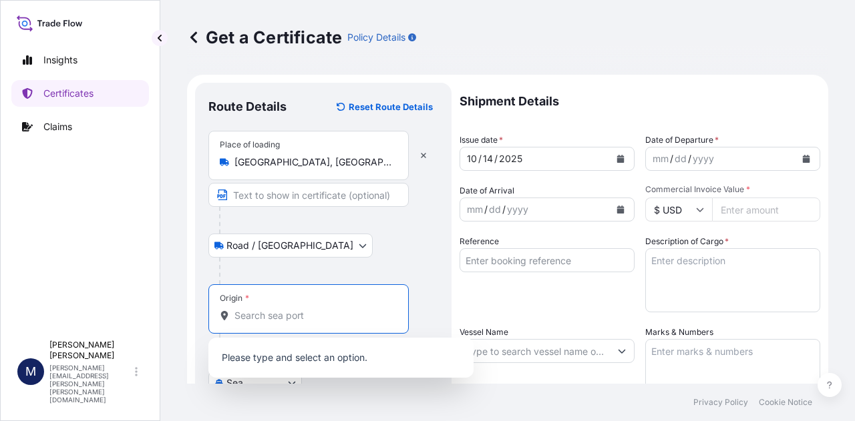
click at [290, 315] on input "Origin *" at bounding box center [313, 315] width 158 height 13
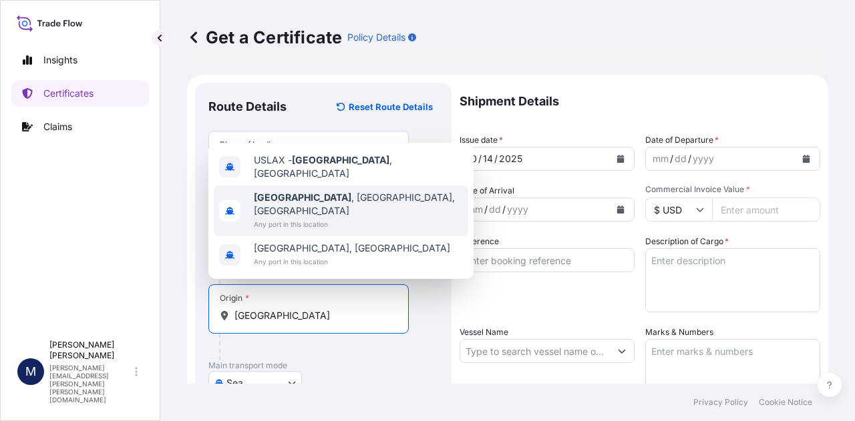
click at [321, 211] on span "[GEOGRAPHIC_DATA] , [GEOGRAPHIC_DATA], [GEOGRAPHIC_DATA]" at bounding box center [358, 204] width 209 height 27
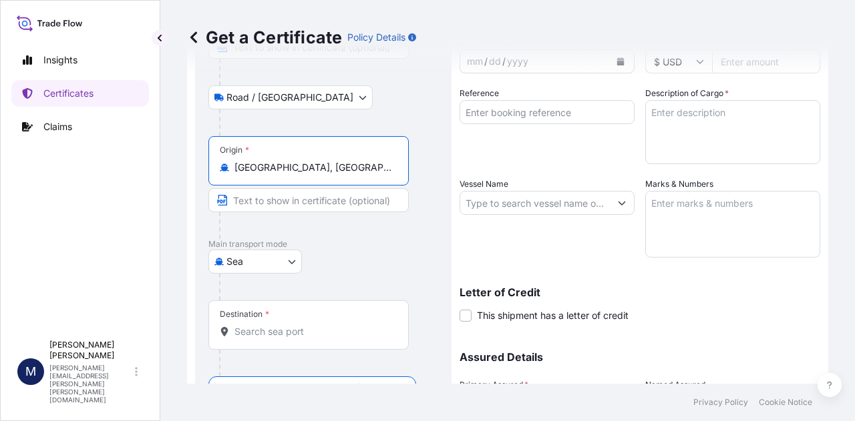
scroll to position [200, 0]
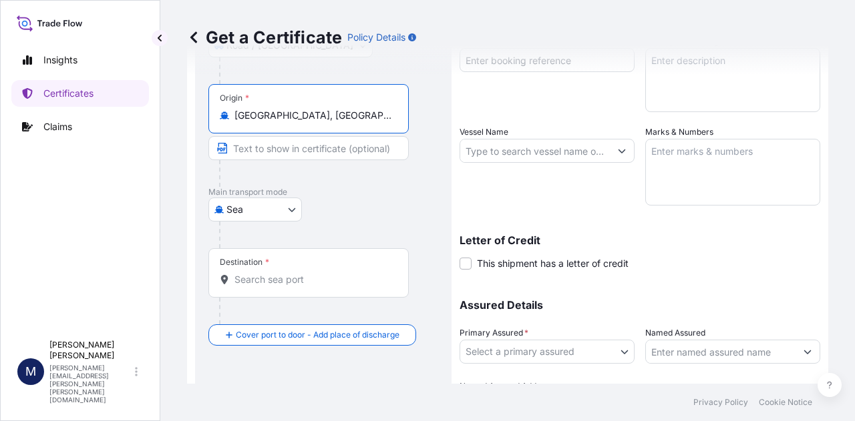
type input "[GEOGRAPHIC_DATA], [GEOGRAPHIC_DATA], [GEOGRAPHIC_DATA]"
click at [306, 284] on input "Destination *" at bounding box center [313, 279] width 158 height 13
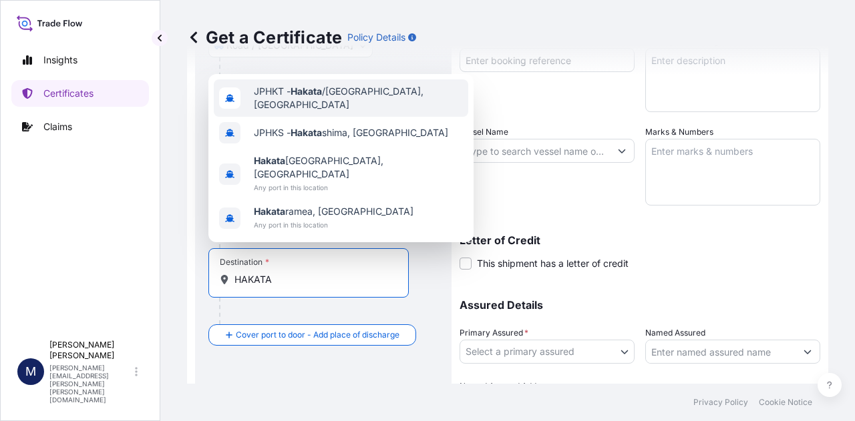
click at [332, 112] on span "JPHKT - Hakata /[GEOGRAPHIC_DATA], [GEOGRAPHIC_DATA]" at bounding box center [358, 98] width 209 height 27
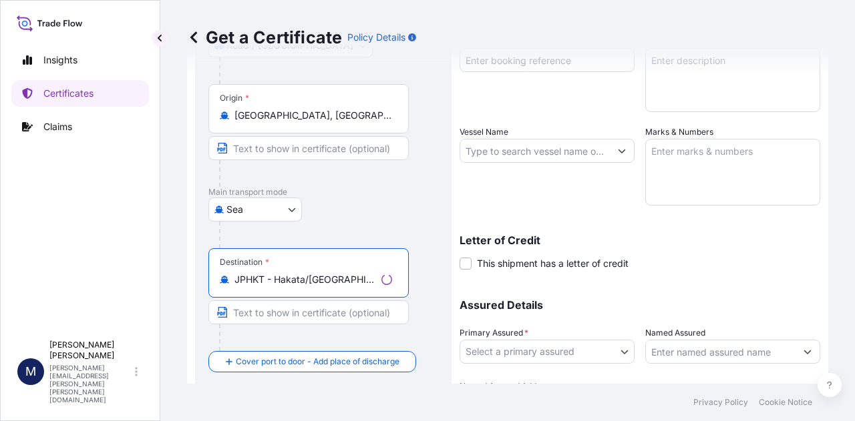
scroll to position [0, 0]
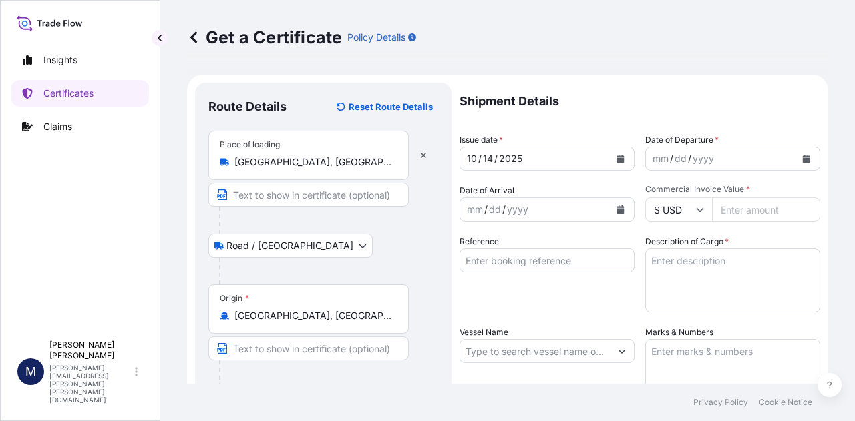
type input "JPHKT - Hakata/[GEOGRAPHIC_DATA], [GEOGRAPHIC_DATA]"
click at [610, 157] on button "Calendar" at bounding box center [620, 158] width 21 height 21
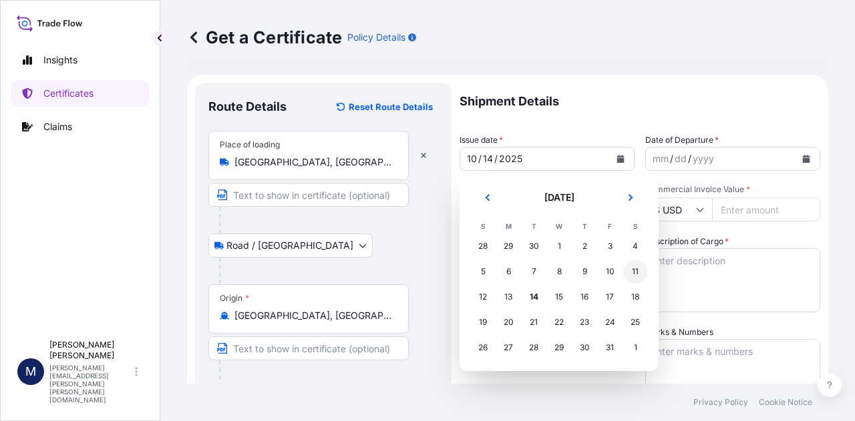
click at [633, 270] on div "11" at bounding box center [635, 272] width 24 height 24
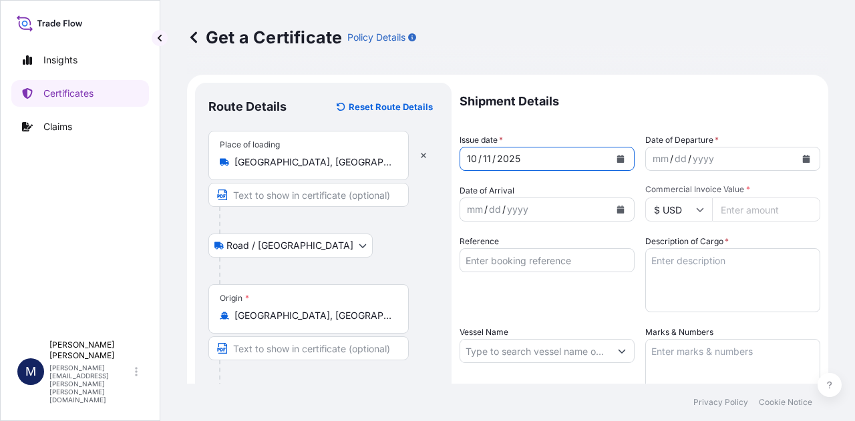
click at [803, 157] on icon "Calendar" at bounding box center [806, 159] width 7 height 8
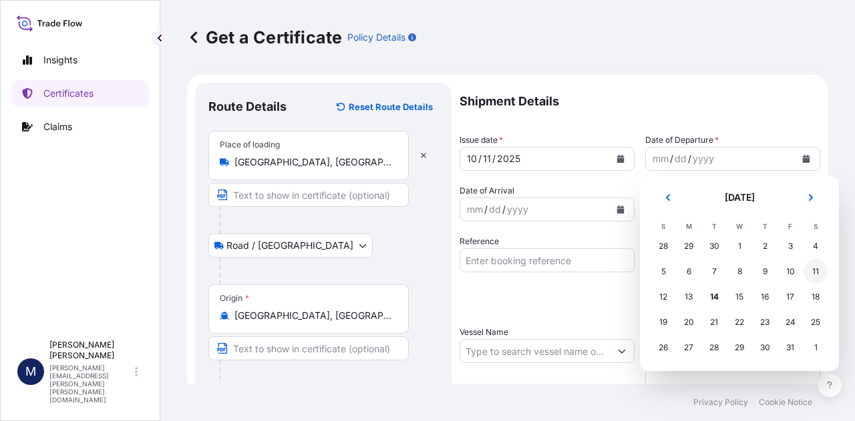
click at [816, 273] on div "11" at bounding box center [815, 272] width 24 height 24
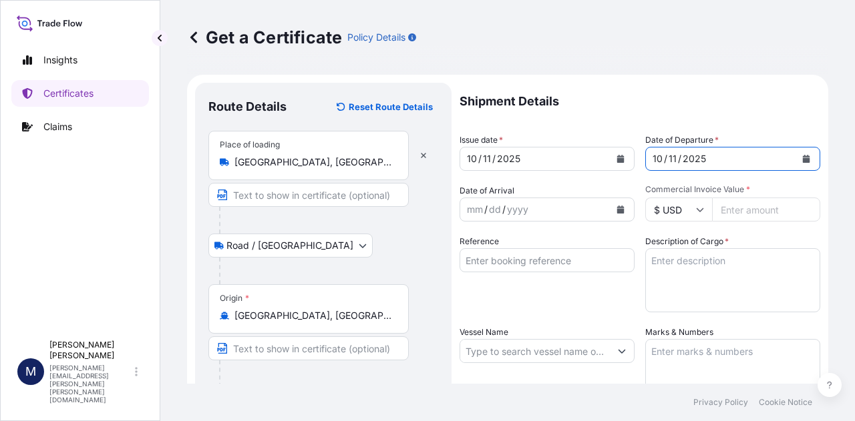
click at [617, 209] on icon "Calendar" at bounding box center [620, 210] width 7 height 8
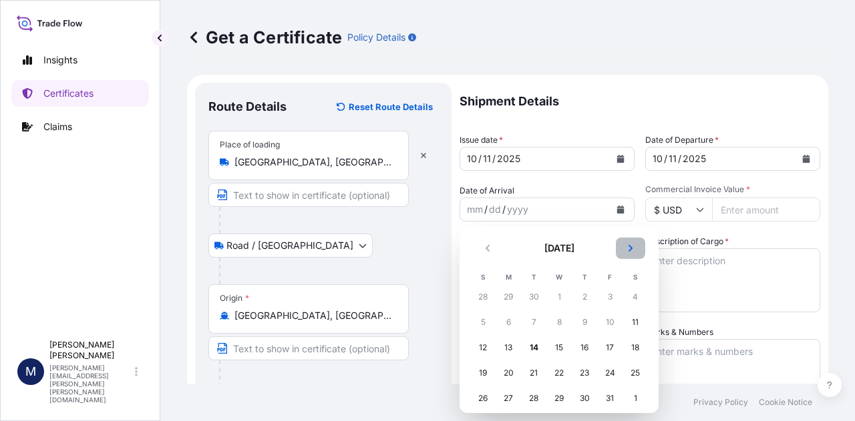
click at [632, 246] on icon "Next" at bounding box center [630, 248] width 8 height 8
click at [511, 349] on div "10" at bounding box center [508, 348] width 24 height 24
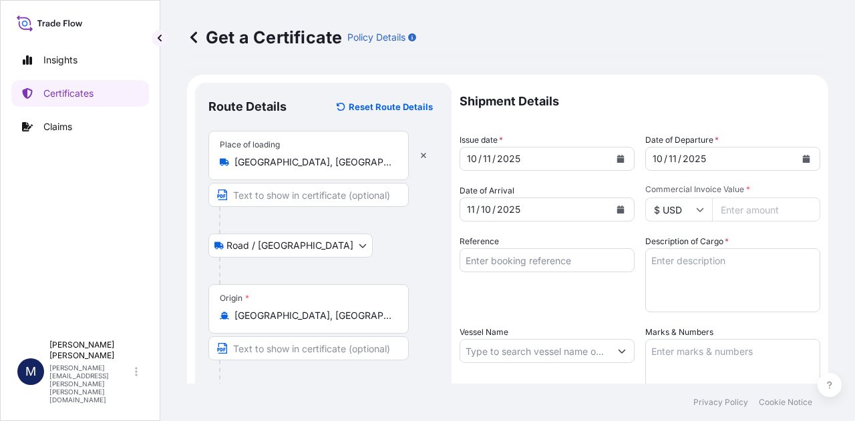
click at [737, 214] on input "Commercial Invoice Value *" at bounding box center [766, 210] width 108 height 24
type input "36350.88"
click at [562, 258] on input "Reference" at bounding box center [546, 260] width 175 height 24
type input "SC440415-2 / TA-3567-2"
click at [681, 264] on textarea "Description of Cargo *" at bounding box center [732, 280] width 175 height 64
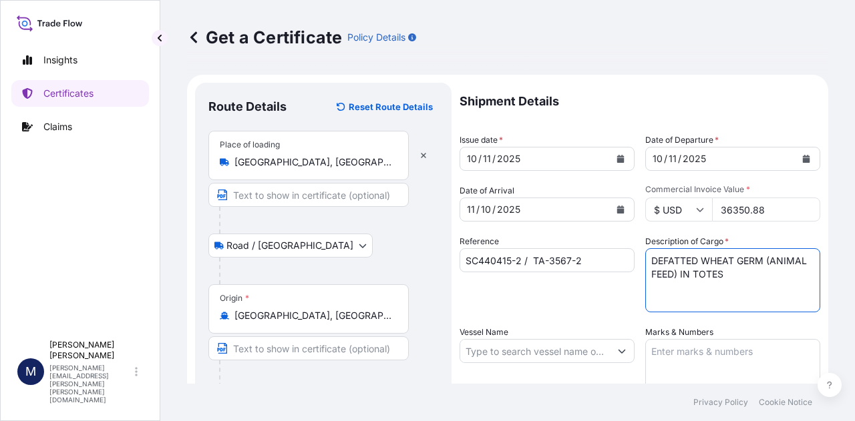
type textarea "DEFATTED WHEAT GERM (ANIMAL FEED) IN TOTES"
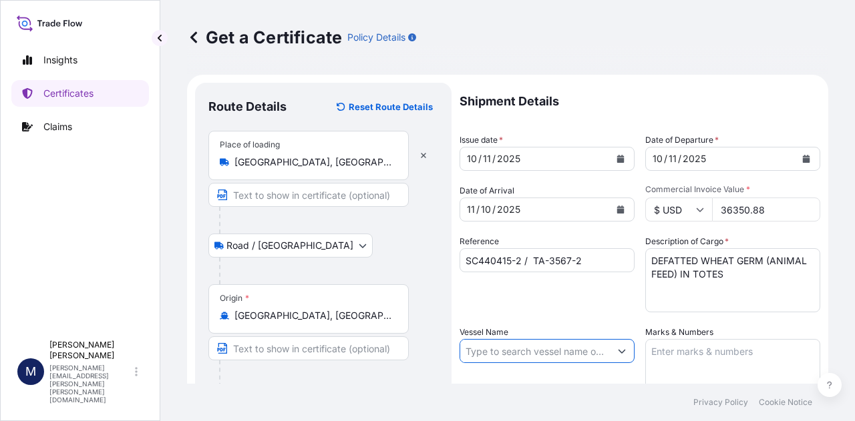
click at [562, 352] on input "Vessel Name" at bounding box center [535, 351] width 150 height 24
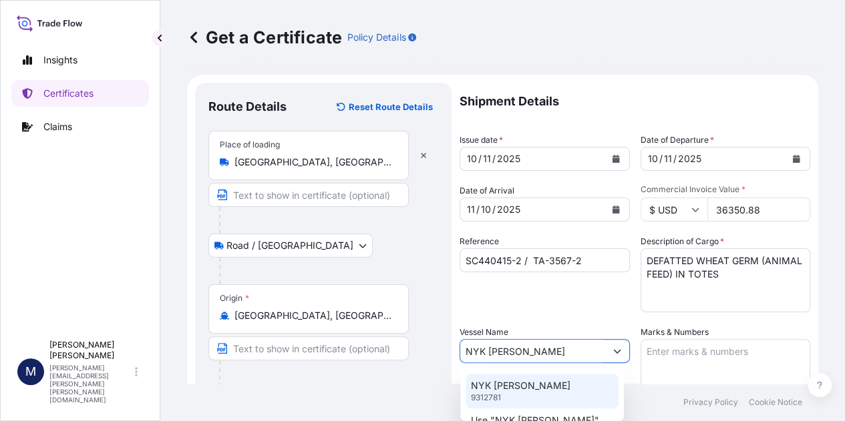
click at [514, 389] on p "NYK [PERSON_NAME]" at bounding box center [520, 385] width 99 height 13
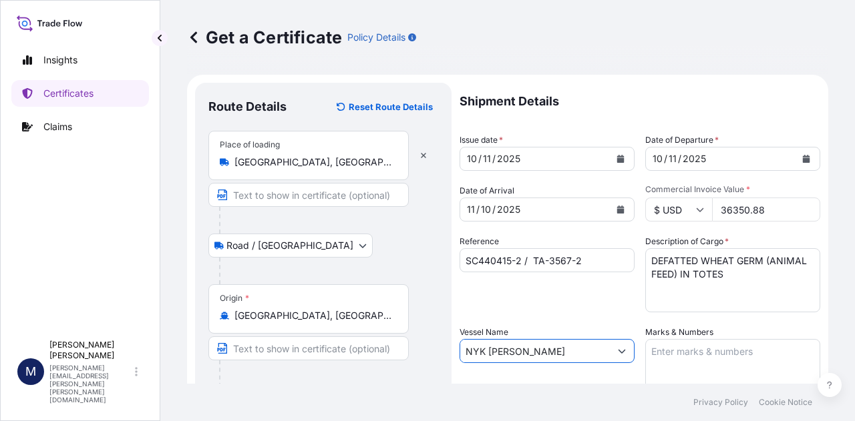
type input "NYK [PERSON_NAME]"
click at [678, 351] on textarea "Marks & Numbers" at bounding box center [732, 372] width 175 height 67
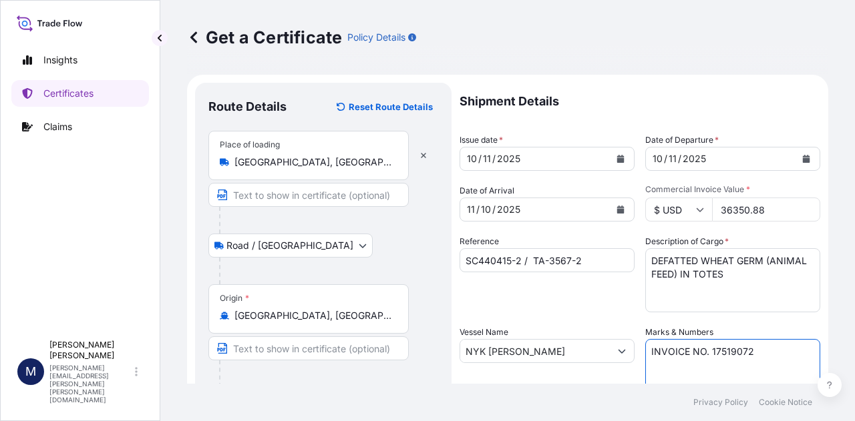
type textarea "INVOICE NO. 17519072"
click at [597, 303] on div "Reference SC440415-2 / TA-3567-2" at bounding box center [546, 273] width 175 height 77
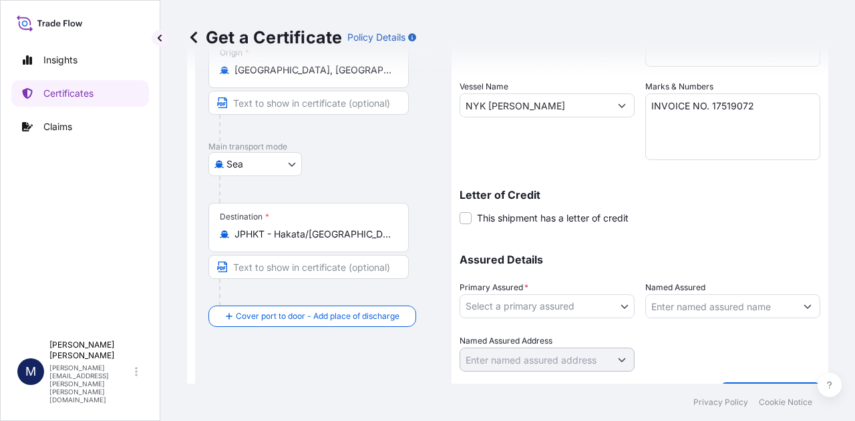
scroll to position [267, 0]
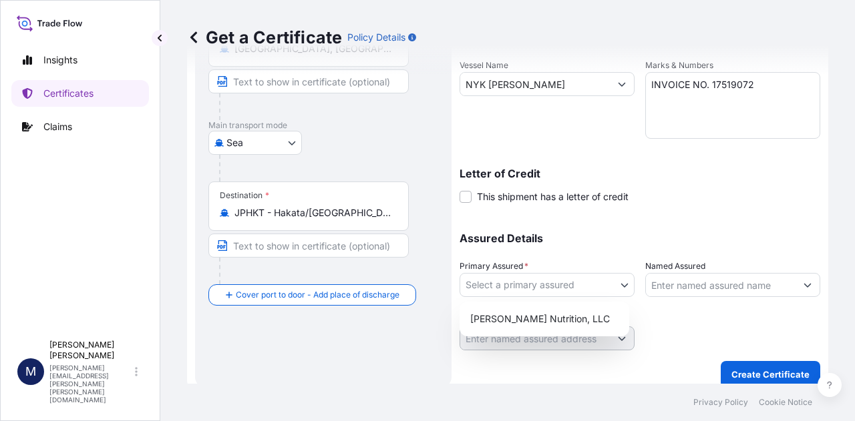
click at [617, 294] on body "Insights Certificates Claims M [PERSON_NAME] [PERSON_NAME][EMAIL_ADDRESS][PERSO…" at bounding box center [427, 210] width 855 height 421
click at [568, 319] on div "[PERSON_NAME] Nutrition, LLC" at bounding box center [544, 319] width 159 height 24
select select "31733"
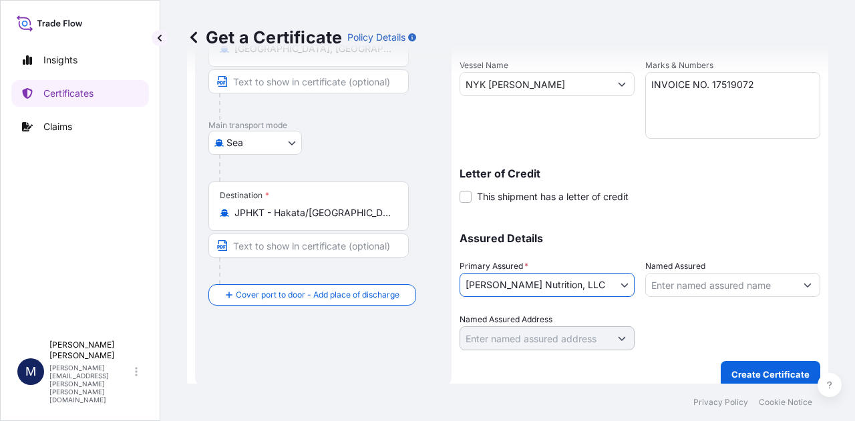
click at [686, 319] on div at bounding box center [732, 331] width 175 height 37
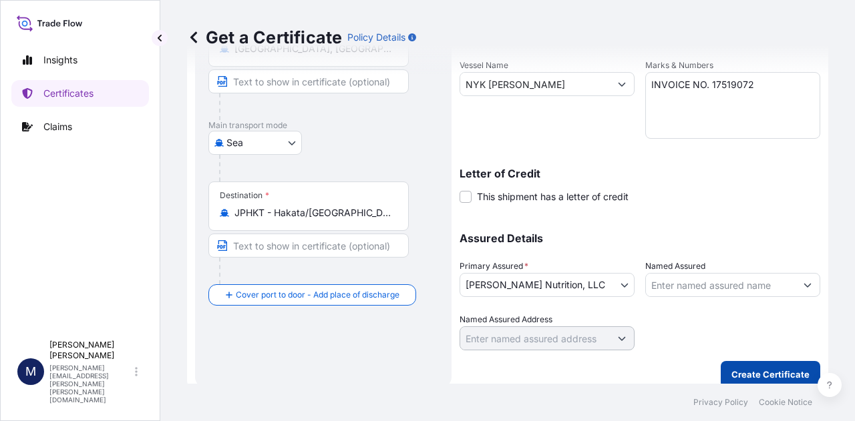
click at [761, 374] on p "Create Certificate" at bounding box center [770, 374] width 78 height 13
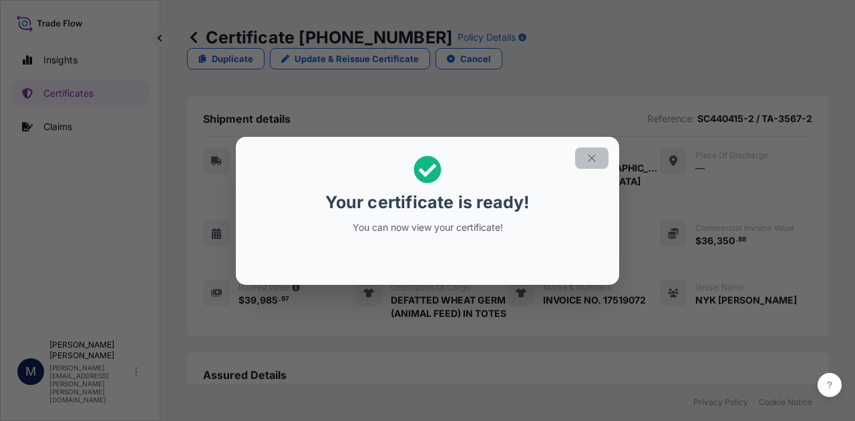
click at [594, 158] on icon "button" at bounding box center [592, 158] width 12 height 12
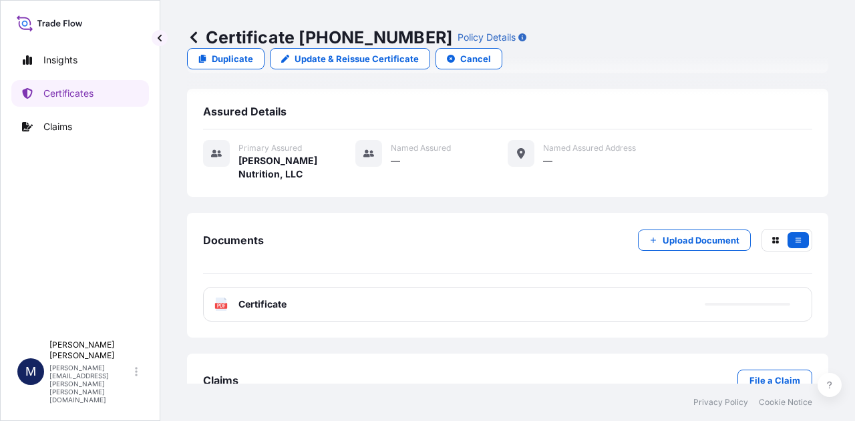
scroll to position [267, 0]
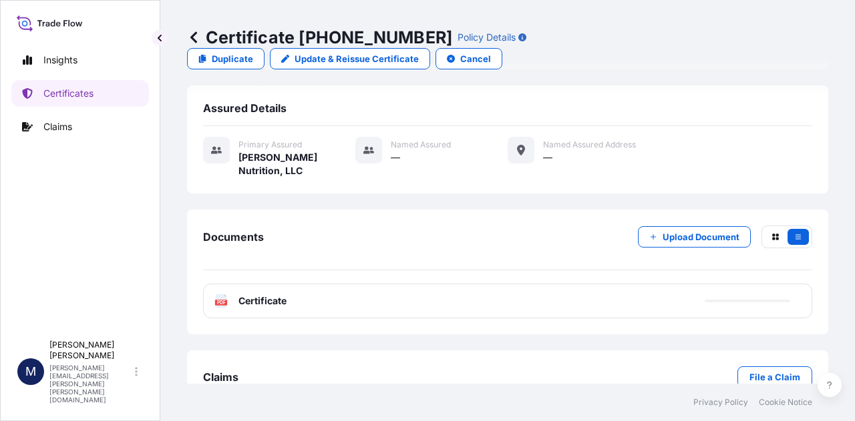
click at [256, 294] on span "Certificate" at bounding box center [262, 300] width 48 height 13
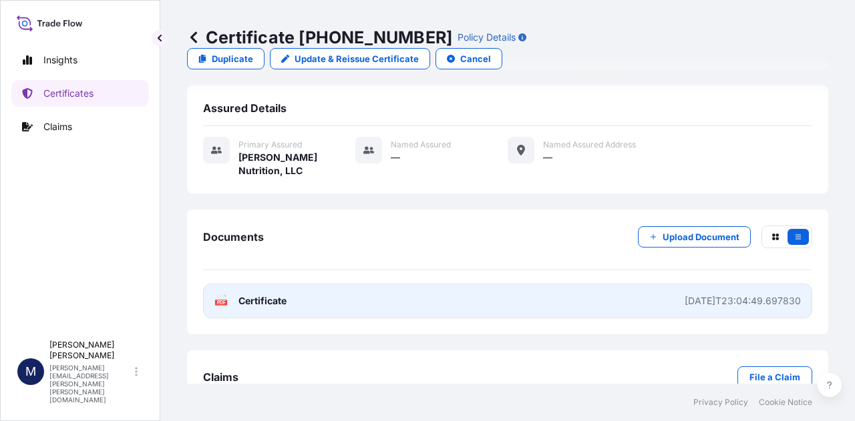
click at [265, 294] on span "Certificate" at bounding box center [262, 300] width 48 height 13
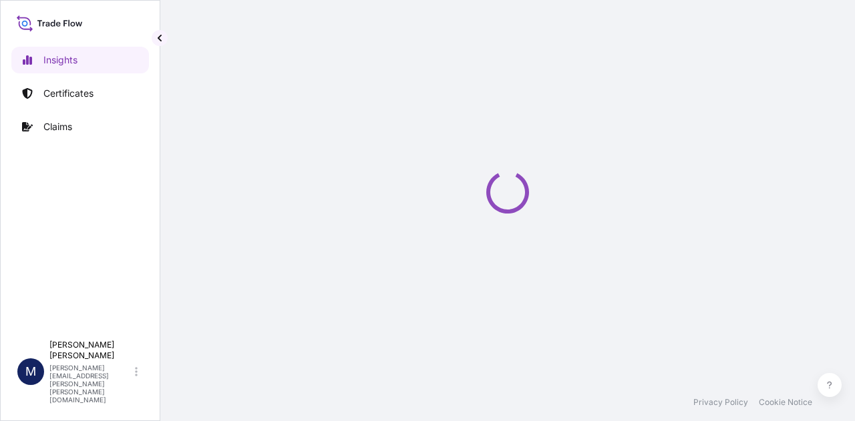
select select "2025"
